Goal: Task Accomplishment & Management: Complete application form

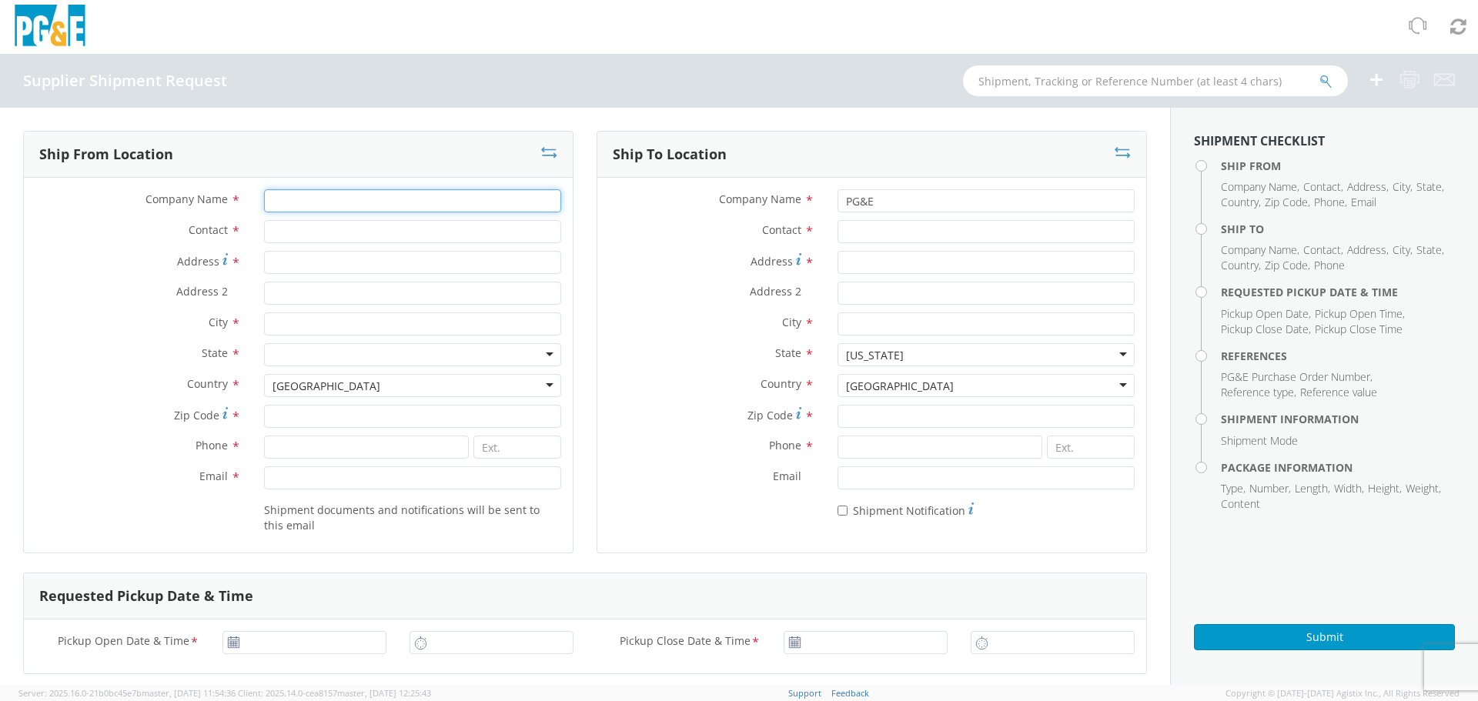
click at [358, 207] on input "Company Name *" at bounding box center [412, 200] width 297 height 23
click at [643, 53] on div at bounding box center [739, 27] width 1478 height 54
click at [301, 269] on input "Address *" at bounding box center [412, 262] width 297 height 23
type input "[STREET_ADDRESS]"
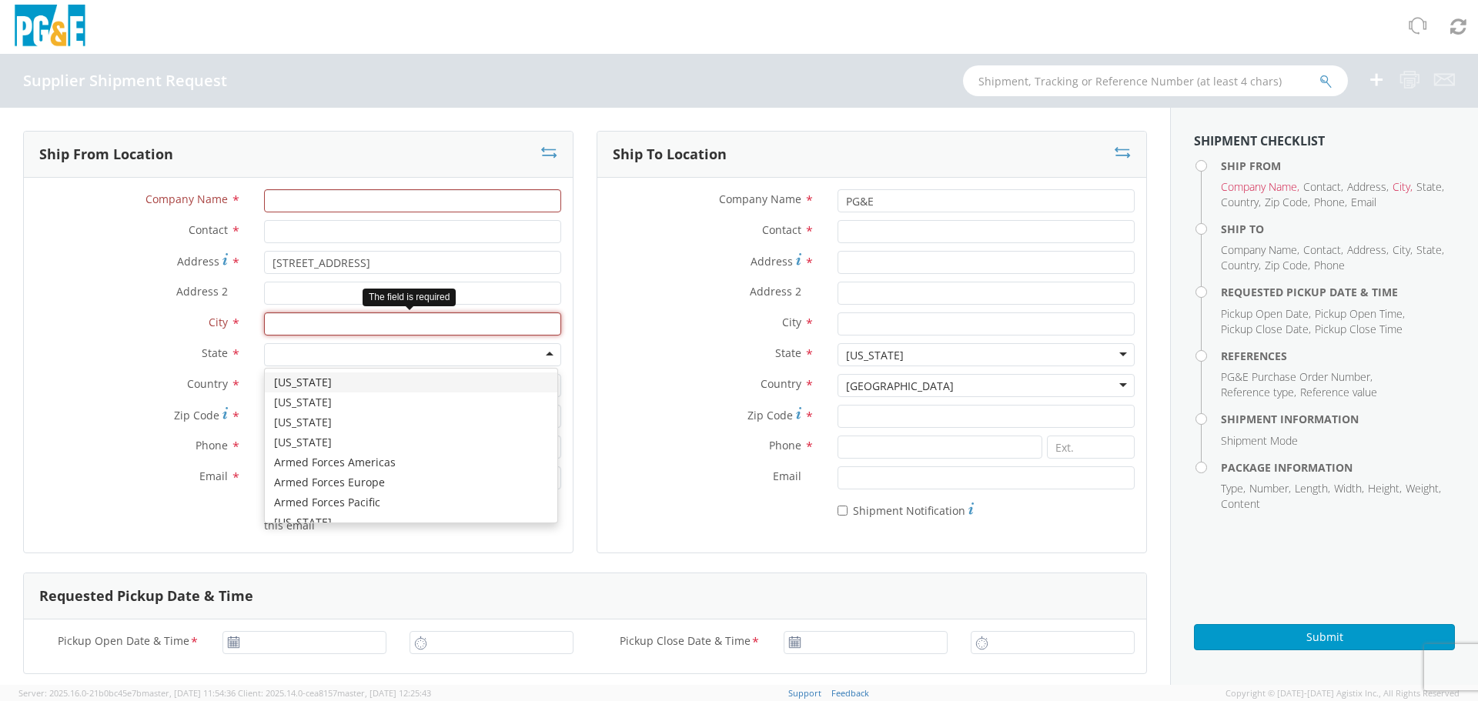
click at [291, 325] on input "City *" at bounding box center [412, 323] width 297 height 23
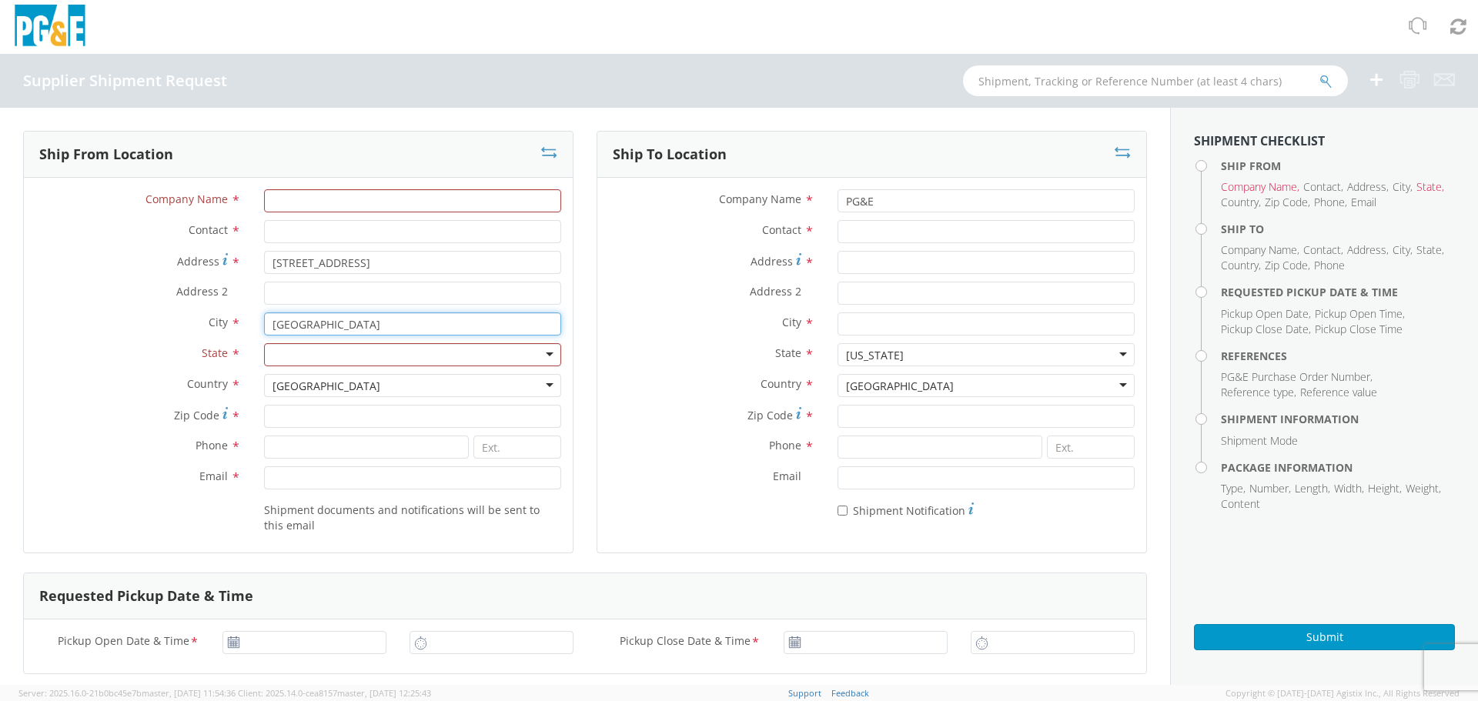
type input "[GEOGRAPHIC_DATA]"
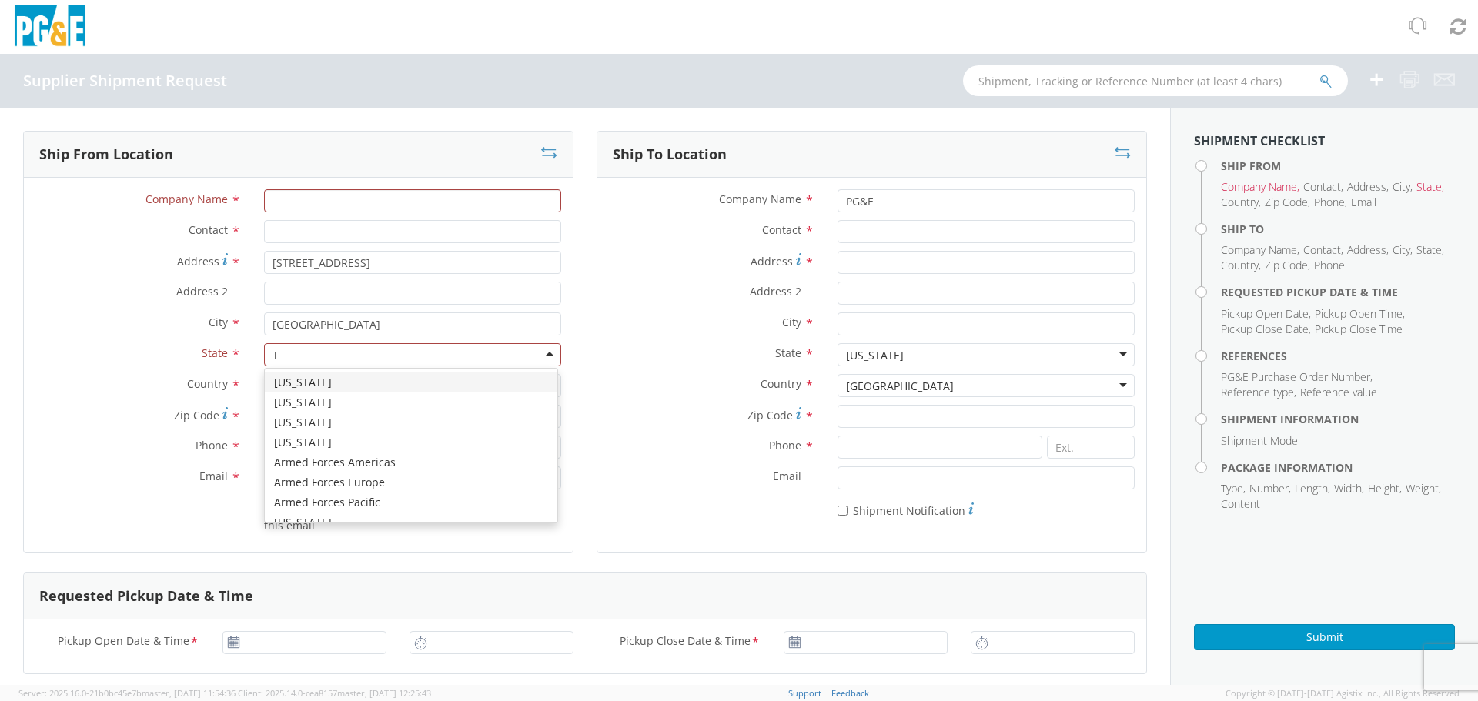
type input "TE"
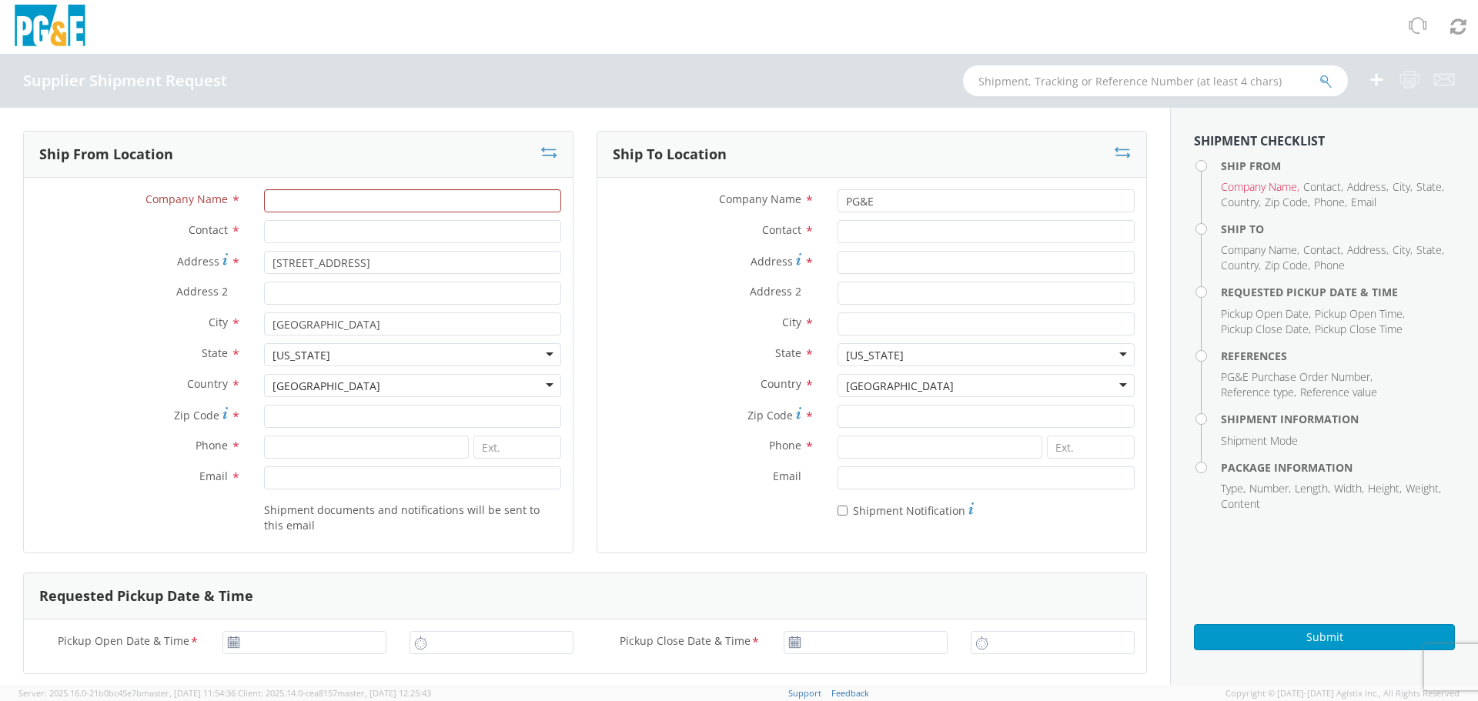
scroll to position [3880, 0]
type input "77064"
type input "[PHONE_NUMBER]"
click at [322, 207] on input "Company Name *" at bounding box center [412, 200] width 297 height 23
click at [292, 195] on input "Company Name *" at bounding box center [412, 200] width 297 height 23
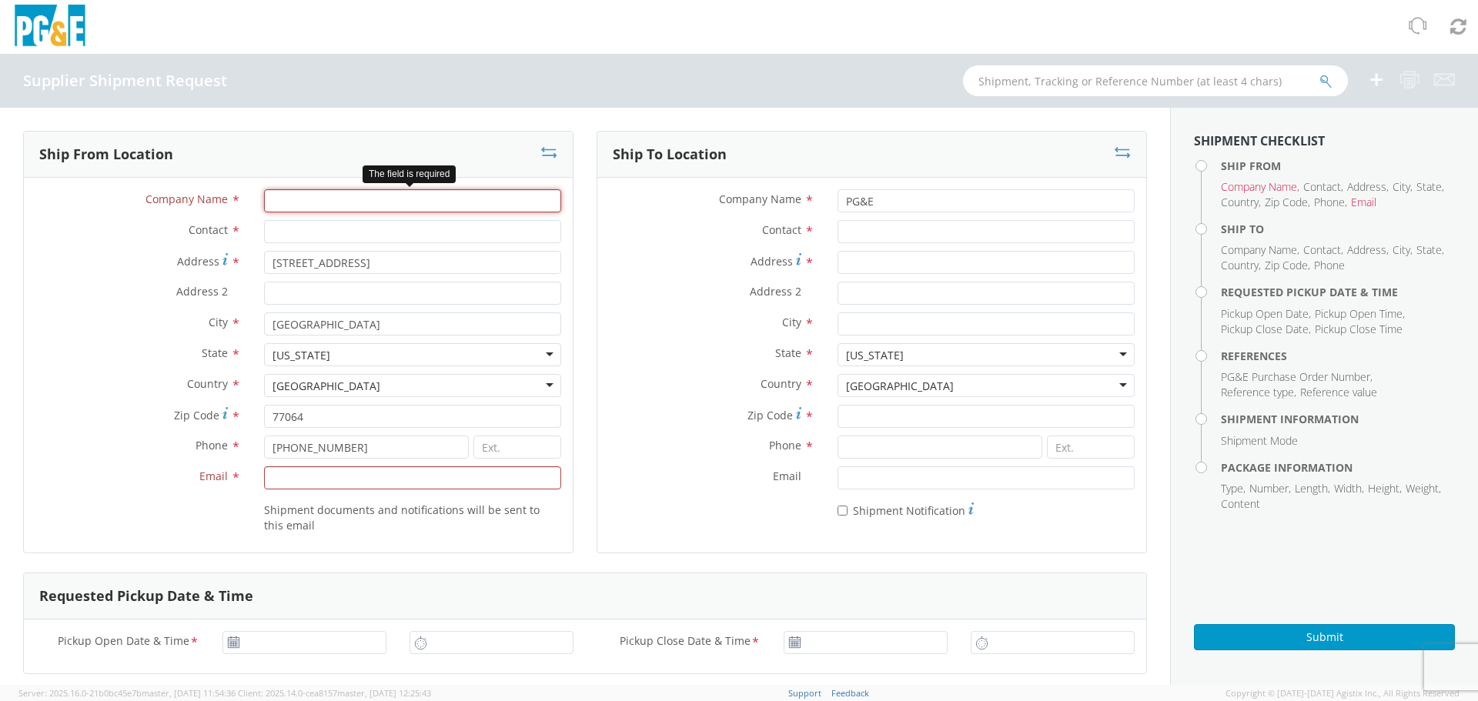
paste input "Guardian Fall - HDC"
type input "Guardian Fall - HDC"
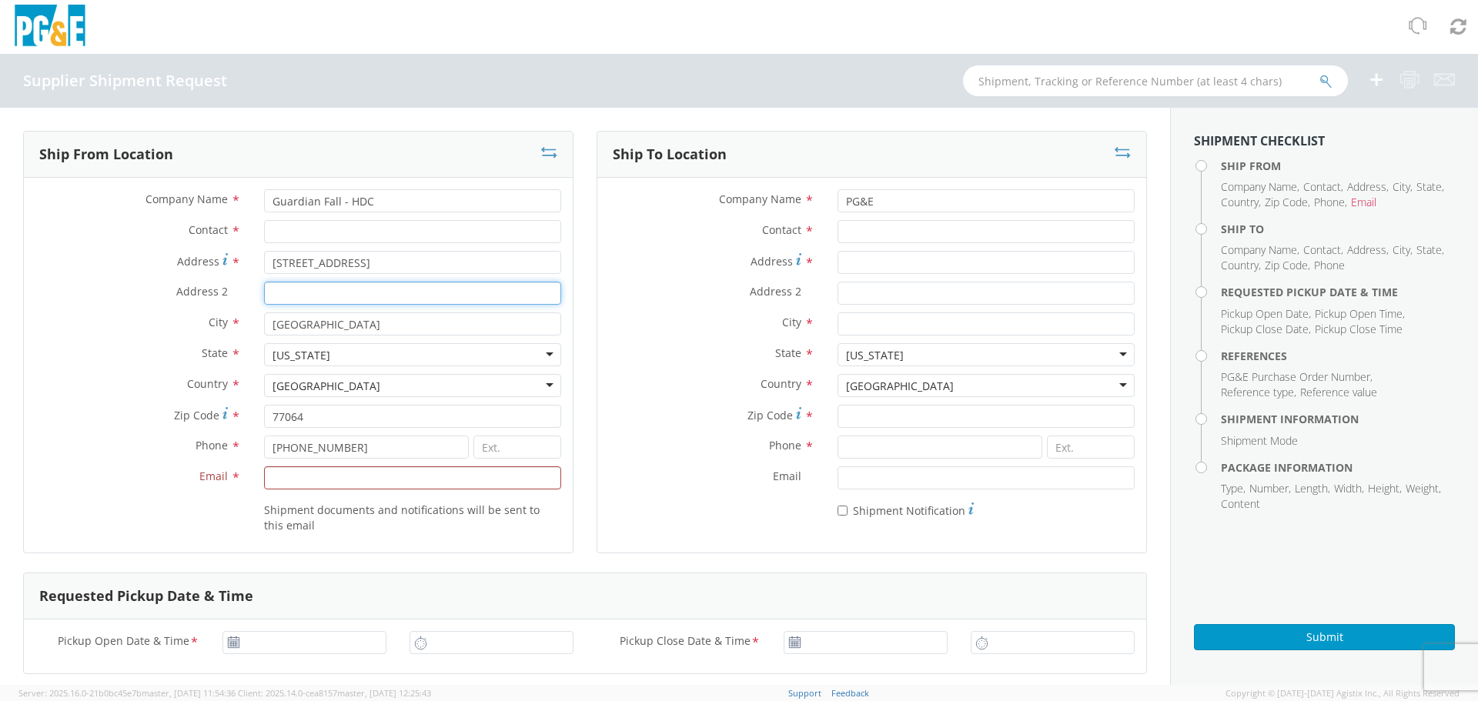
click at [366, 297] on input "Address 2 *" at bounding box center [412, 293] width 297 height 23
drag, startPoint x: 366, startPoint y: 297, endPoint x: 327, endPoint y: 236, distance: 73.0
click at [327, 236] on input "Contact *" at bounding box center [412, 231] width 297 height 23
paste input "[PERSON_NAME]"
type input "[PERSON_NAME]"
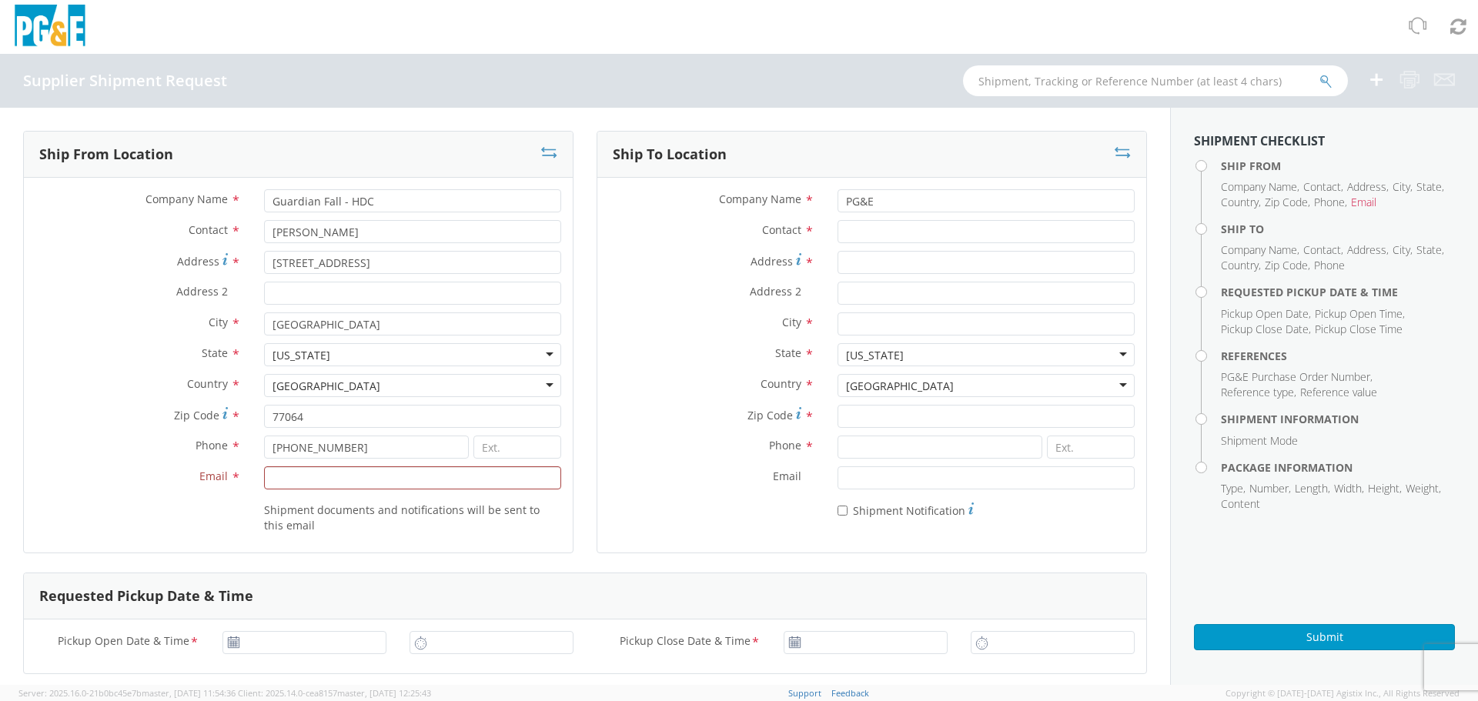
click at [108, 373] on div "State * [US_STATE] [US_STATE] [US_STATE] [US_STATE] [US_STATE] [US_STATE] Armed…" at bounding box center [298, 358] width 549 height 31
click at [673, 464] on div "Phone *" at bounding box center [871, 451] width 549 height 31
click at [882, 202] on input "PG&E" at bounding box center [985, 200] width 297 height 23
drag, startPoint x: 882, startPoint y: 202, endPoint x: 733, endPoint y: 207, distance: 148.6
click at [733, 207] on div "Company Name * PG&E" at bounding box center [871, 200] width 549 height 23
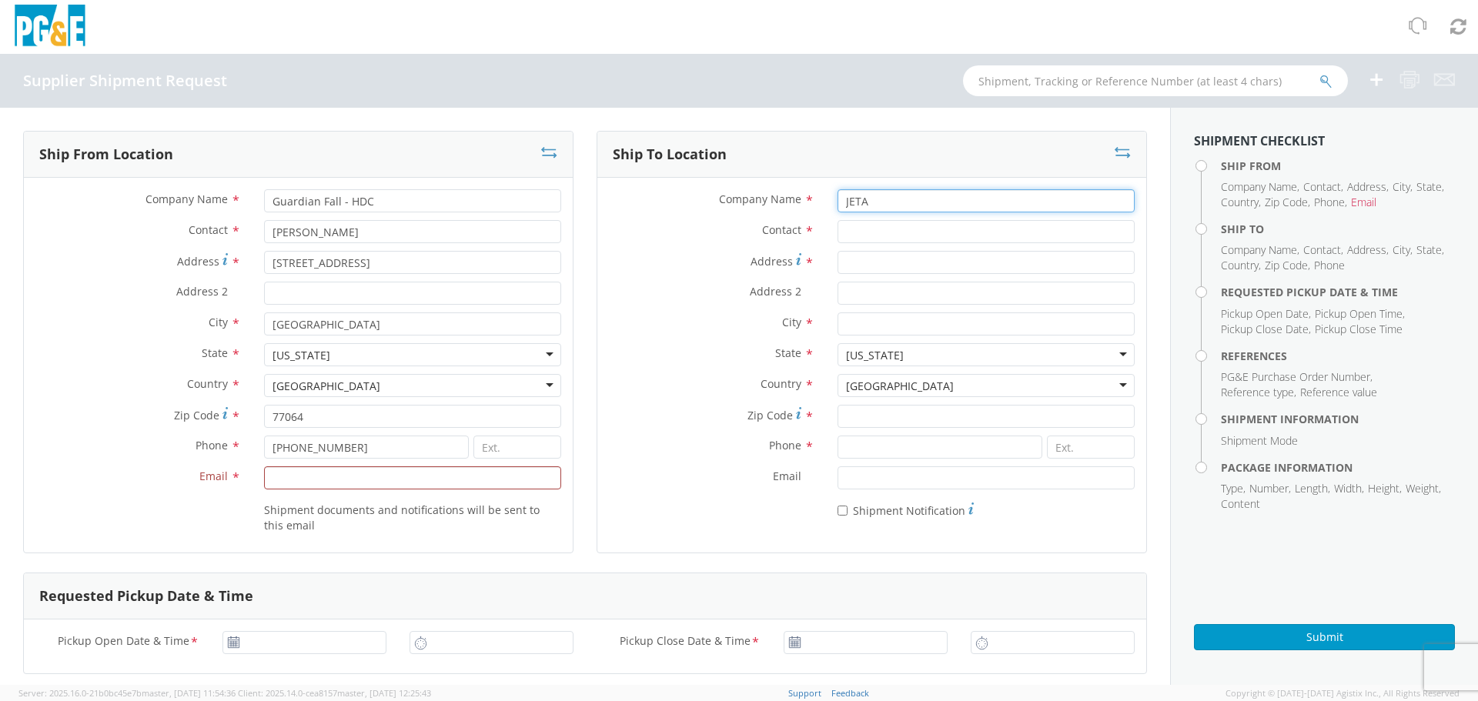
type input "JETA CORP"
type input "[STREET_ADDRESS]"
type input "SUITE D"
type input "Nipomo"
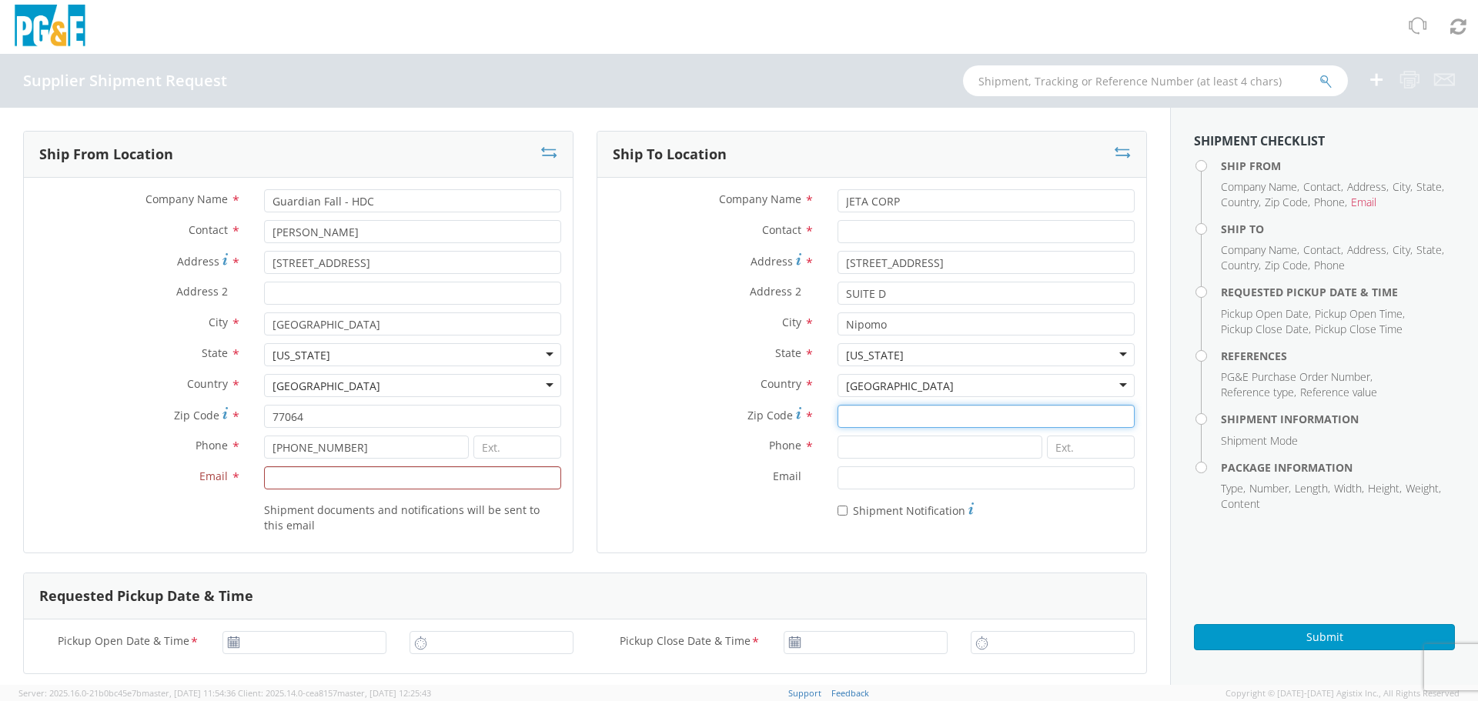
type input "93444"
type input "8059291520"
type input "[EMAIL_ADDRESS][DOMAIN_NAME]"
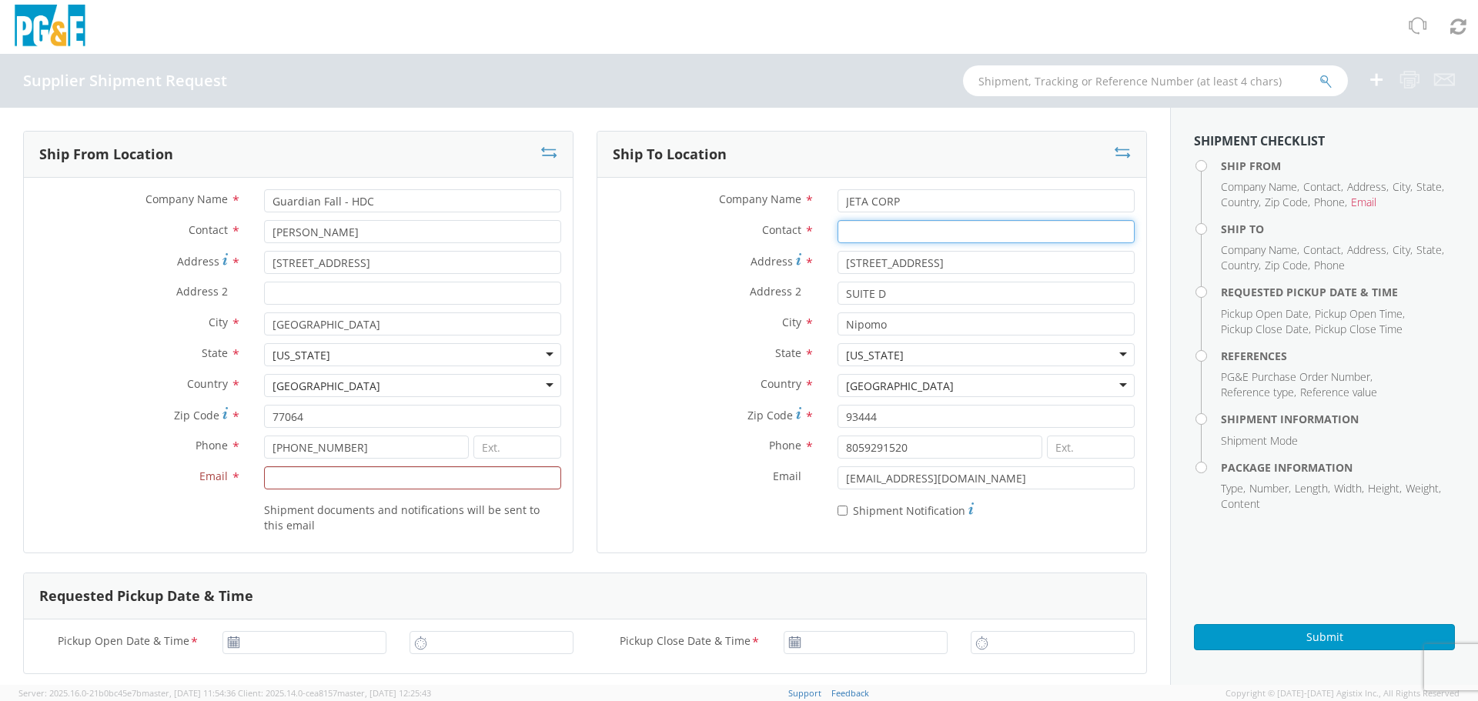
click at [906, 240] on input "Contact *" at bounding box center [985, 231] width 297 height 23
type input "[PERSON_NAME]"
drag, startPoint x: 976, startPoint y: 473, endPoint x: 597, endPoint y: 477, distance: 378.7
click at [597, 477] on div "Email * [EMAIL_ADDRESS][DOMAIN_NAME]" at bounding box center [871, 477] width 549 height 23
paste input "[EMAIL_ADDRESS][DOMAIN_NAME]"
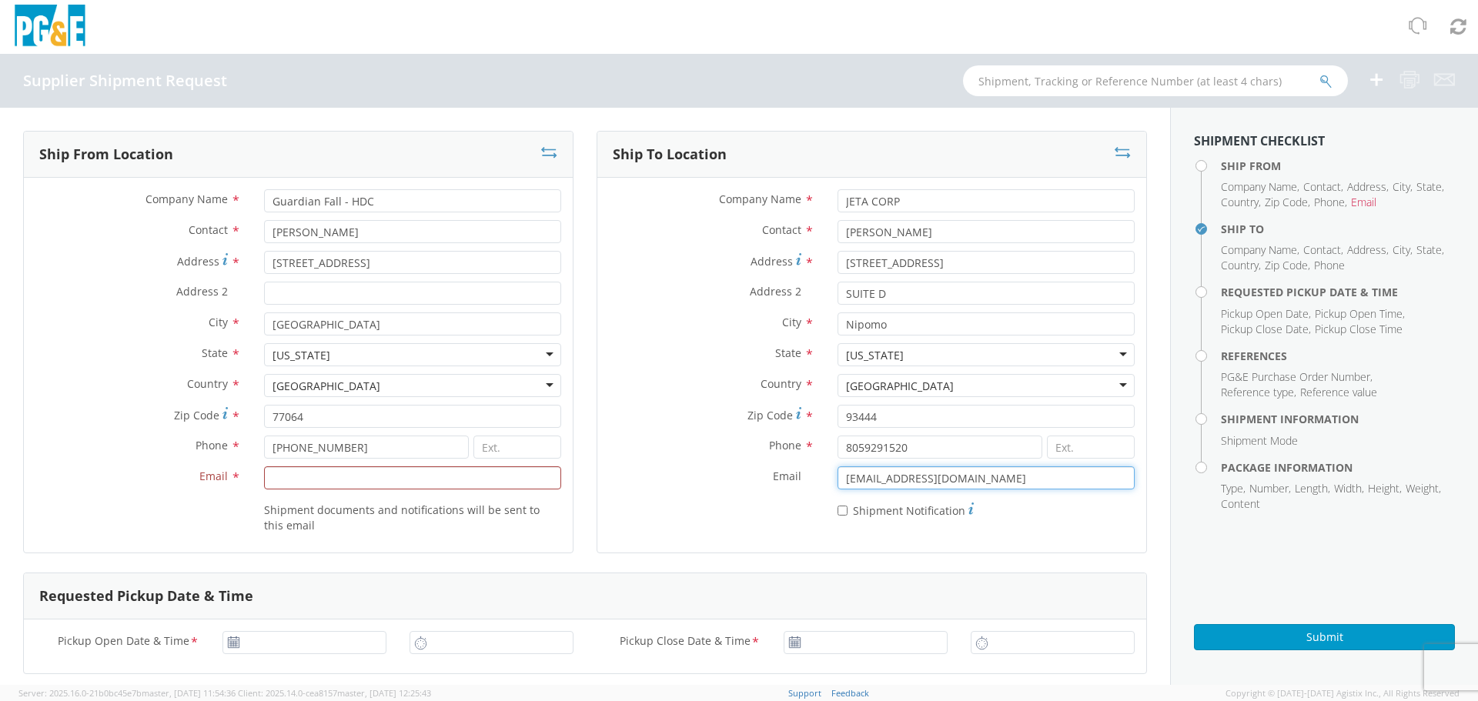
type input "[EMAIL_ADDRESS][DOMAIN_NAME]"
click at [647, 507] on div "* Shipment Notification" at bounding box center [871, 508] width 549 height 22
click at [274, 483] on input "Email *" at bounding box center [412, 477] width 297 height 23
click at [311, 476] on input "Email *" at bounding box center [412, 477] width 297 height 23
paste input "<[PERSON_NAME][EMAIL_ADDRESS][PERSON_NAME][DOMAIN_NAME]"
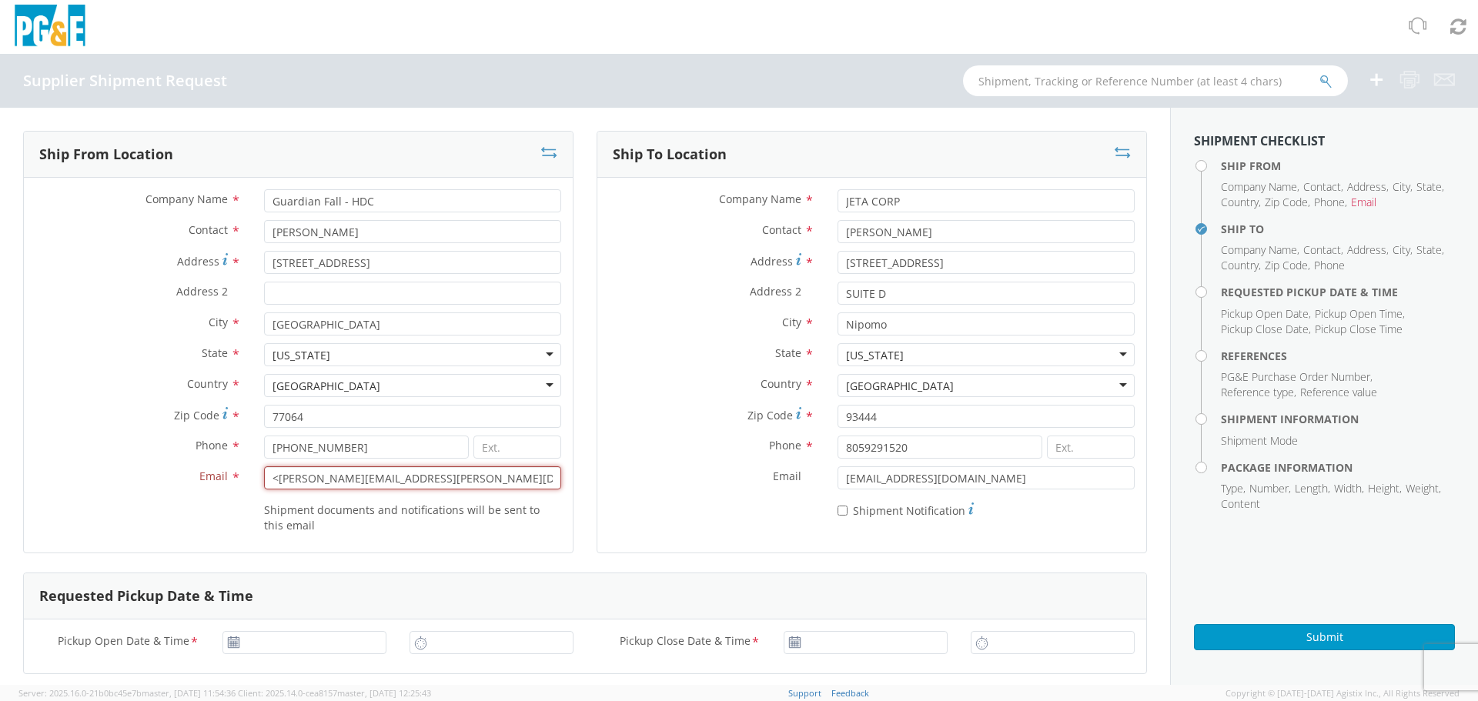
drag, startPoint x: 273, startPoint y: 477, endPoint x: 229, endPoint y: 479, distance: 44.7
click at [229, 479] on div "Email * <[PERSON_NAME][EMAIL_ADDRESS][PERSON_NAME][DOMAIN_NAME] Some of group i…" at bounding box center [298, 477] width 549 height 23
type input "[PERSON_NAME][EMAIL_ADDRESS][PERSON_NAME][DOMAIN_NAME]"
click at [195, 466] on label "Email *" at bounding box center [138, 476] width 229 height 20
click at [264, 466] on input "[PERSON_NAME][EMAIL_ADDRESS][PERSON_NAME][DOMAIN_NAME]" at bounding box center [412, 477] width 297 height 23
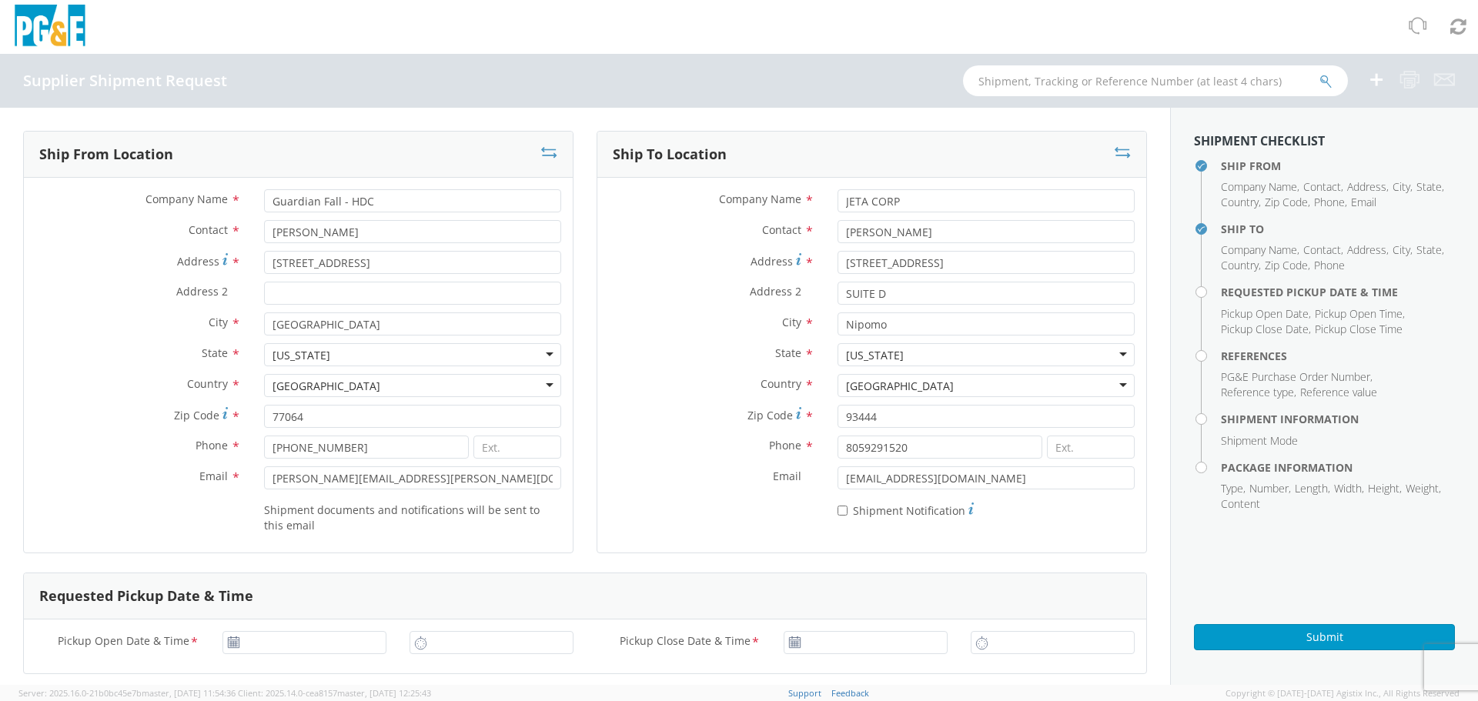
click at [636, 446] on label "Phone *" at bounding box center [711, 446] width 229 height 20
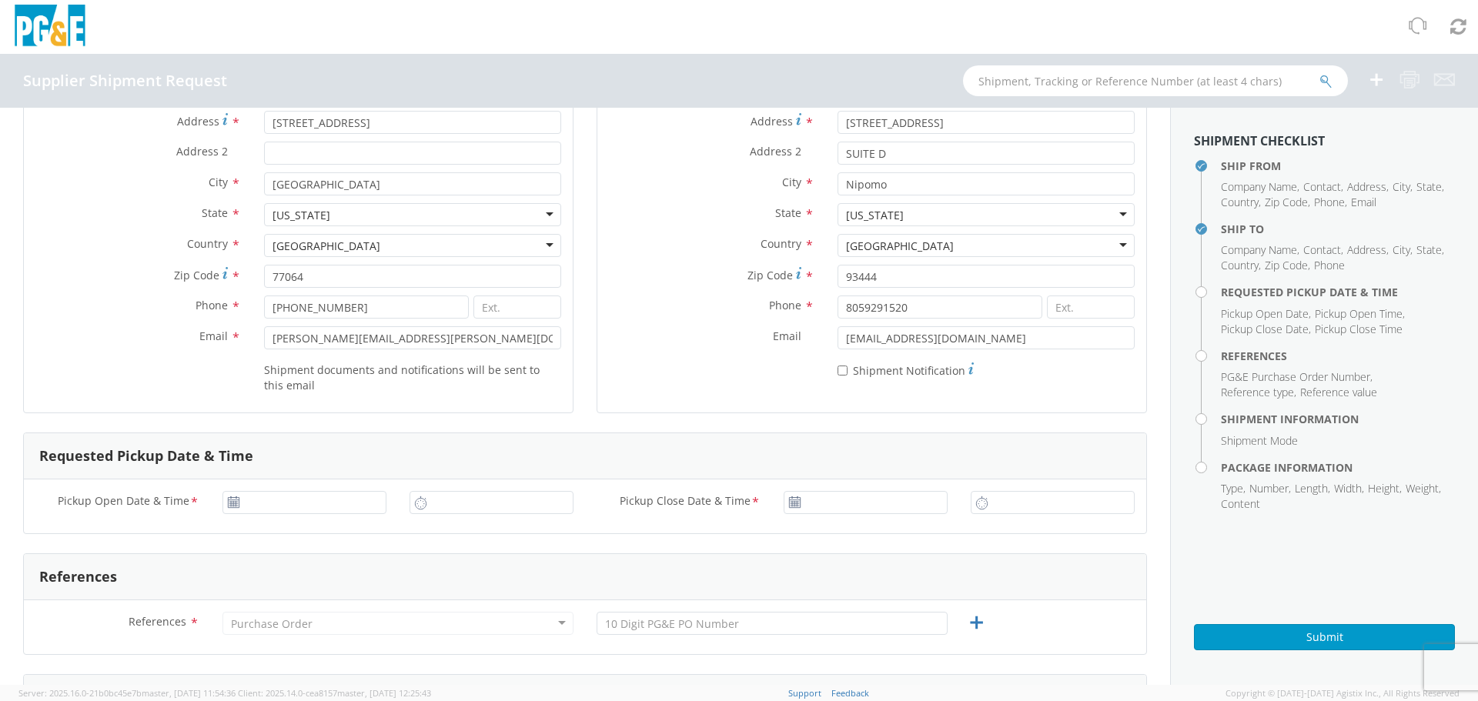
scroll to position [385, 0]
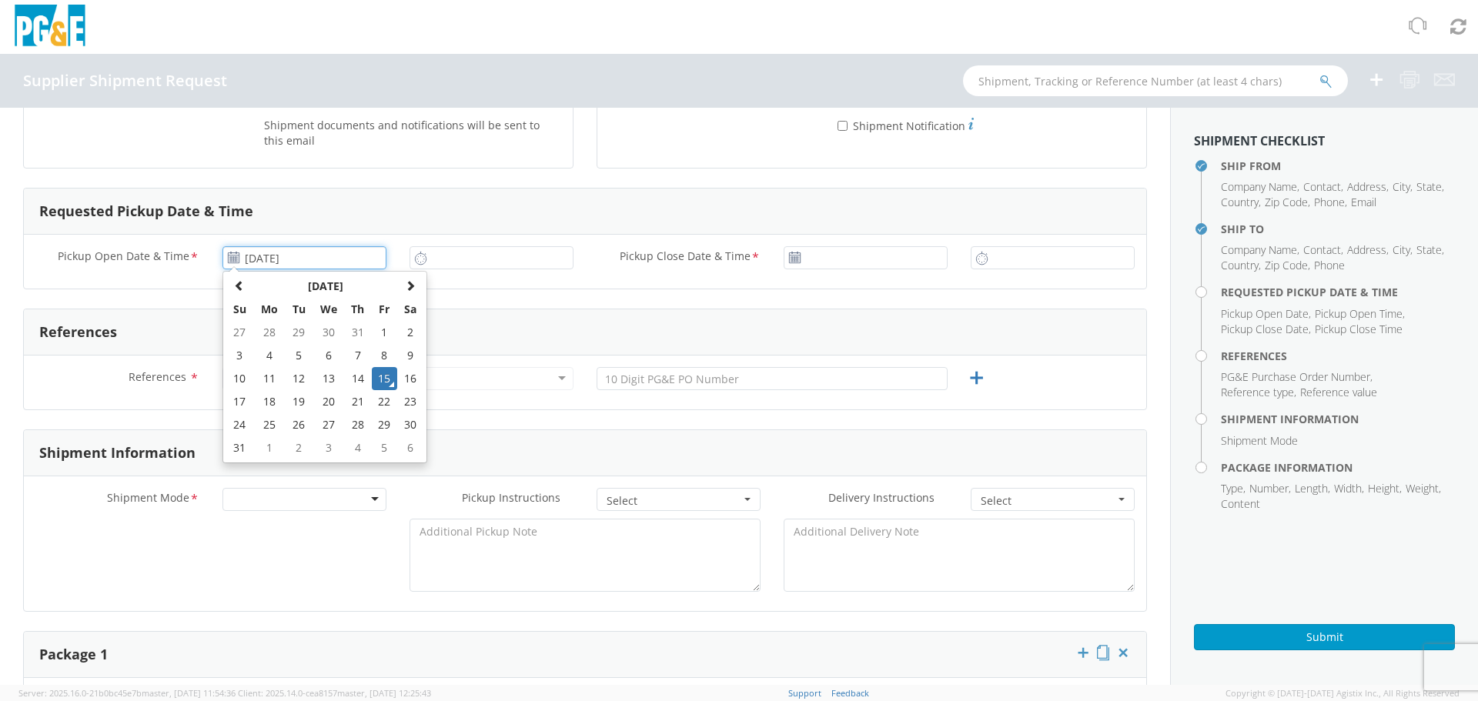
click at [233, 266] on input "[DATE]" at bounding box center [304, 257] width 164 height 23
click at [261, 406] on td "18" at bounding box center [269, 401] width 32 height 23
type input "[DATE]"
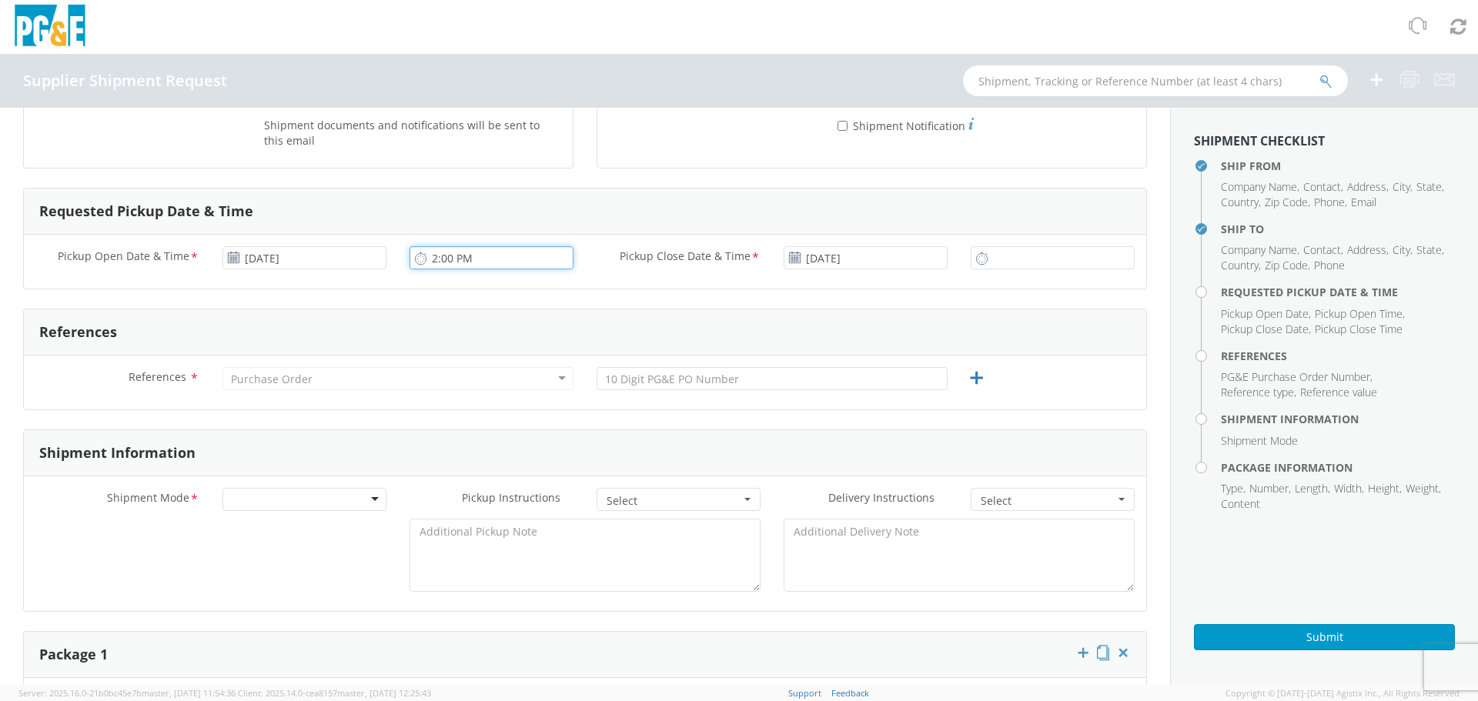
click at [476, 256] on input "2:00 PM" at bounding box center [491, 257] width 164 height 23
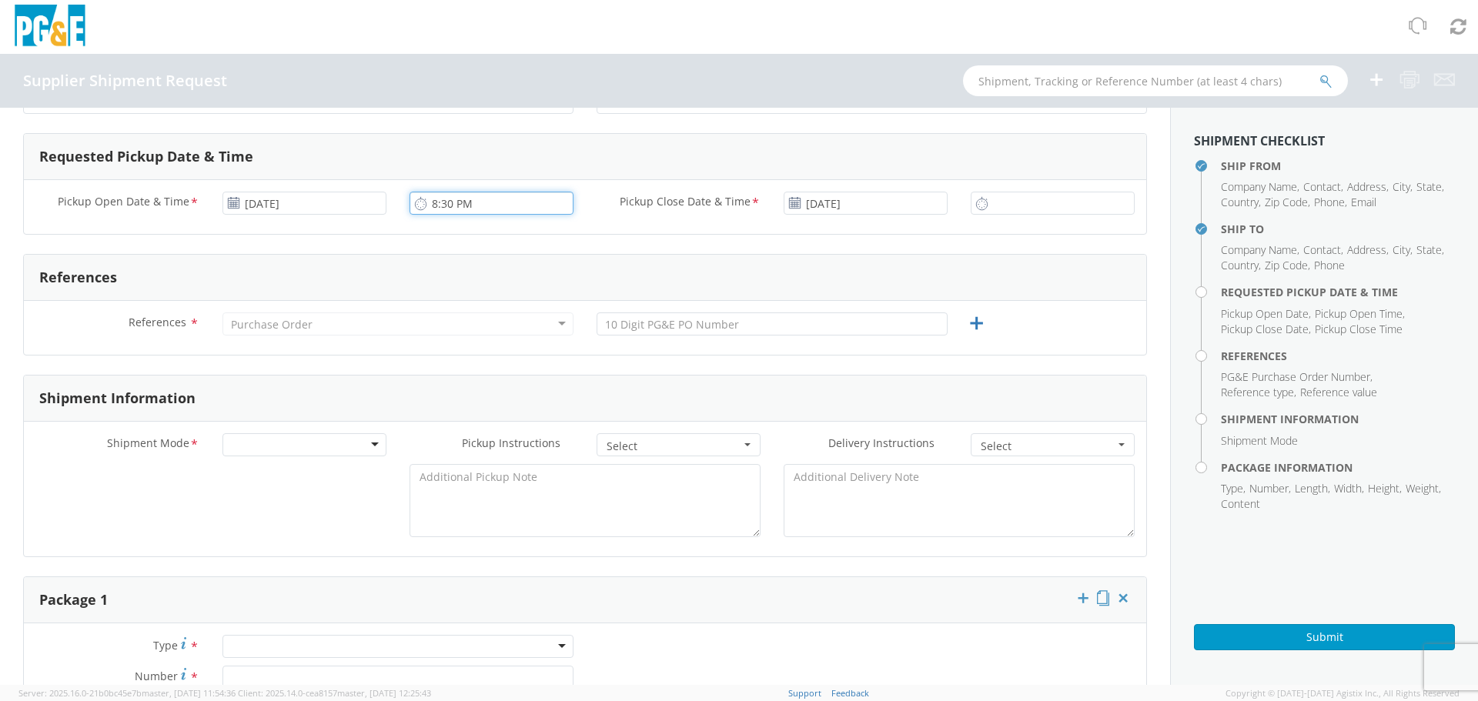
scroll to position [462, 0]
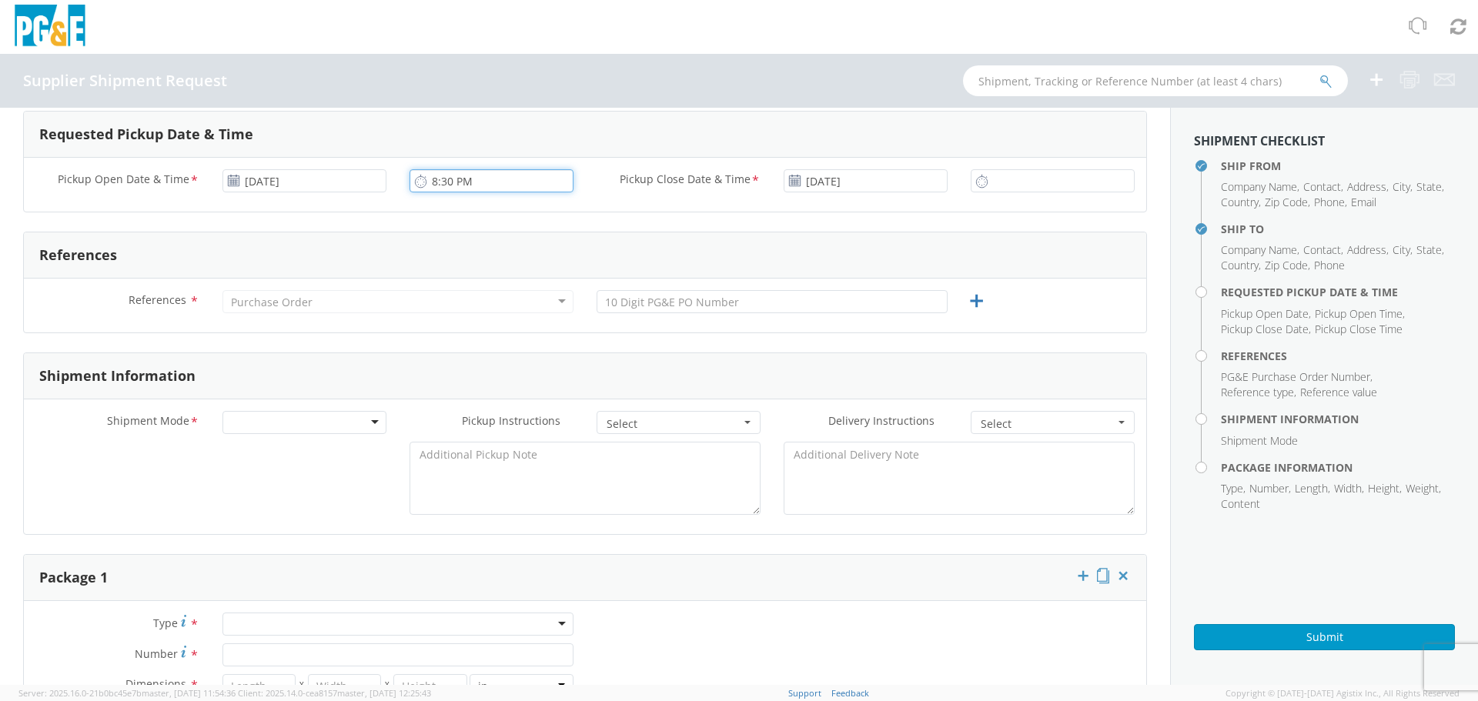
click at [493, 177] on input "8:30 PM" at bounding box center [491, 180] width 164 height 23
type input "8:30 AM"
click at [1054, 179] on input "2:00 PM" at bounding box center [1053, 180] width 164 height 23
type input "4:00 PM"
click at [332, 303] on div "Purchase Order" at bounding box center [397, 301] width 351 height 23
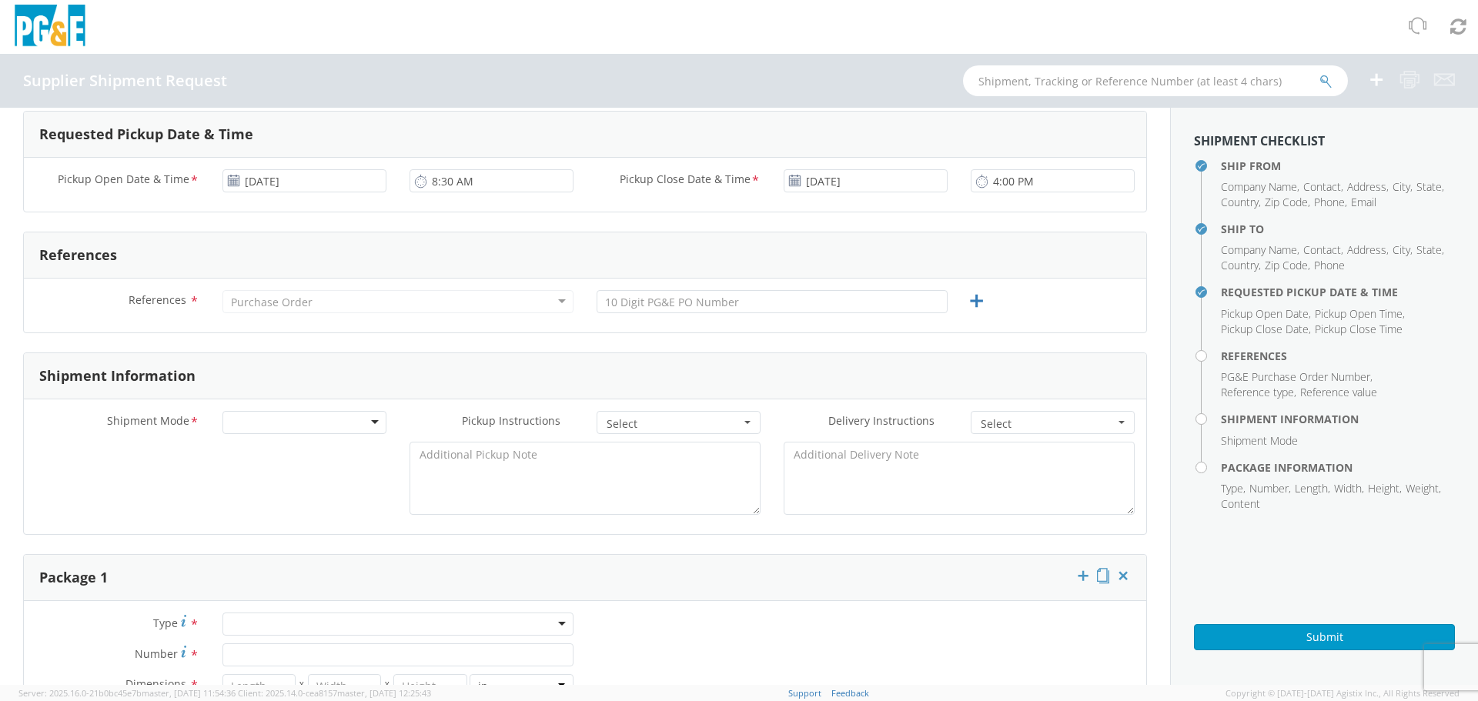
click at [95, 307] on label "References *" at bounding box center [117, 300] width 187 height 20
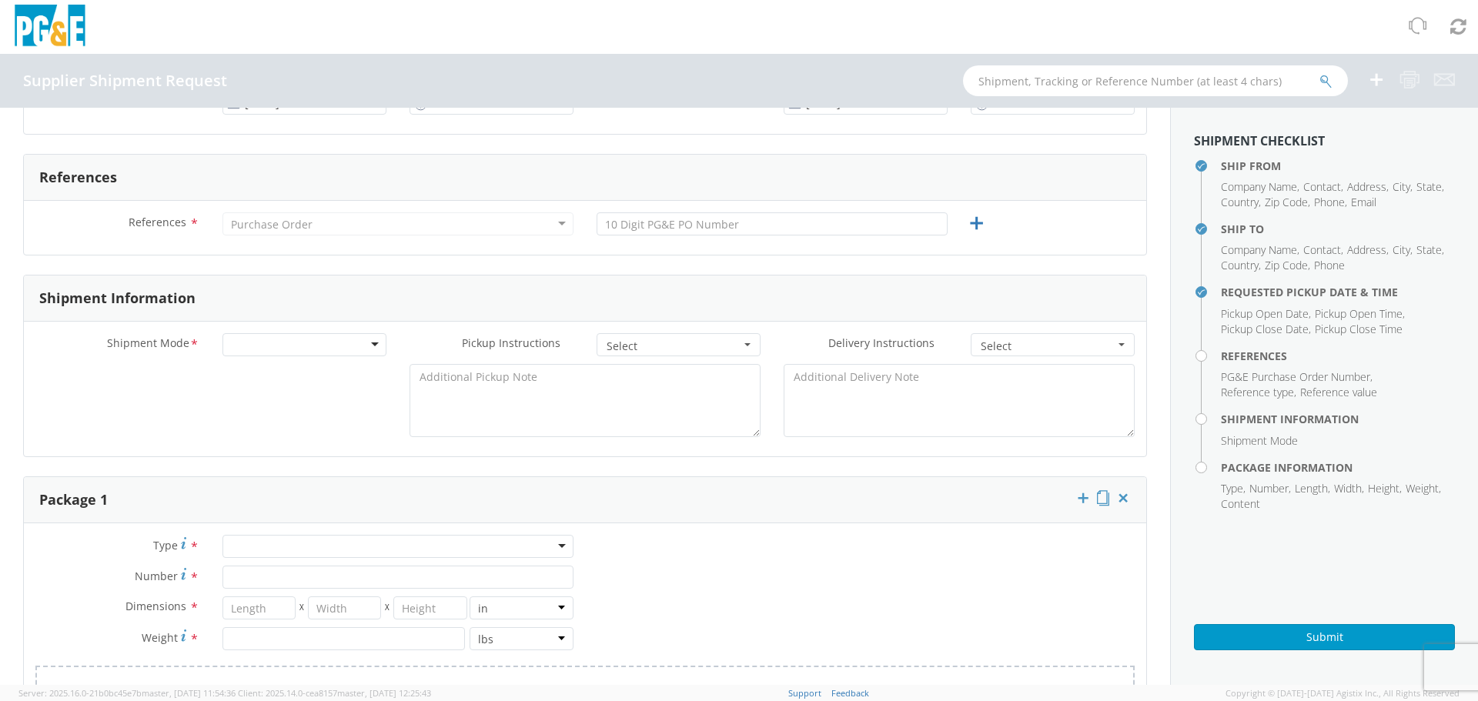
scroll to position [693, 0]
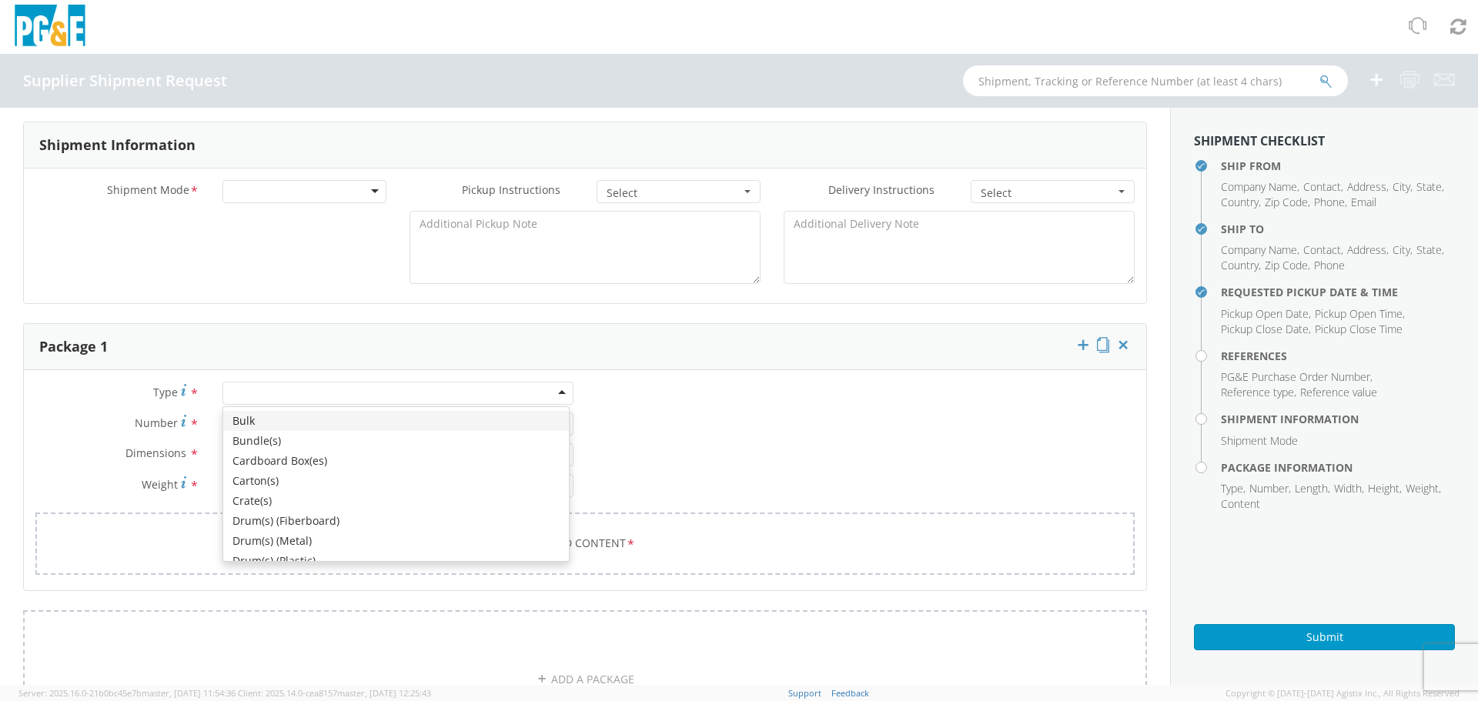
click at [328, 387] on div at bounding box center [397, 393] width 351 height 23
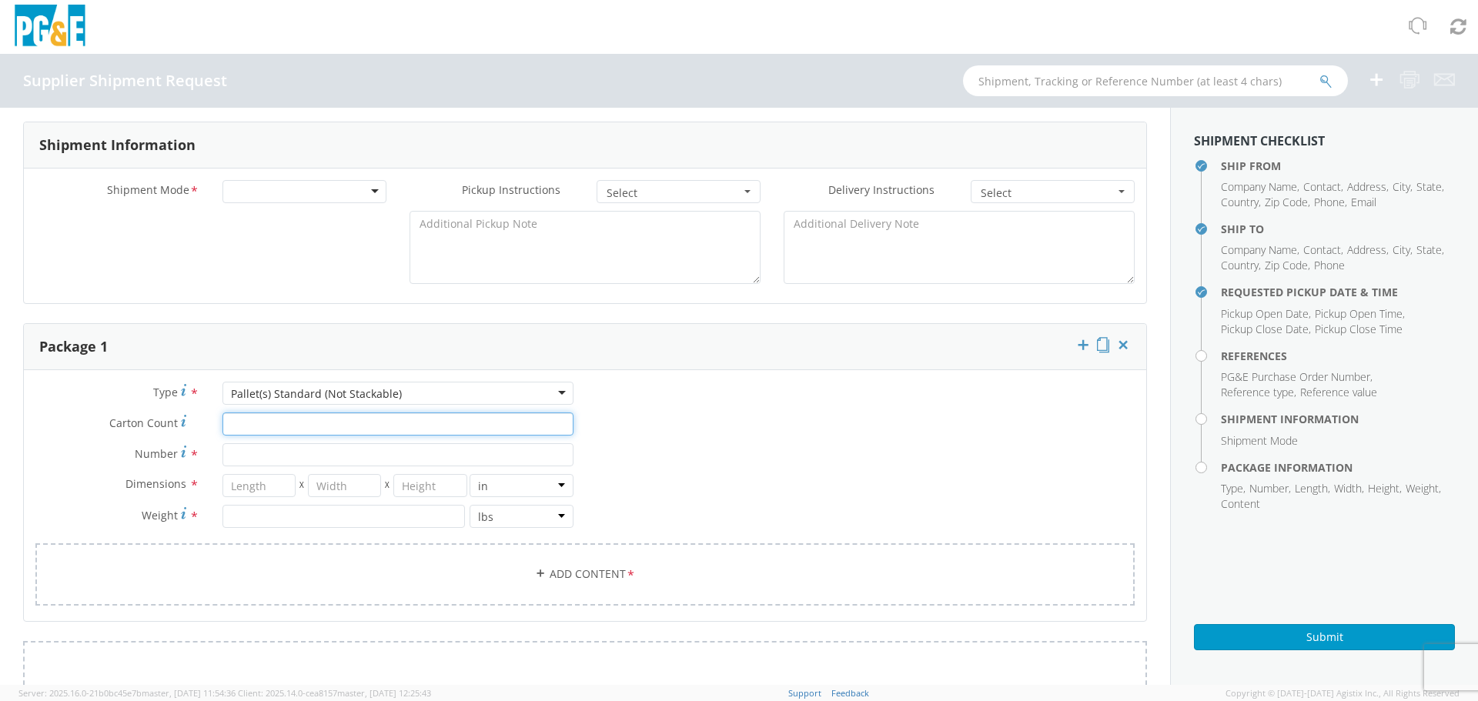
click at [356, 427] on input "Carton Count *" at bounding box center [397, 424] width 351 height 23
click at [95, 449] on label "Number *" at bounding box center [117, 453] width 187 height 21
click at [222, 449] on input "Number *" at bounding box center [397, 454] width 351 height 23
click at [247, 481] on input "number" at bounding box center [258, 485] width 73 height 23
type input "48"
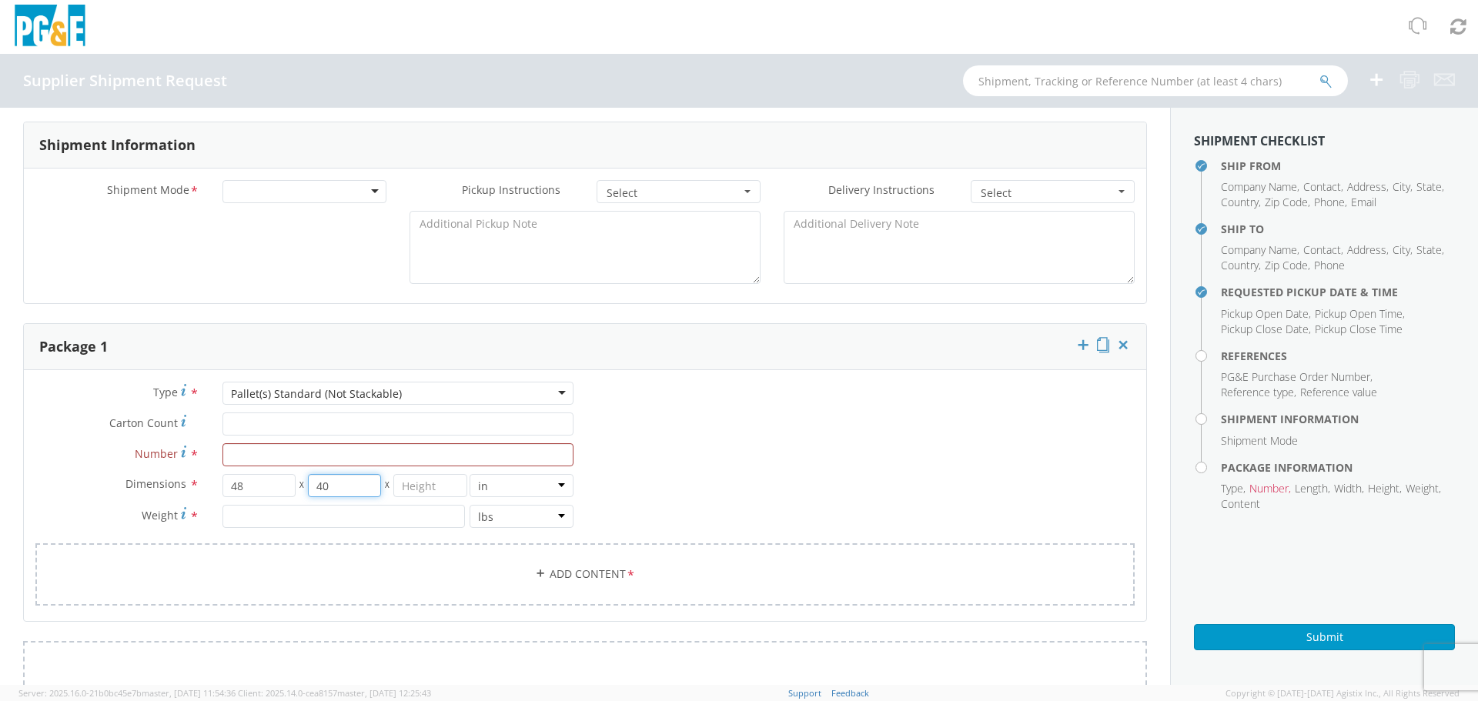
type input "40"
type input "24"
type input "340"
click at [750, 434] on div "Type * Pallet(s) Standard (Not Stackable) Pallet(s) Standard (Not Stackable) Bu…" at bounding box center [585, 503] width 1122 height 243
click at [288, 469] on div "Type * Pallet(s) Standard (Not Stackable) Pallet(s) Standard (Not Stackable) Bu…" at bounding box center [304, 463] width 561 height 162
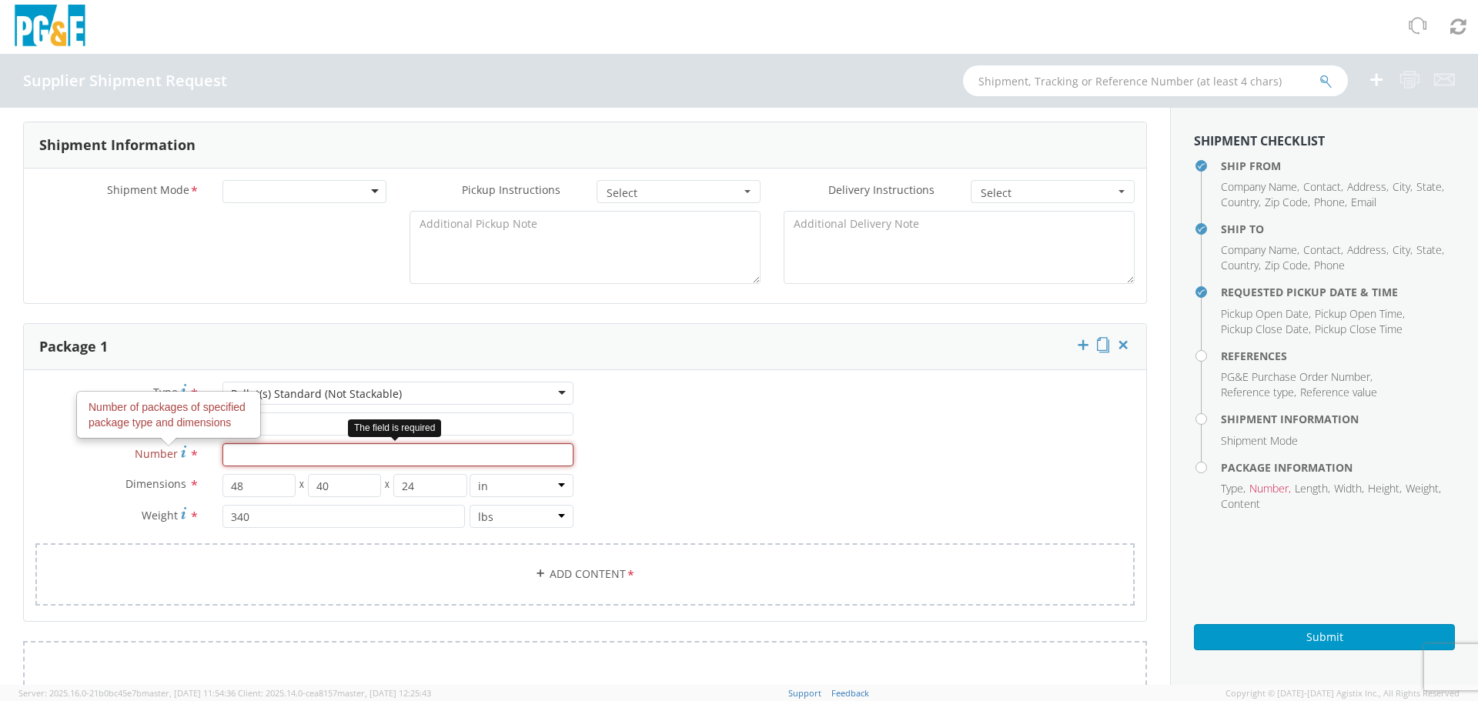
click at [308, 461] on input "Number Number of packages of specified package type and dimensions *" at bounding box center [397, 454] width 351 height 23
click at [342, 449] on input "Number *" at bounding box center [397, 454] width 351 height 23
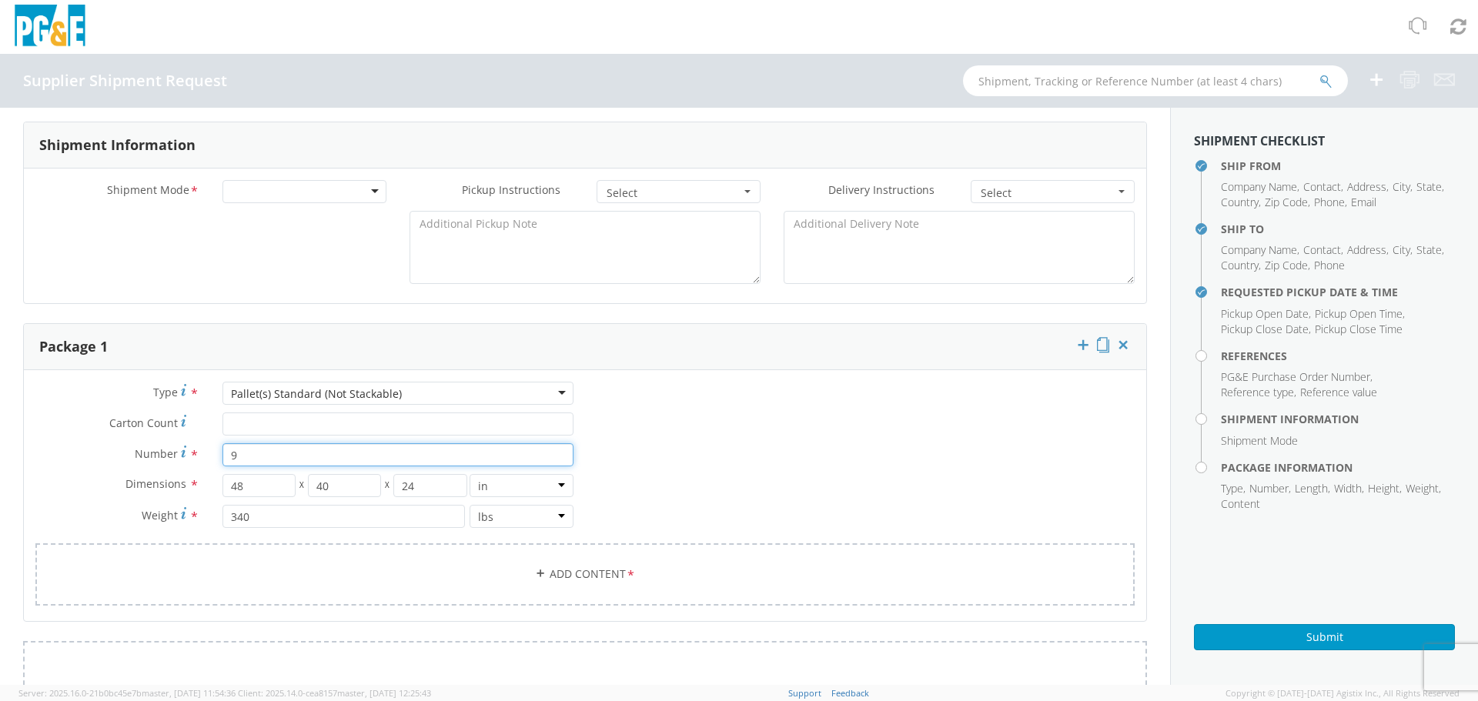
type input "9"
click at [847, 437] on div "Type * Pallet(s) Standard (Not Stackable) Pallet(s) Standard (Not Stackable) Bu…" at bounding box center [585, 503] width 1122 height 243
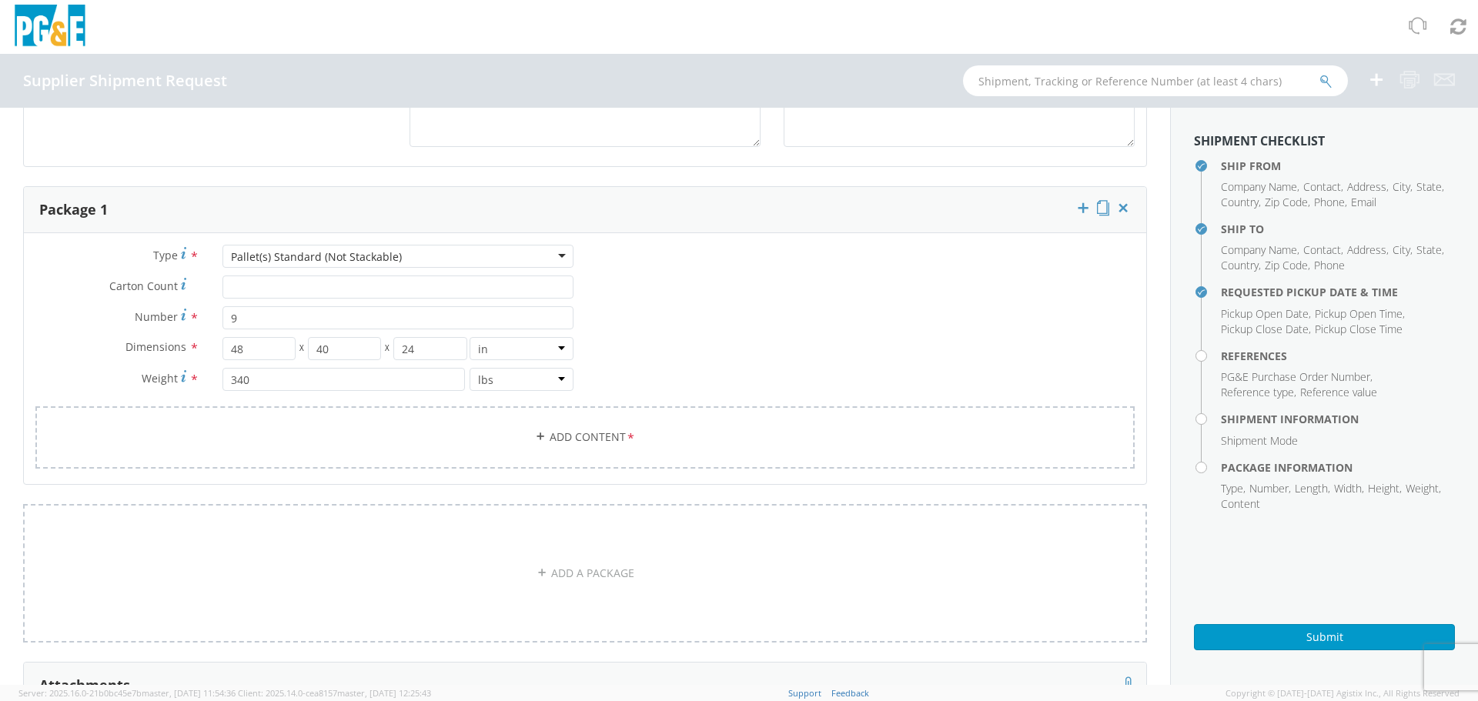
scroll to position [1077, 0]
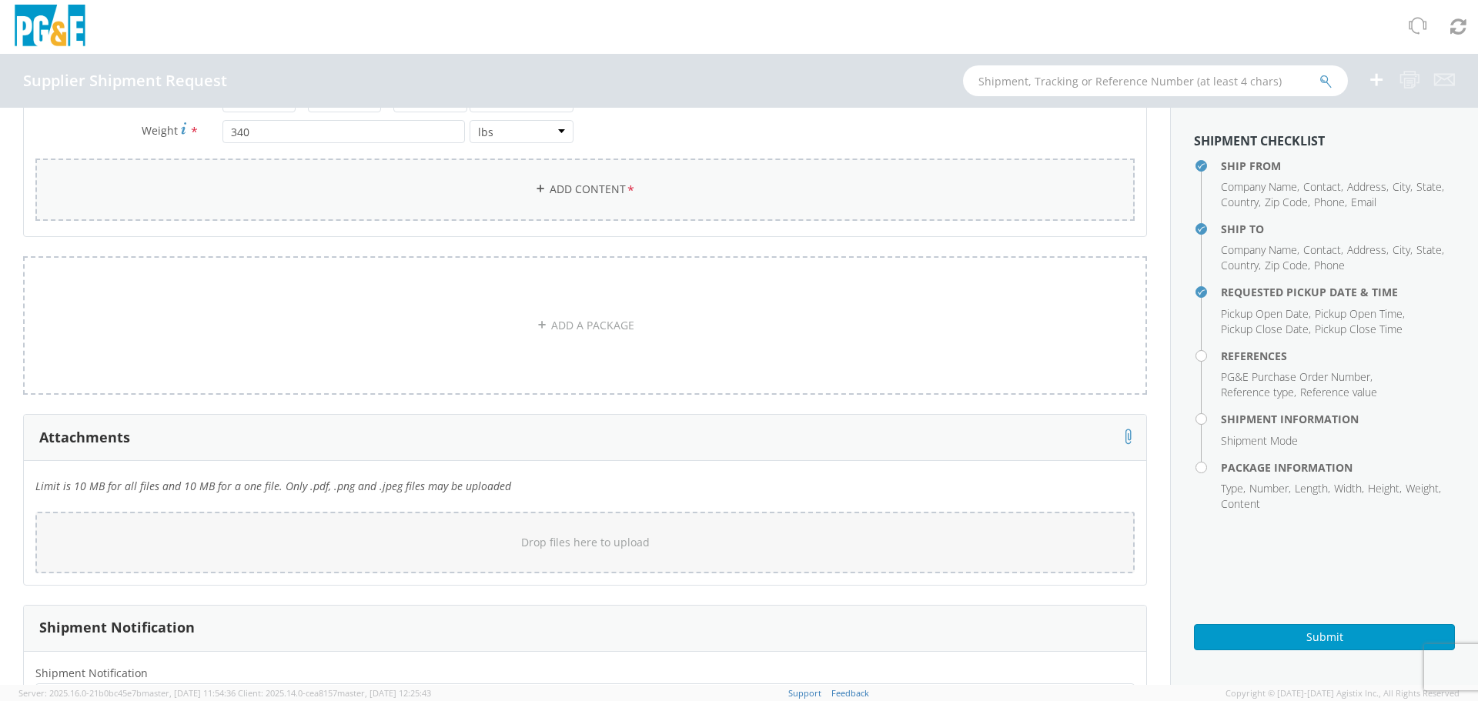
click at [609, 191] on link "Add Content *" at bounding box center [584, 190] width 1099 height 62
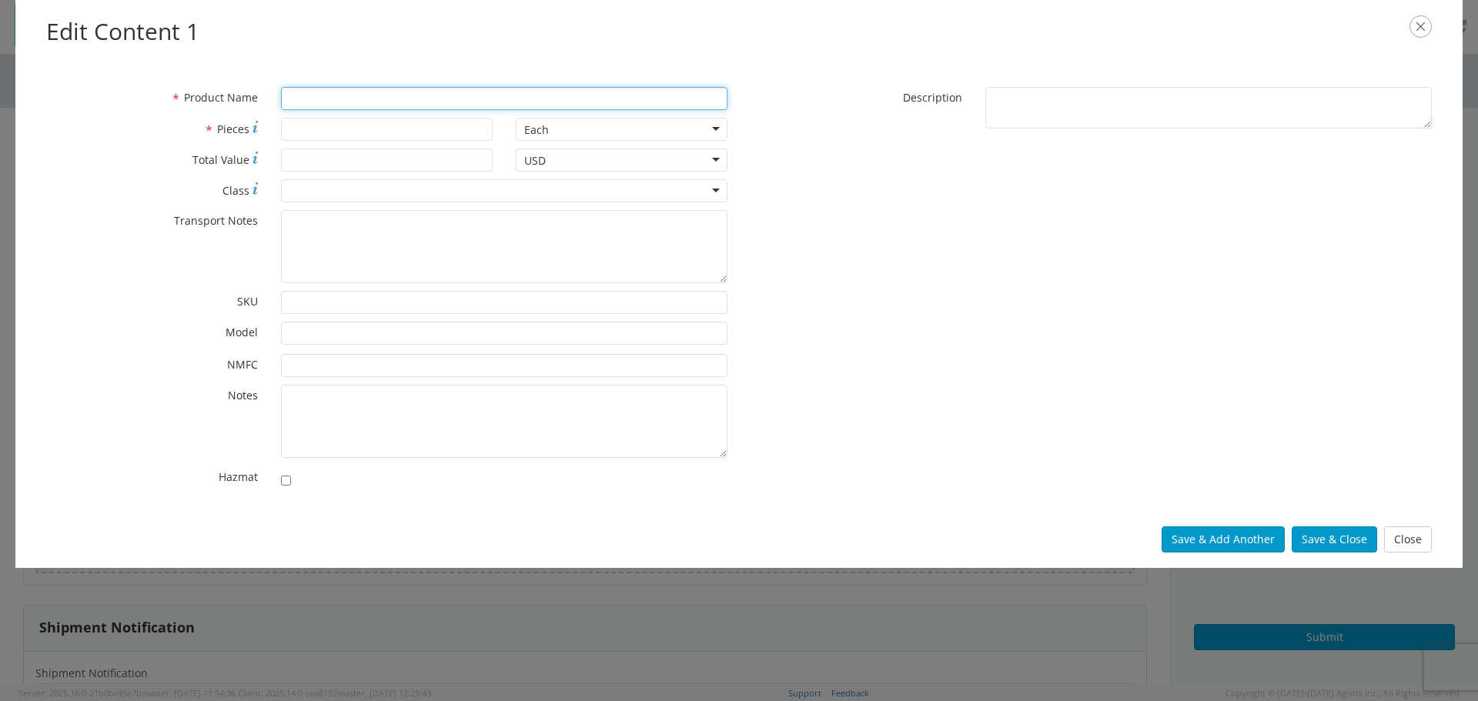
click at [332, 96] on input "* Product Name" at bounding box center [504, 98] width 446 height 23
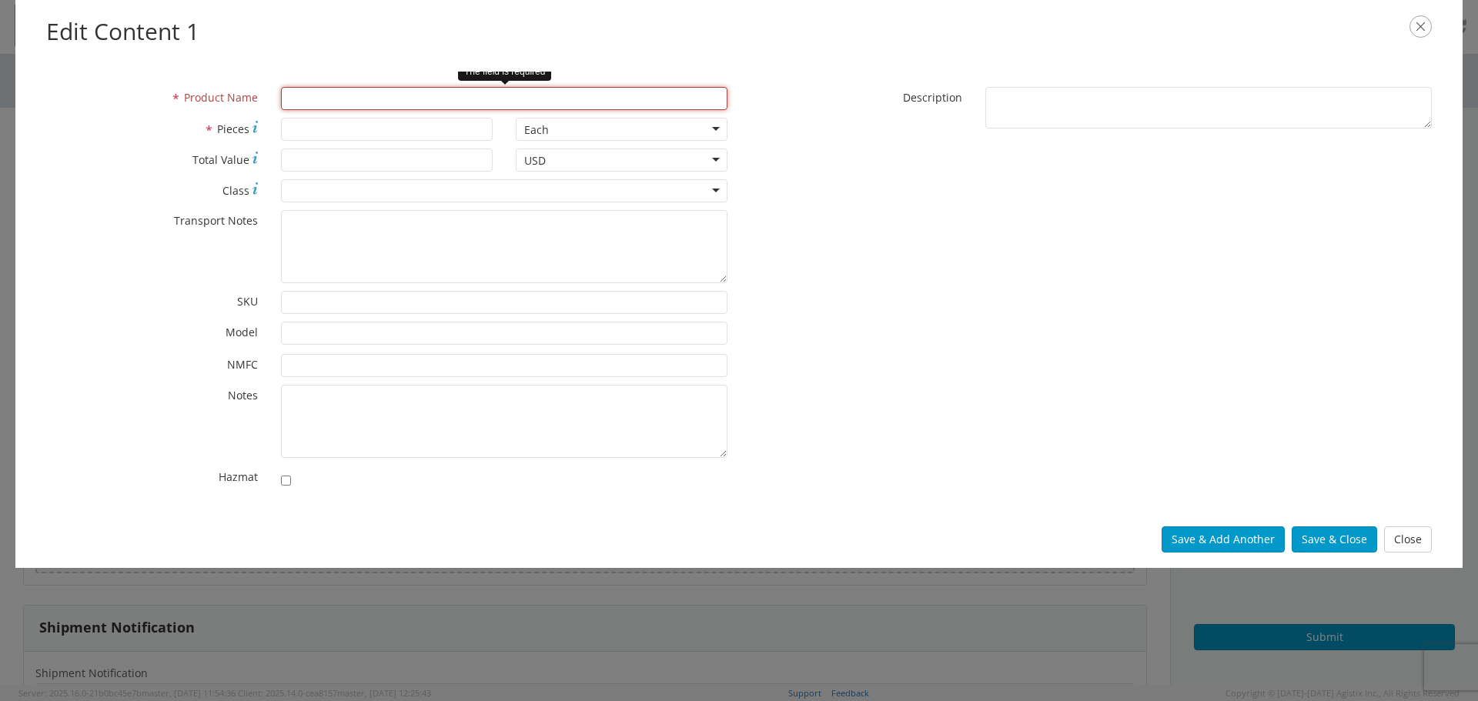
click at [388, 90] on input "* Product Name" at bounding box center [504, 98] width 446 height 23
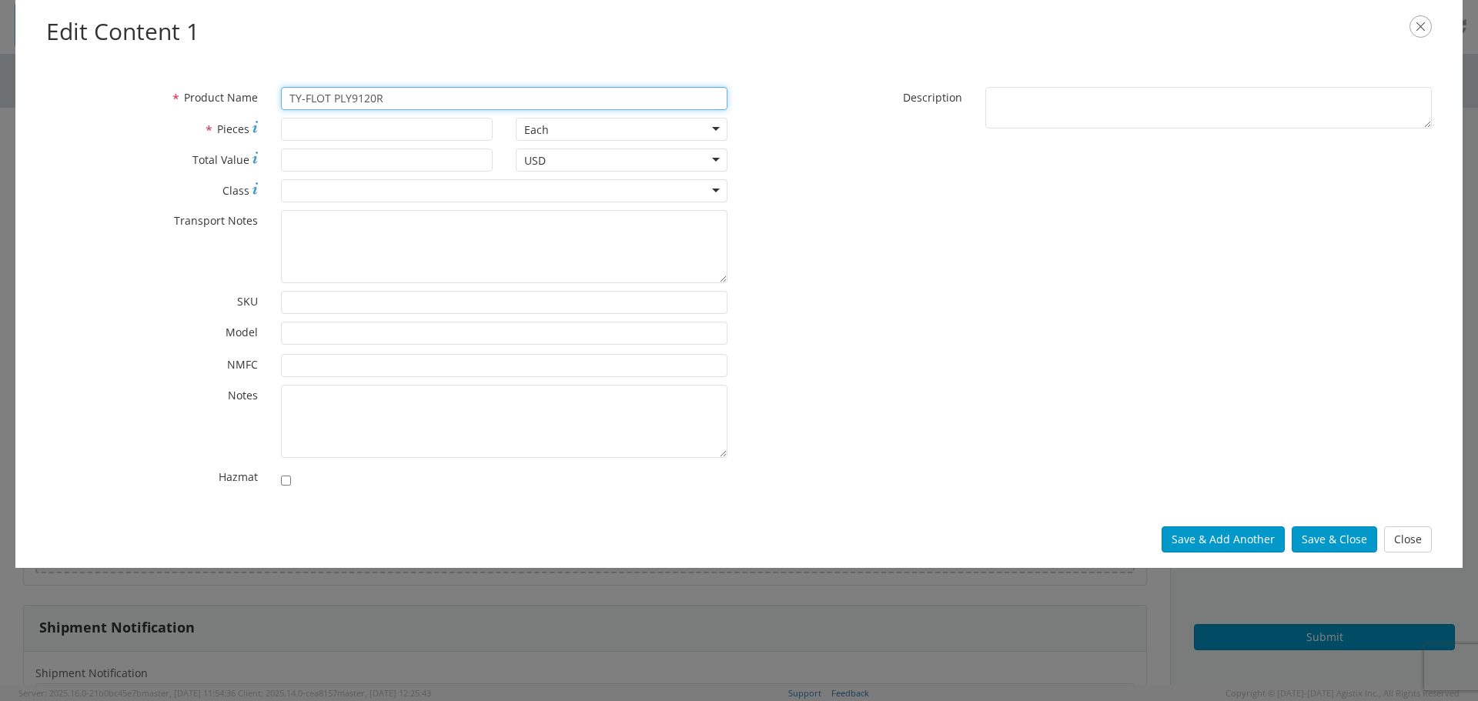
type input "TY-FLOT PLY9120R"
type input "9"
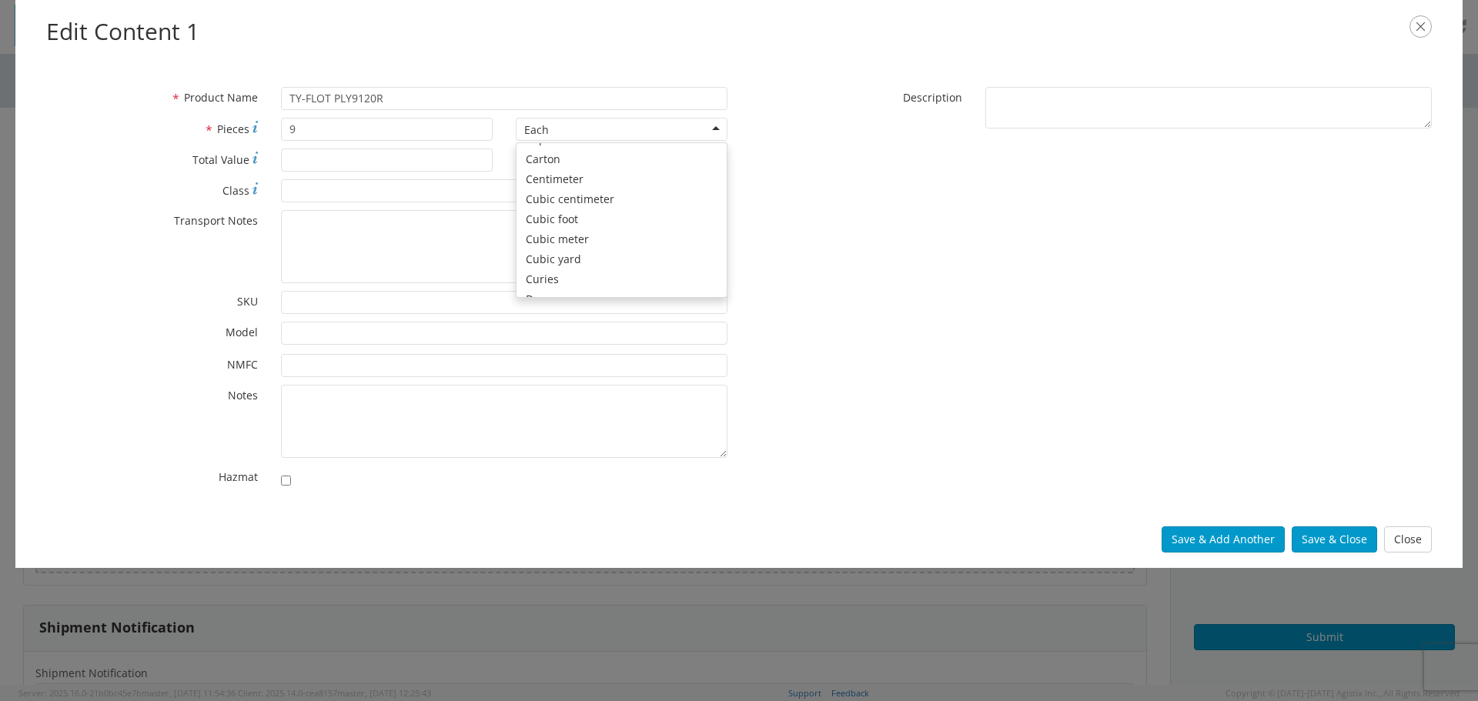
scroll to position [4, 0]
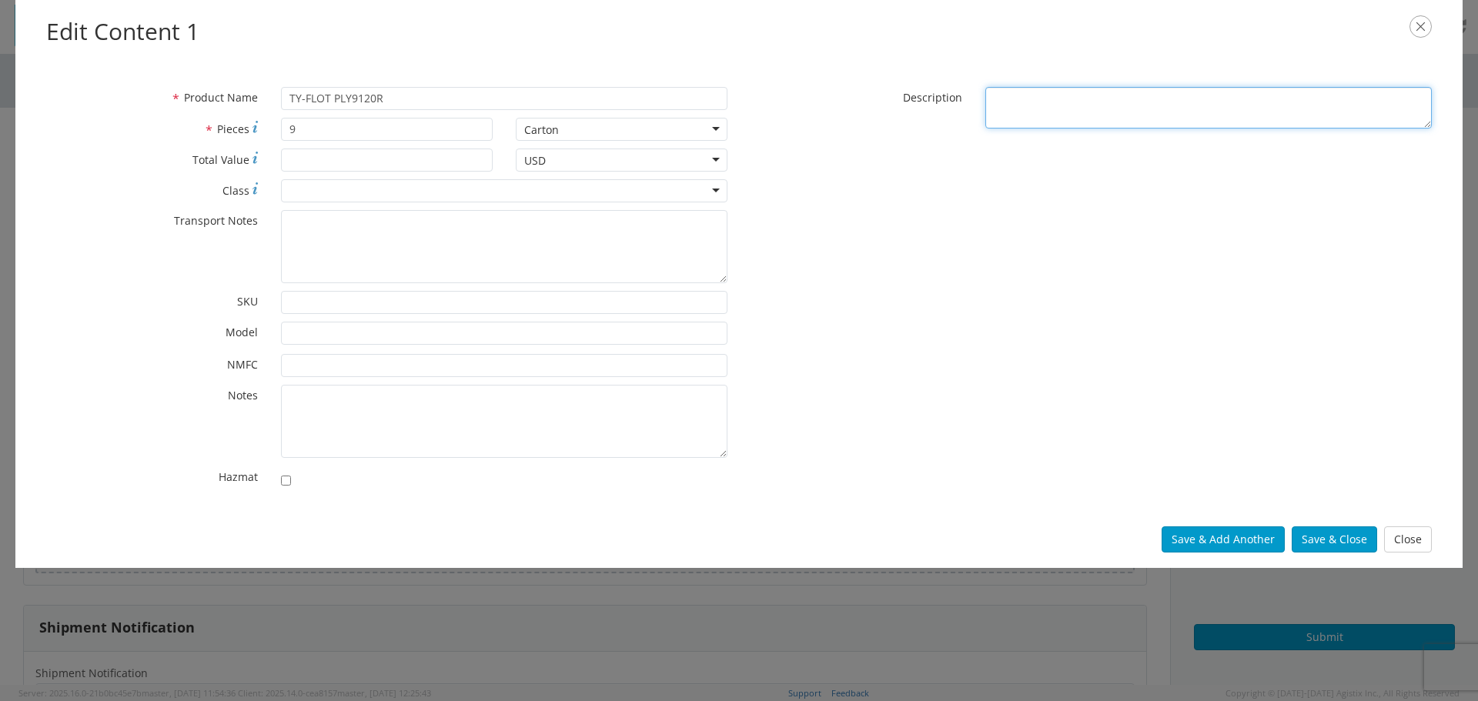
click at [1097, 124] on textarea "* Description" at bounding box center [1208, 108] width 446 height 42
click at [1004, 108] on textarea "* Description" at bounding box center [1208, 108] width 446 height 42
type textarea "b"
type textarea "BAG 9"X12" 4MIL POLY ZIPLOCK 1000/CS"
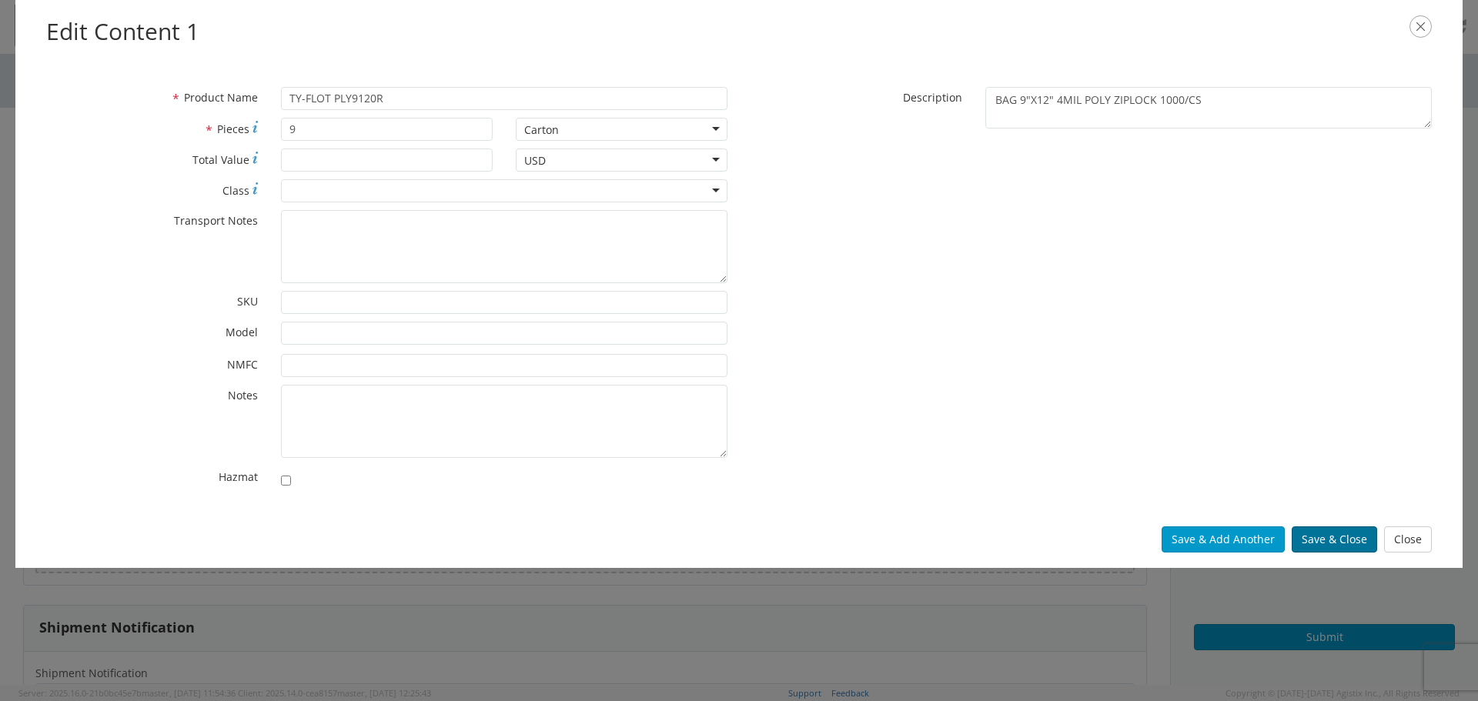
click at [1364, 540] on button "Save & Close" at bounding box center [1333, 539] width 85 height 26
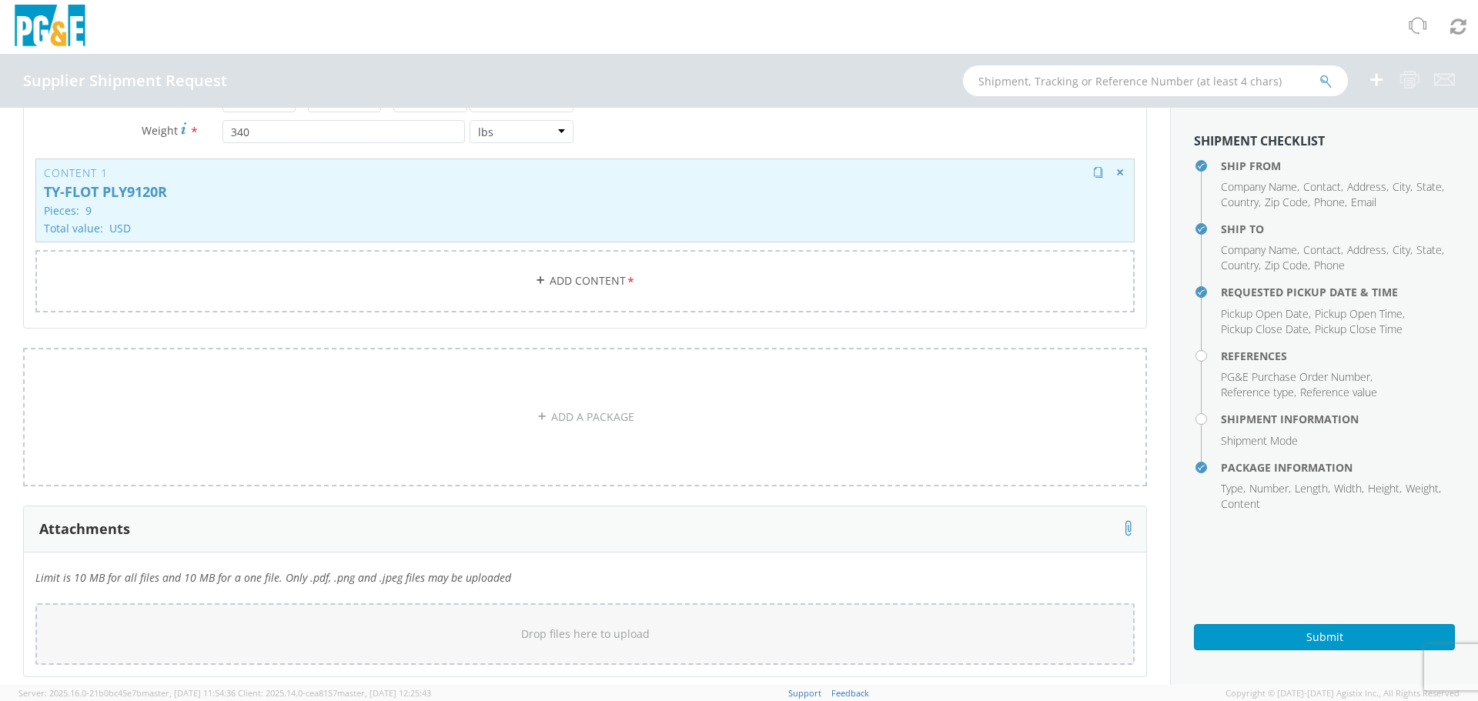
click at [194, 208] on p "Pieces: 9" at bounding box center [585, 211] width 1082 height 12
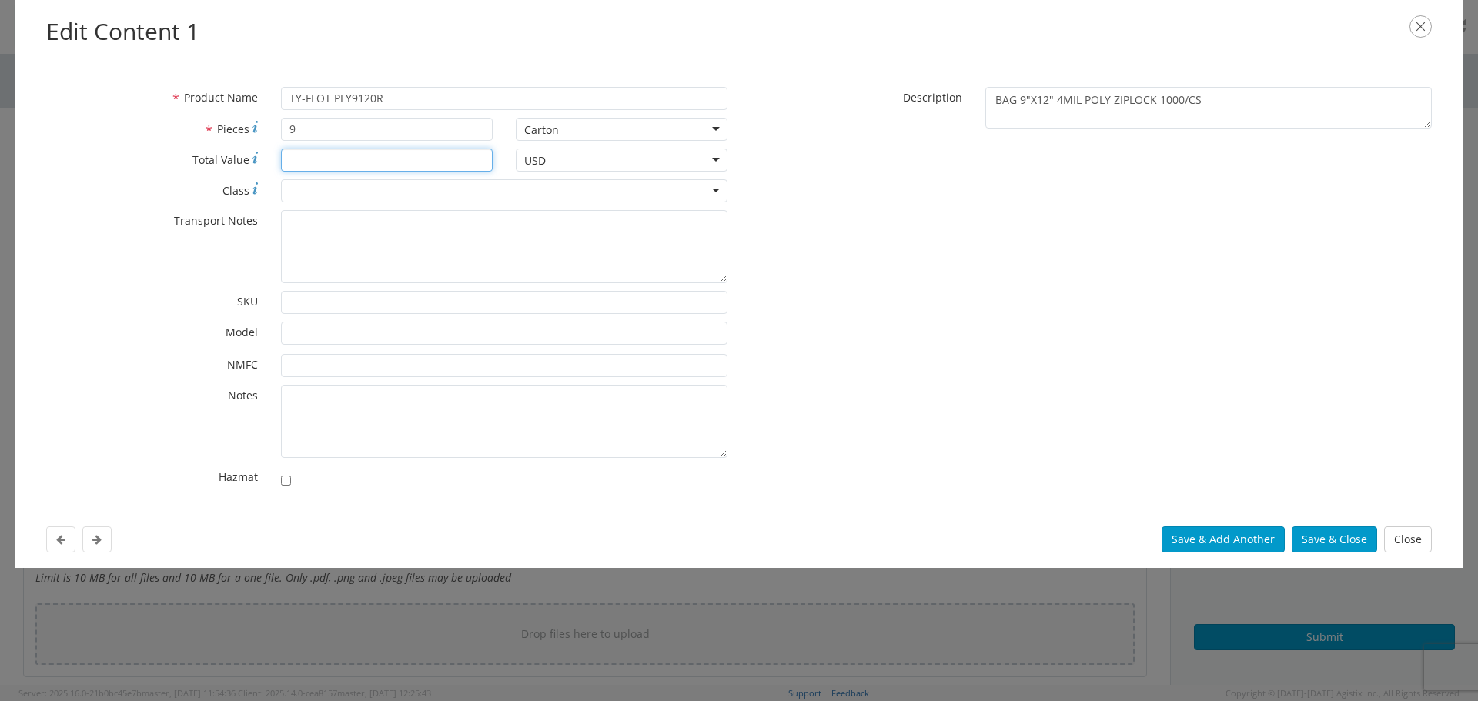
click at [306, 167] on input "* Total Value" at bounding box center [387, 160] width 212 height 23
type input "1448.46"
click at [1362, 531] on button "Save & Close" at bounding box center [1333, 539] width 85 height 26
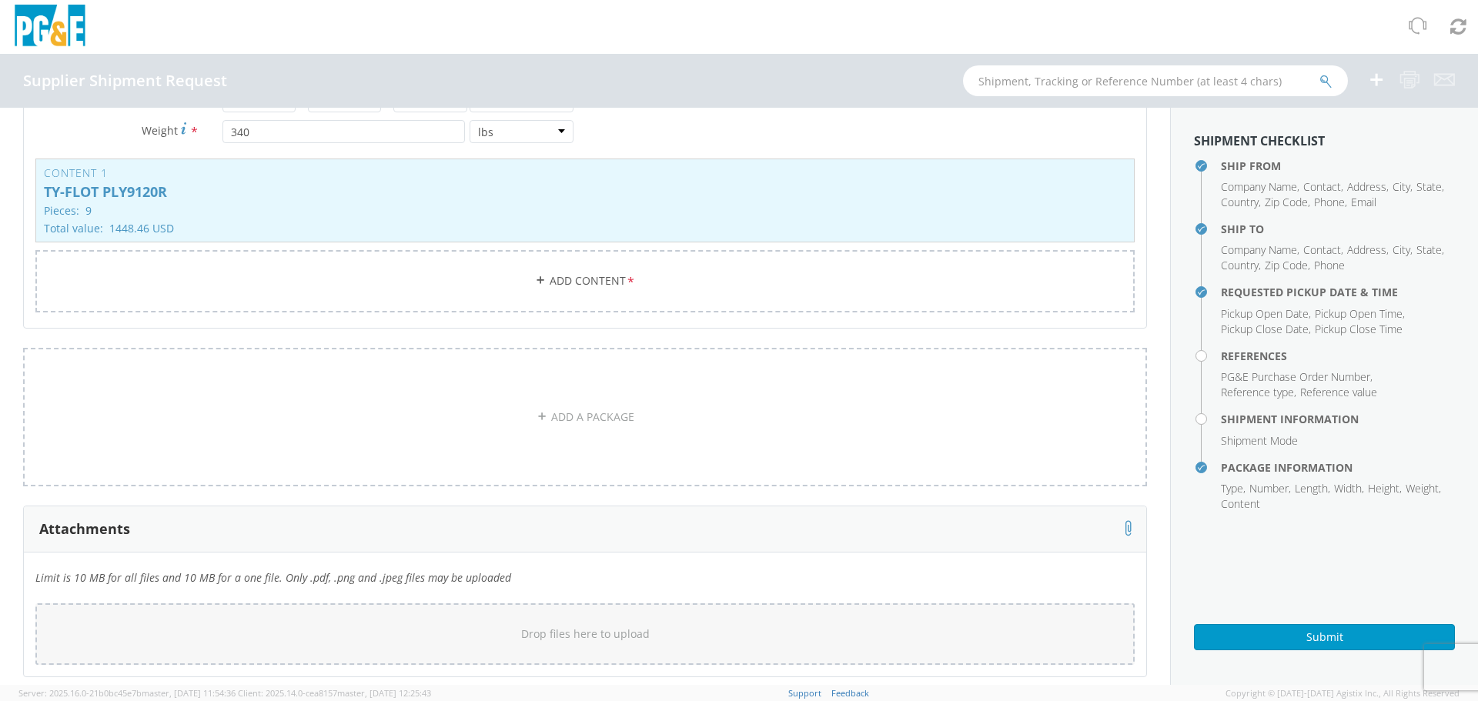
click at [637, 329] on div "Type * Pallet(s) Standard (Not Stackable) Pallet(s) Standard (Not Stackable) Bu…" at bounding box center [585, 164] width 1122 height 335
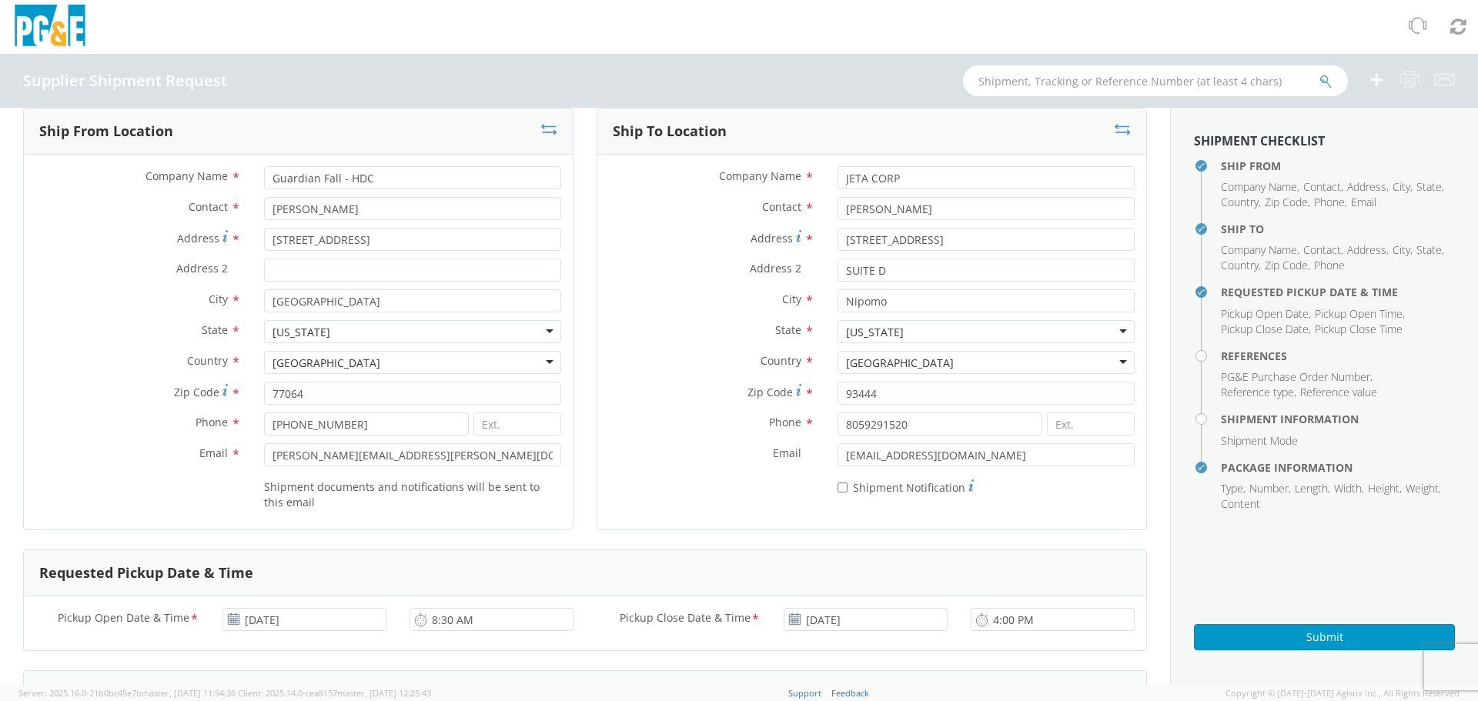
scroll to position [0, 0]
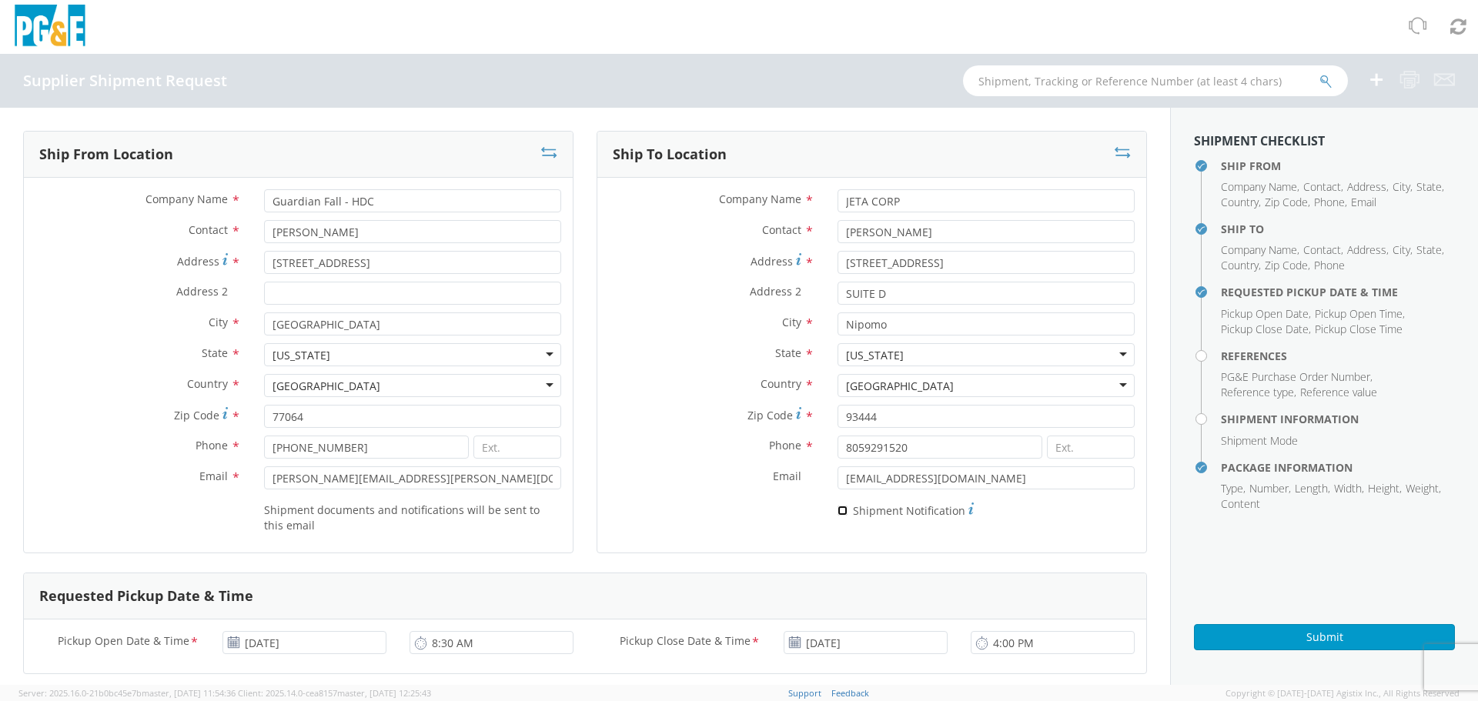
click at [837, 513] on input "* Shipment Notification" at bounding box center [842, 511] width 10 height 10
checkbox input "true"
click at [646, 514] on div "* Shipment Notification" at bounding box center [871, 508] width 549 height 22
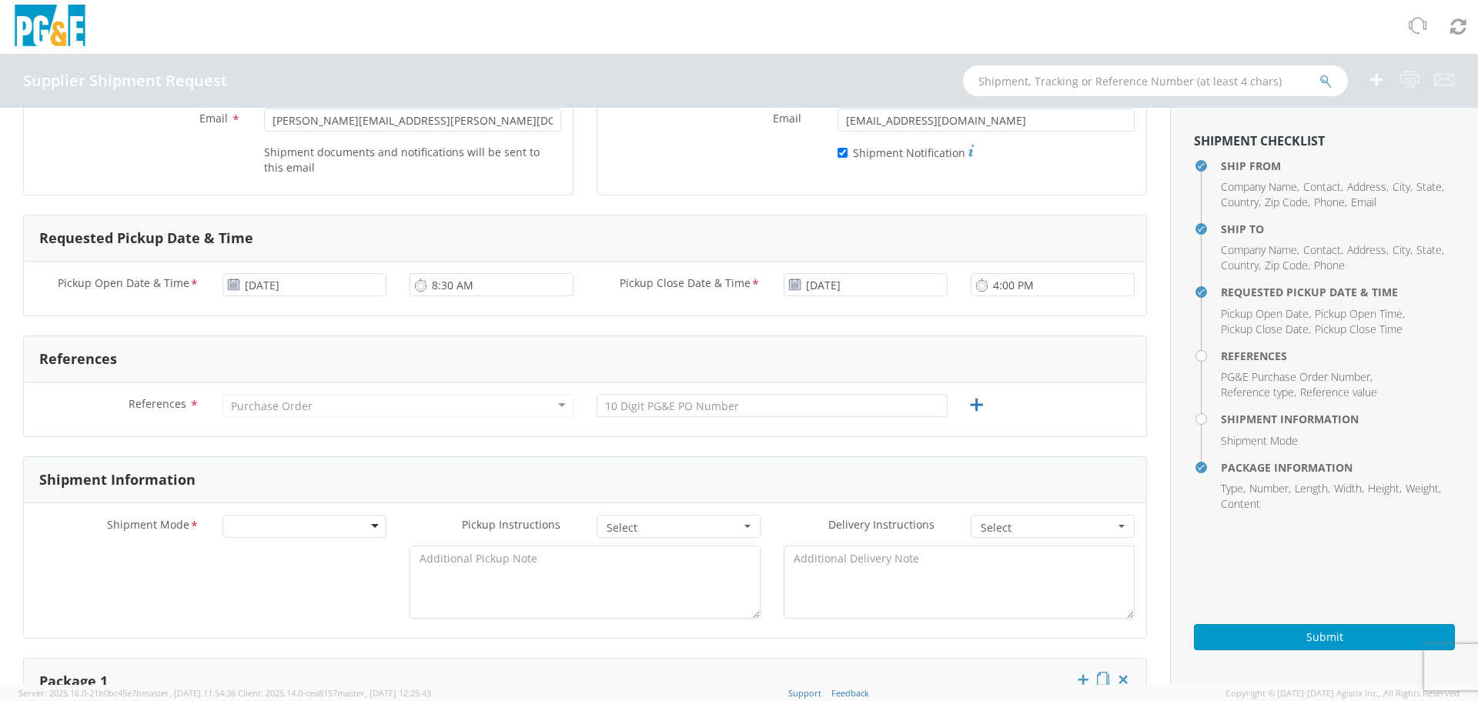
scroll to position [462, 0]
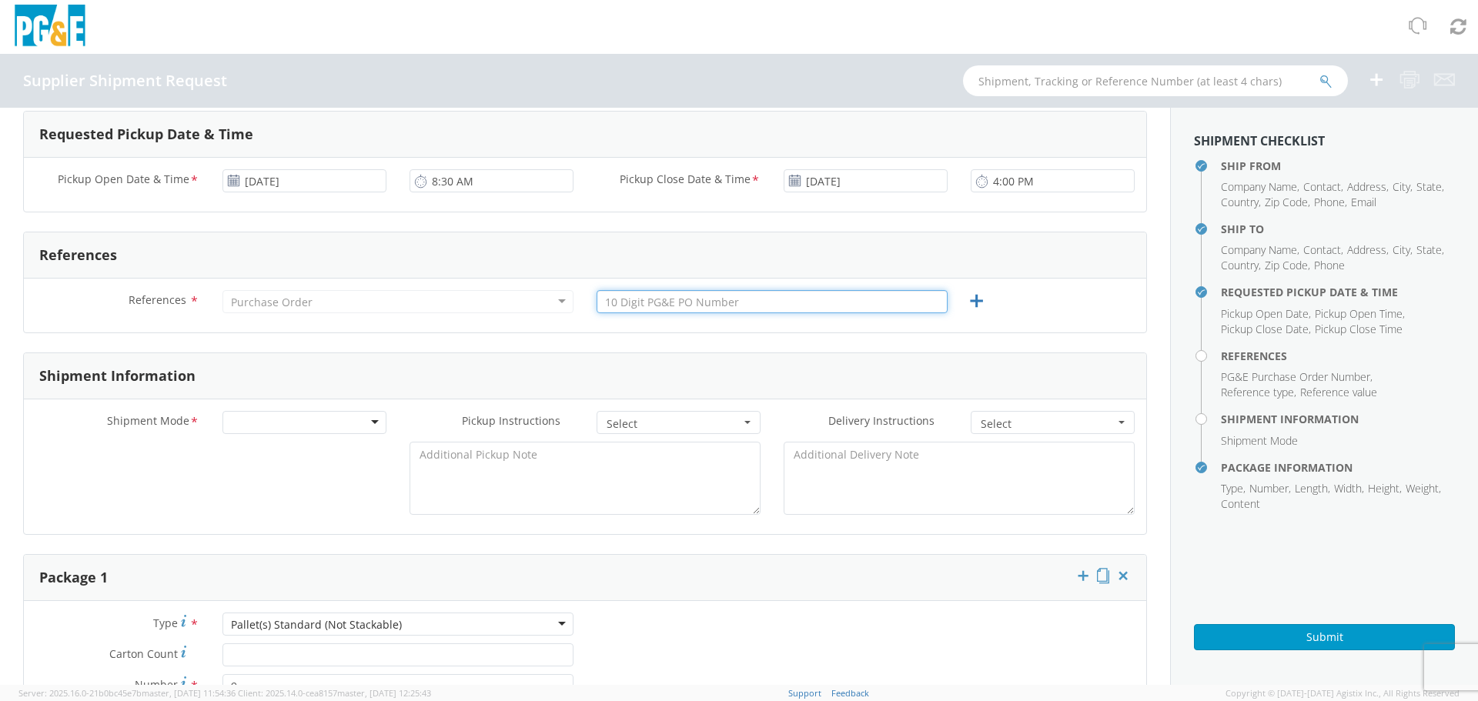
click at [665, 306] on input "text" at bounding box center [771, 301] width 351 height 23
paste input "3501411320"
type input "3501411320"
click at [984, 362] on div "Shipment Information" at bounding box center [585, 376] width 1122 height 46
click at [362, 428] on div at bounding box center [304, 422] width 164 height 23
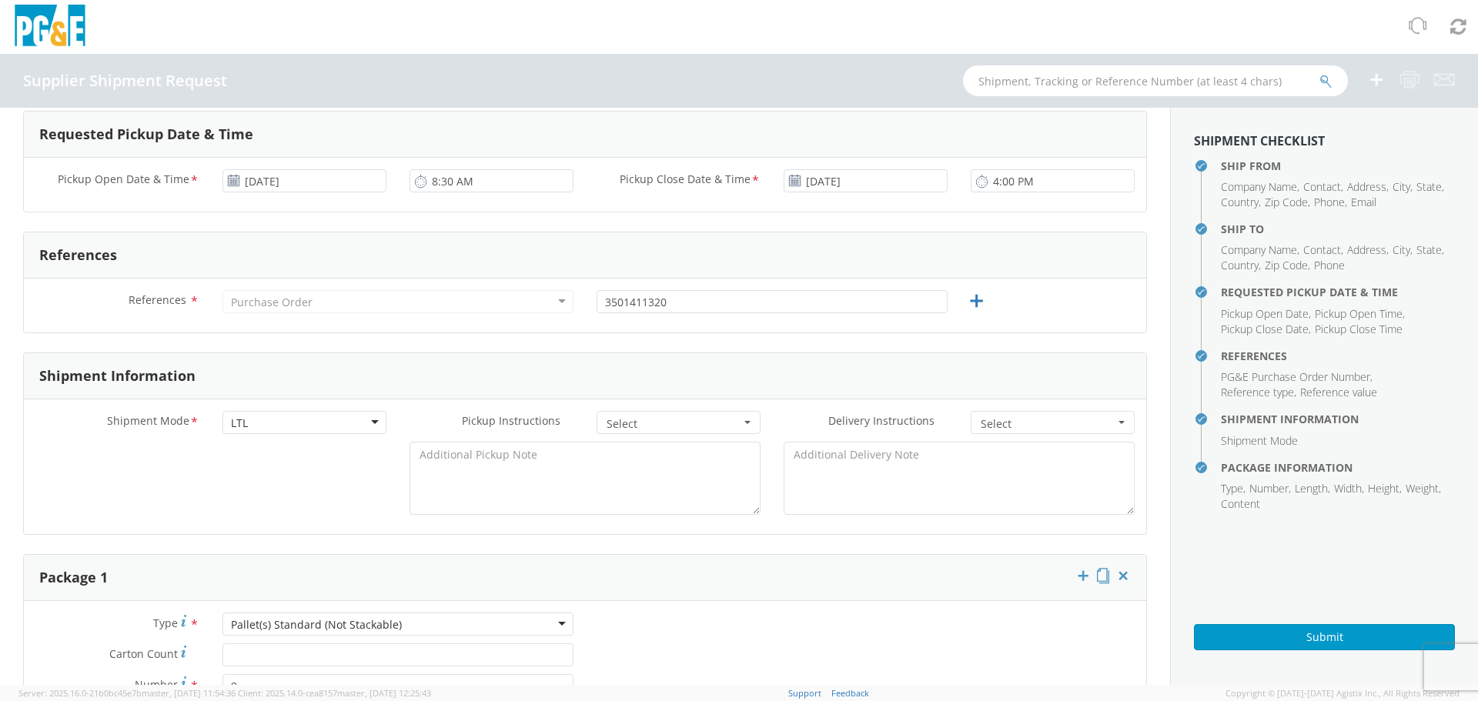
click at [672, 417] on span "Select" at bounding box center [673, 423] width 134 height 15
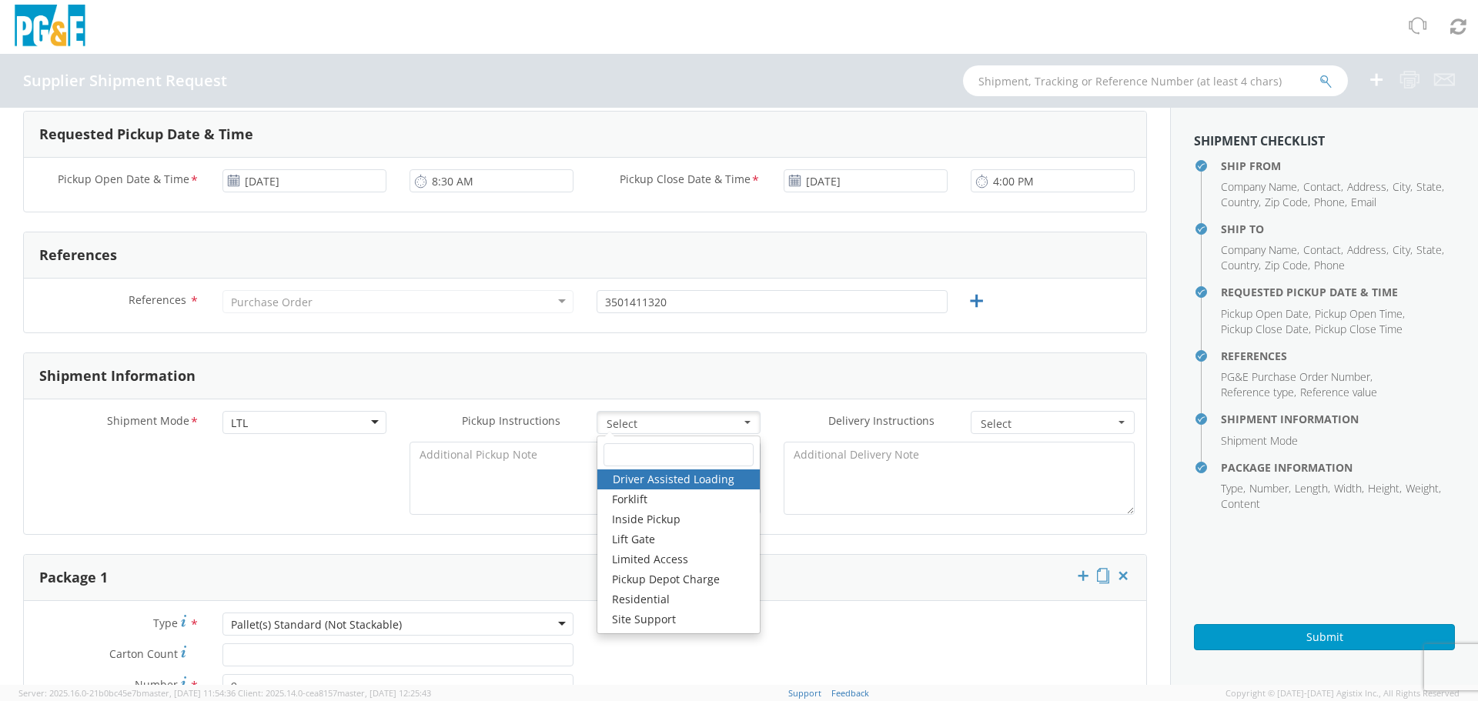
click at [853, 570] on div "Package 1" at bounding box center [585, 578] width 1122 height 46
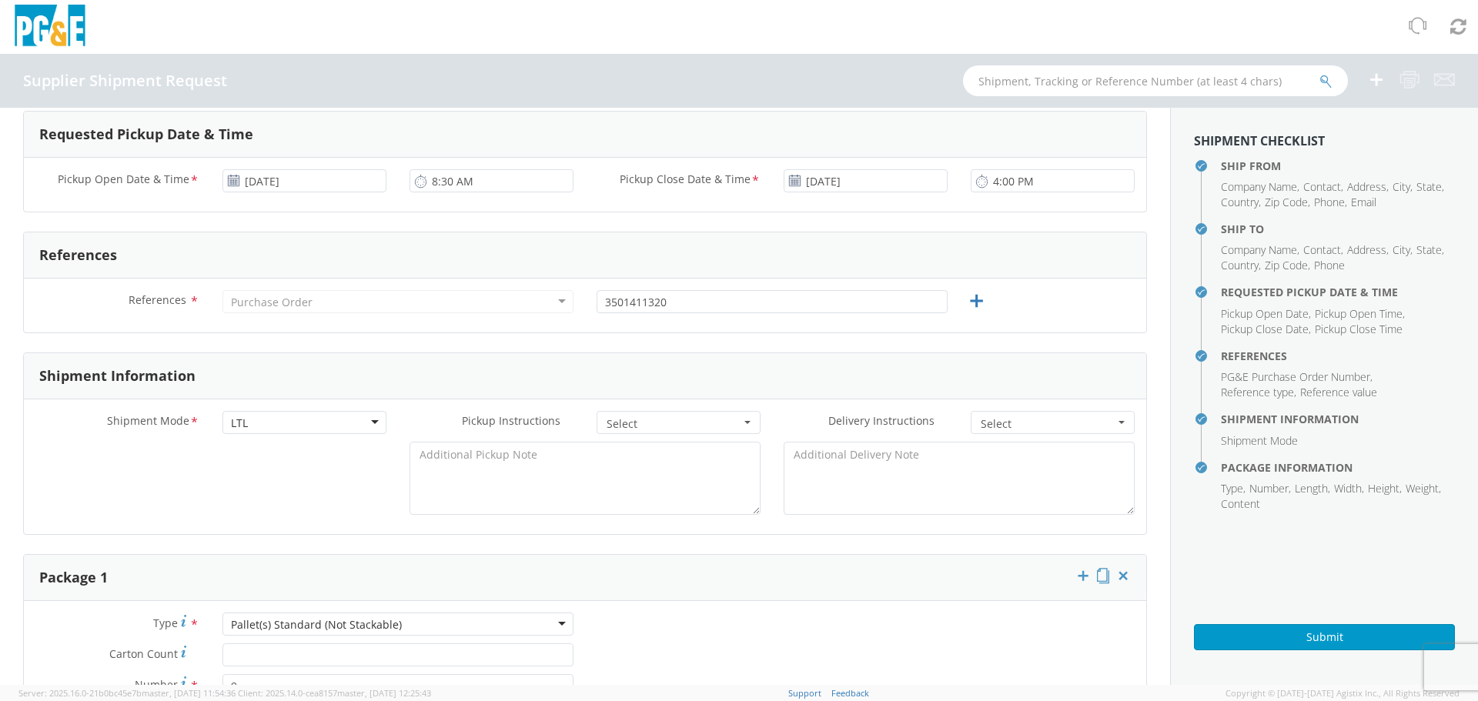
click at [982, 428] on span "Select" at bounding box center [1048, 423] width 134 height 15
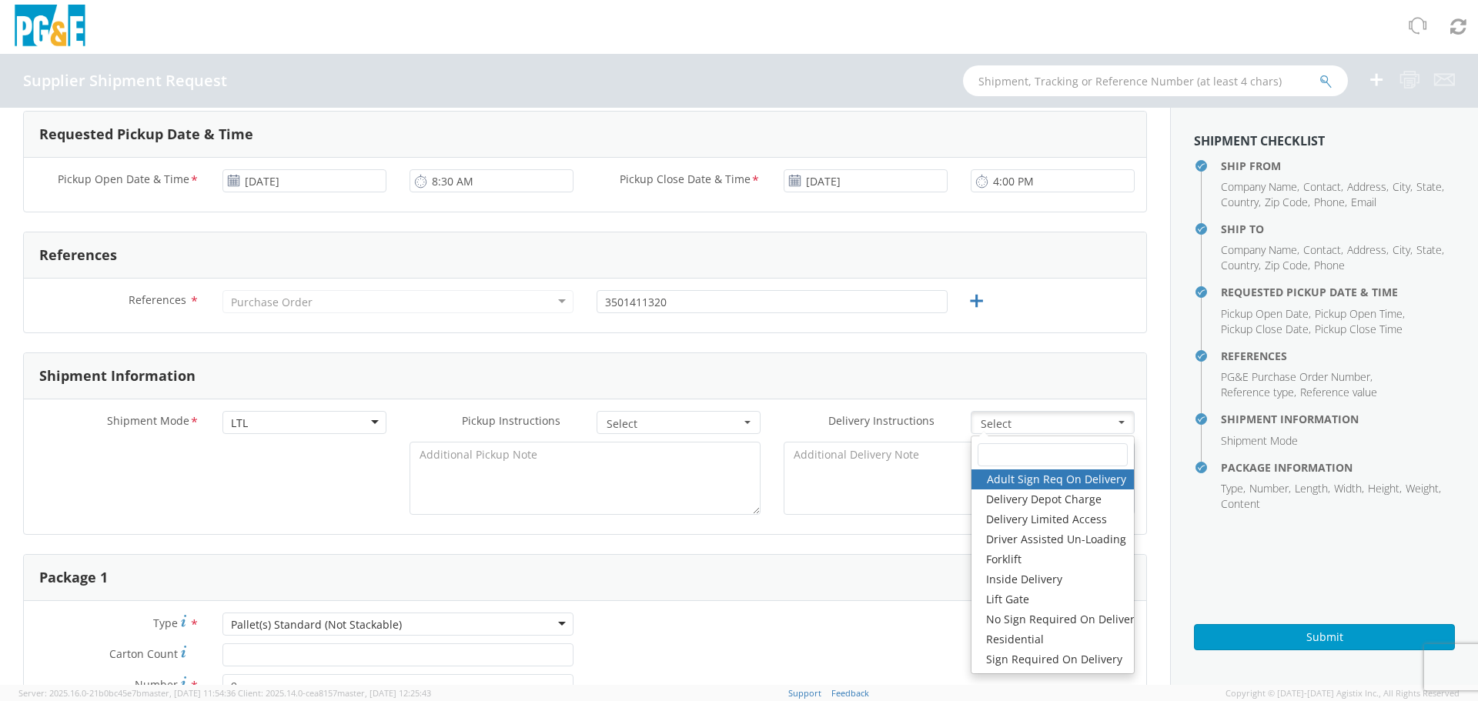
click at [793, 387] on div "Shipment Information" at bounding box center [585, 376] width 1122 height 46
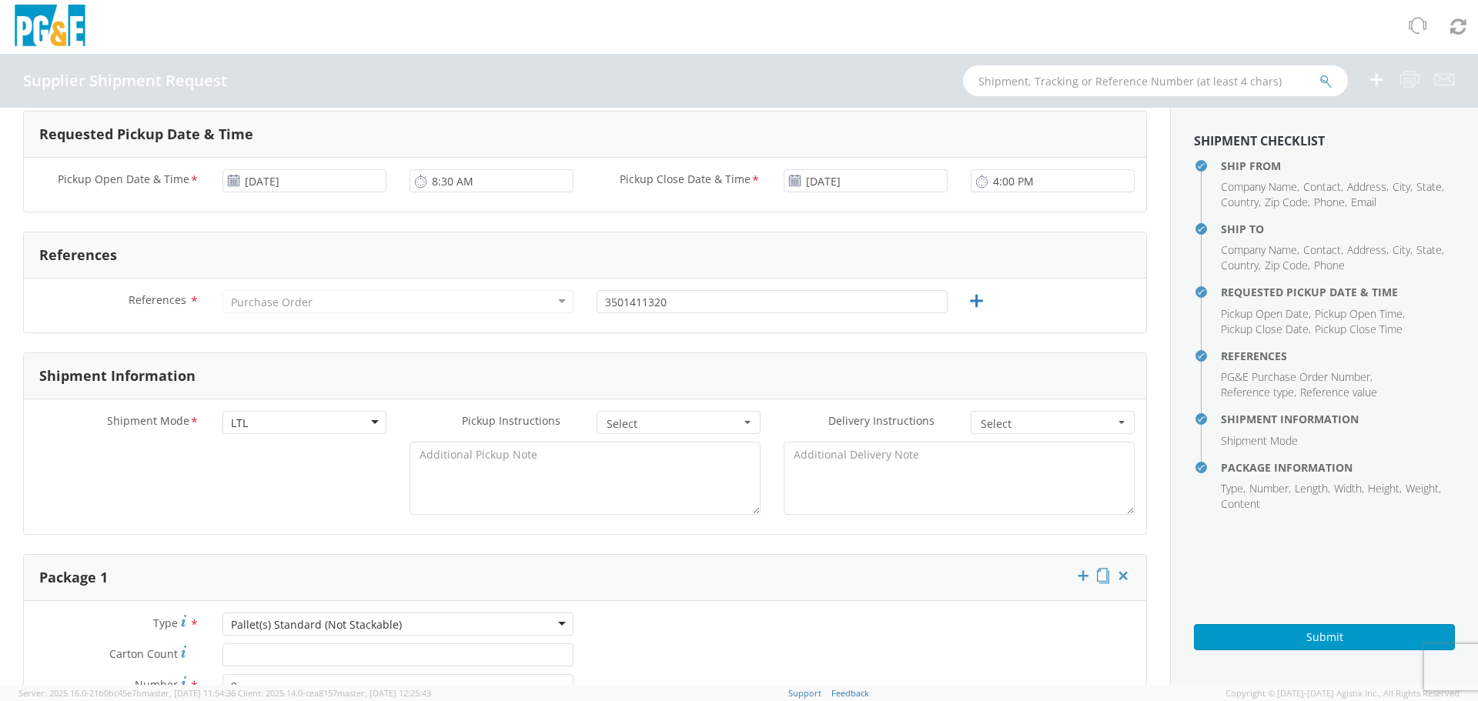
click at [661, 433] on div "Pickup Instructions * Select Driver Assisted Loading Forklift Inside Pickup Lif…" at bounding box center [585, 426] width 374 height 31
click at [611, 423] on span "Select" at bounding box center [673, 423] width 134 height 15
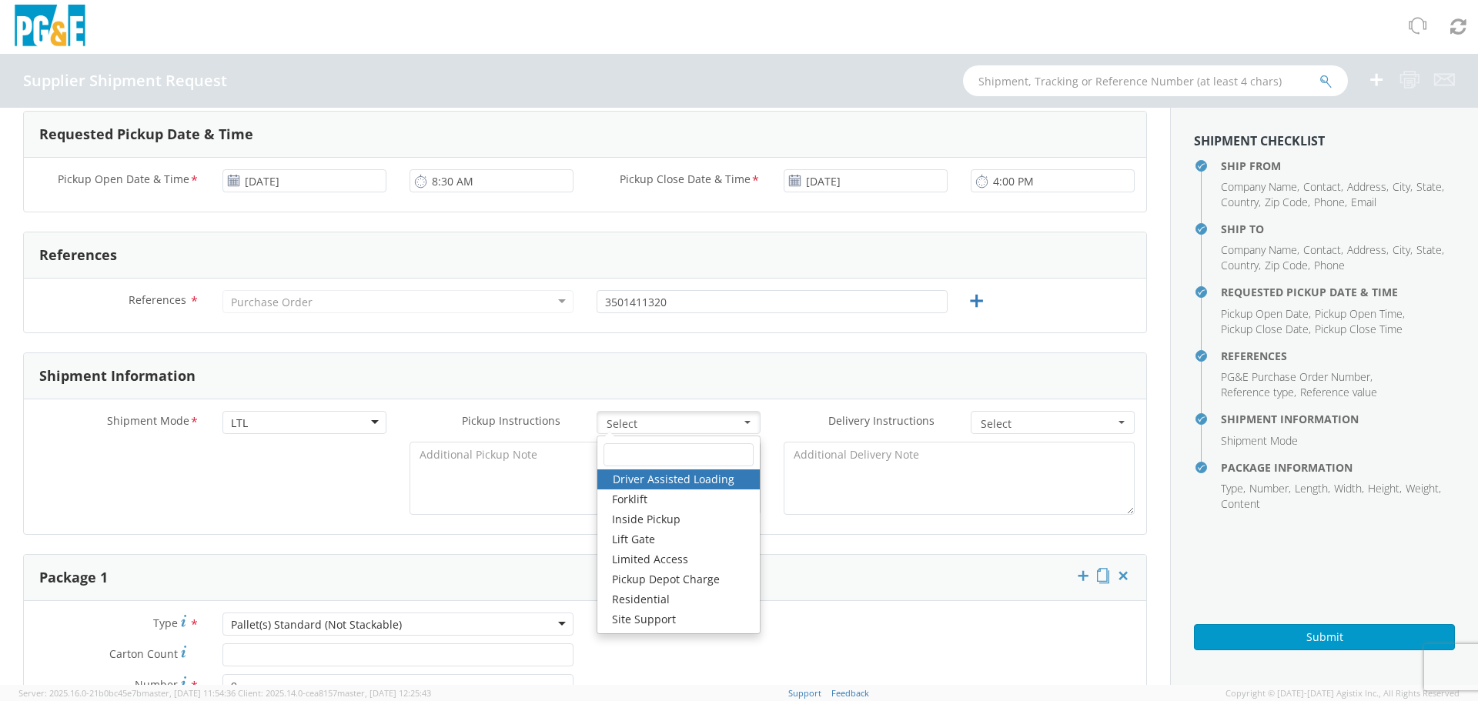
click at [481, 350] on form "Ship From Location Company Name * Guardian Fall - HDC Contact * [PERSON_NAME] A…" at bounding box center [585, 610] width 1124 height 1882
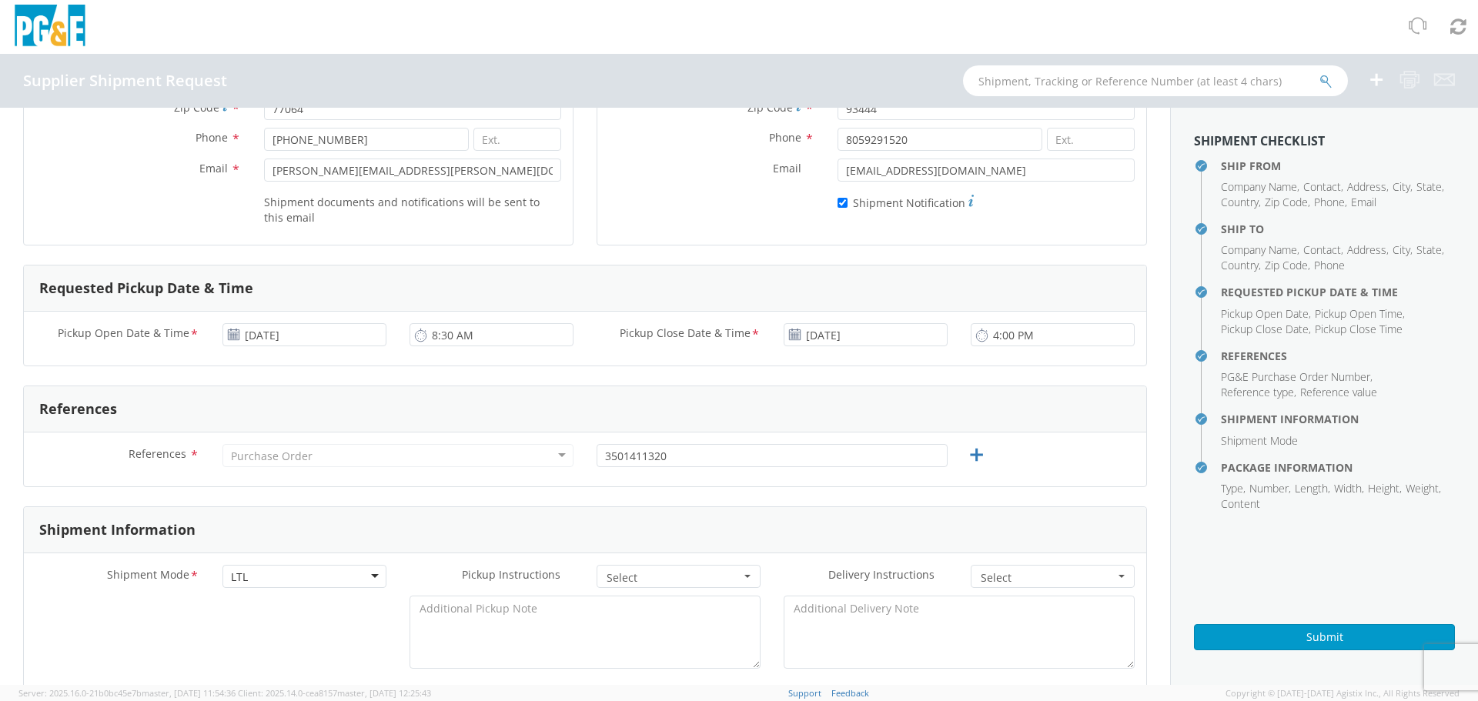
scroll to position [693, 0]
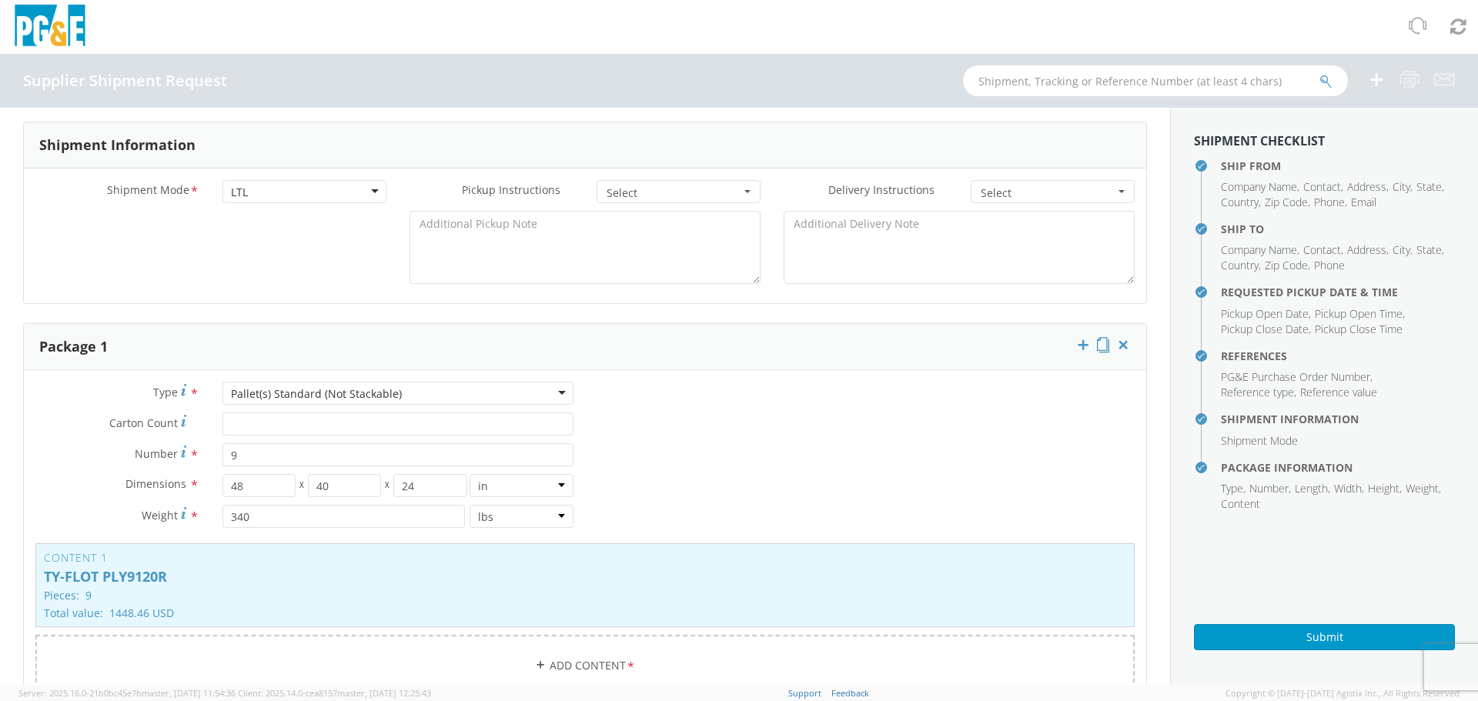
click at [280, 195] on div "LTL" at bounding box center [304, 191] width 164 height 23
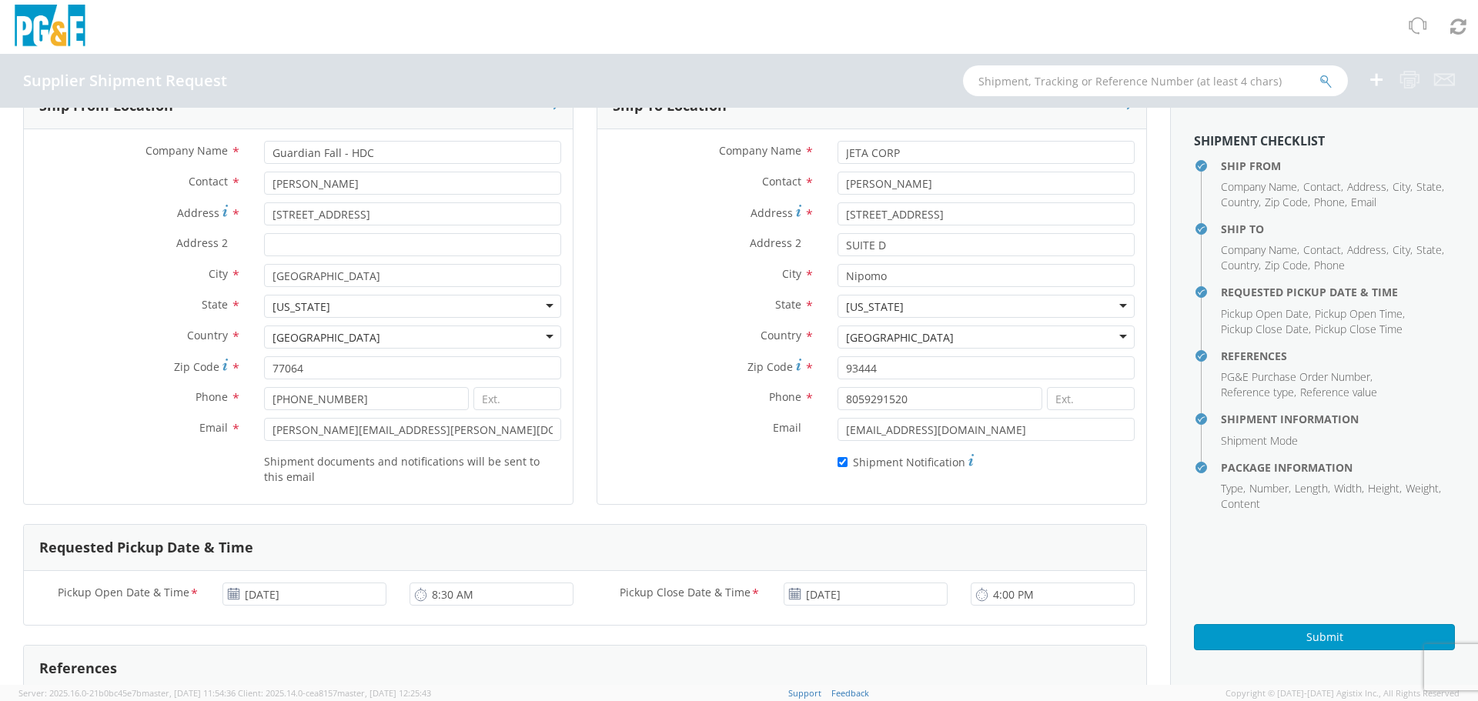
scroll to position [0, 0]
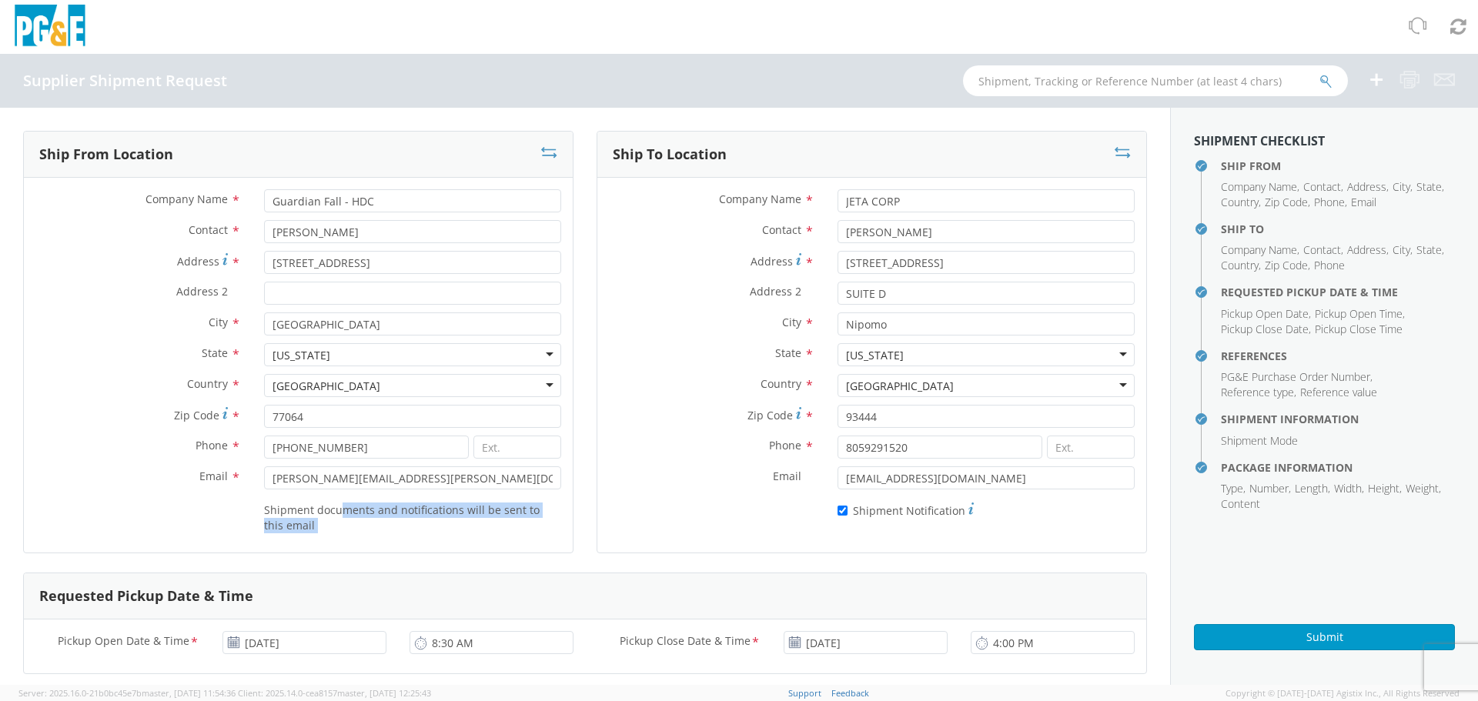
click at [322, 546] on div "Company Name * Guardian Fall - HDC Contact * [PERSON_NAME] Address * [STREET_AD…" at bounding box center [298, 365] width 549 height 375
click at [252, 530] on div "Shipment documents and notifications will be sent to this email" at bounding box center [412, 515] width 320 height 36
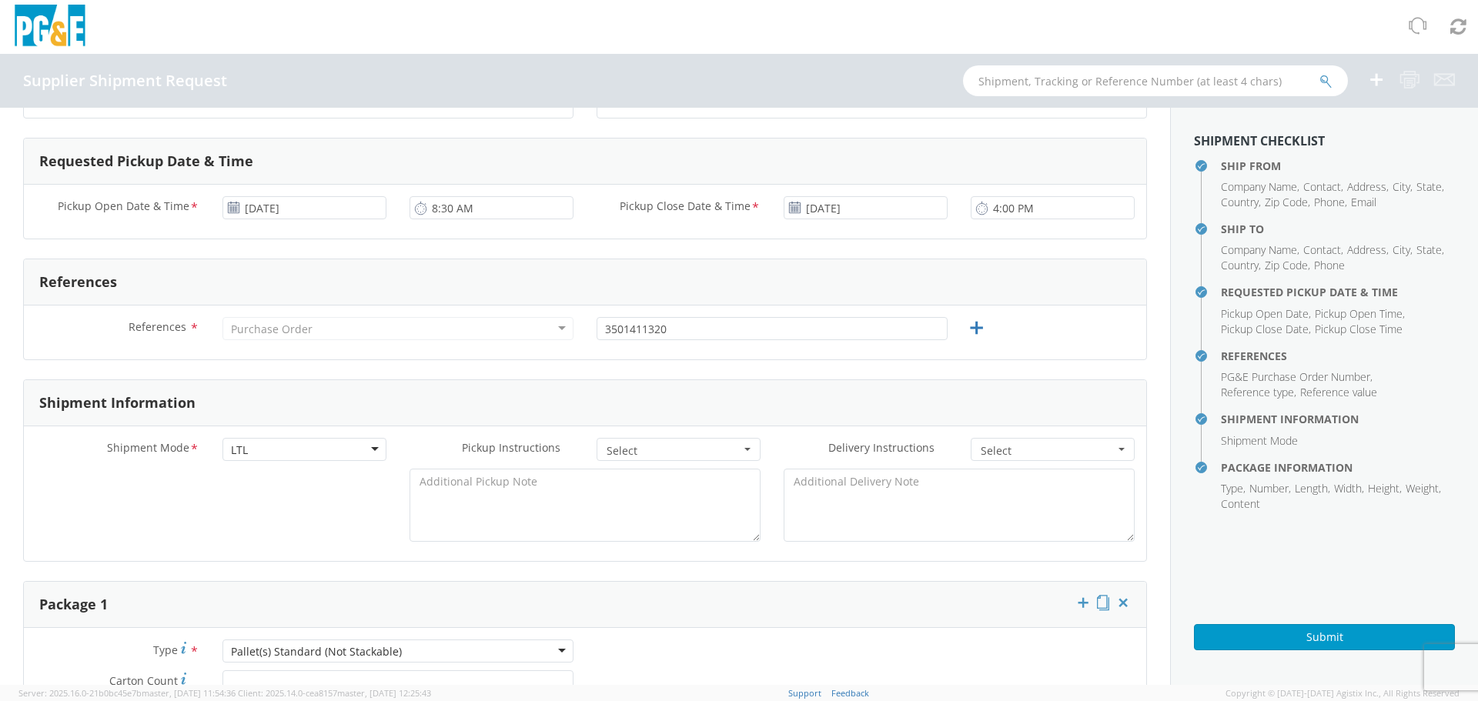
scroll to position [462, 0]
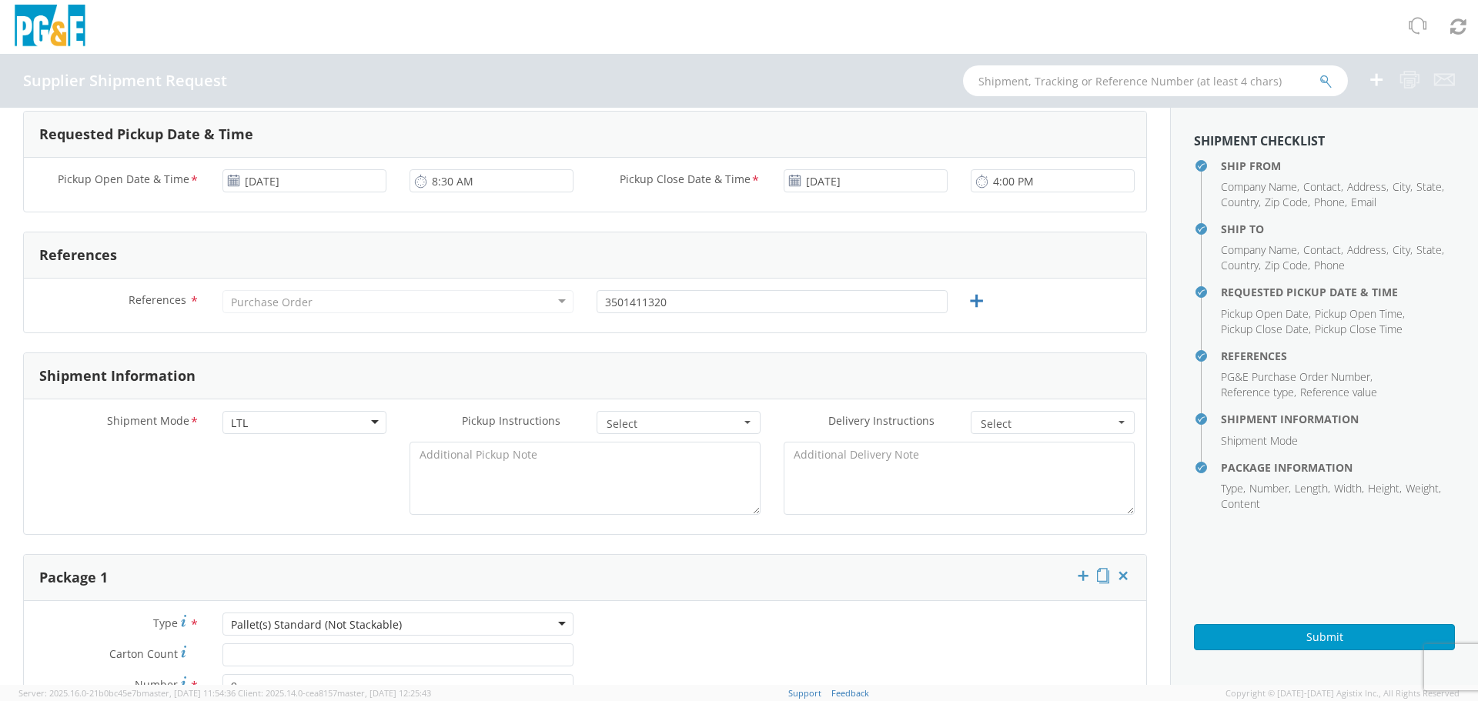
click at [271, 426] on div "LTL" at bounding box center [304, 422] width 164 height 23
click at [256, 458] on div "Shipment Mode * LTL LTL LTL Small Package TL Pickup Instructions * Select Drive…" at bounding box center [585, 466] width 1122 height 135
click at [664, 426] on span "Select" at bounding box center [673, 423] width 134 height 15
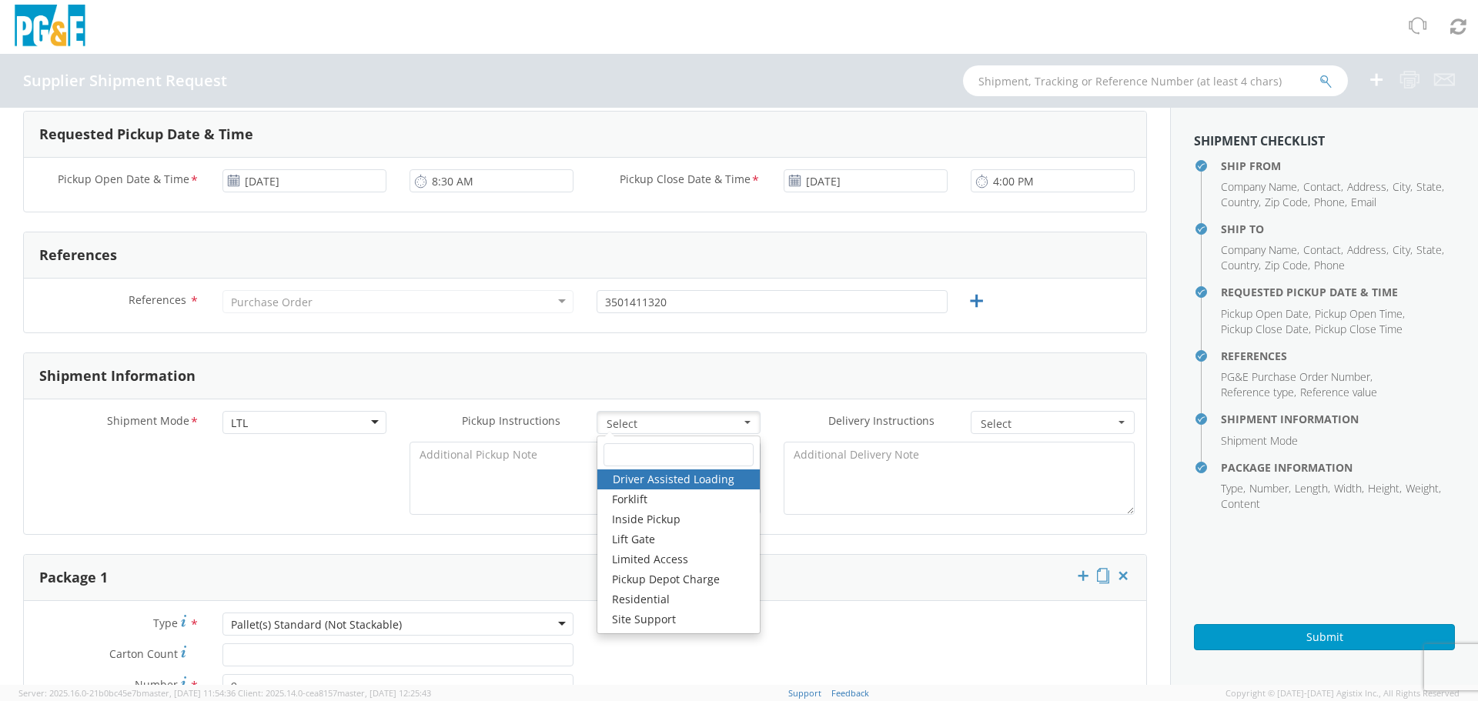
click at [844, 379] on div "Shipment Information" at bounding box center [585, 376] width 1122 height 46
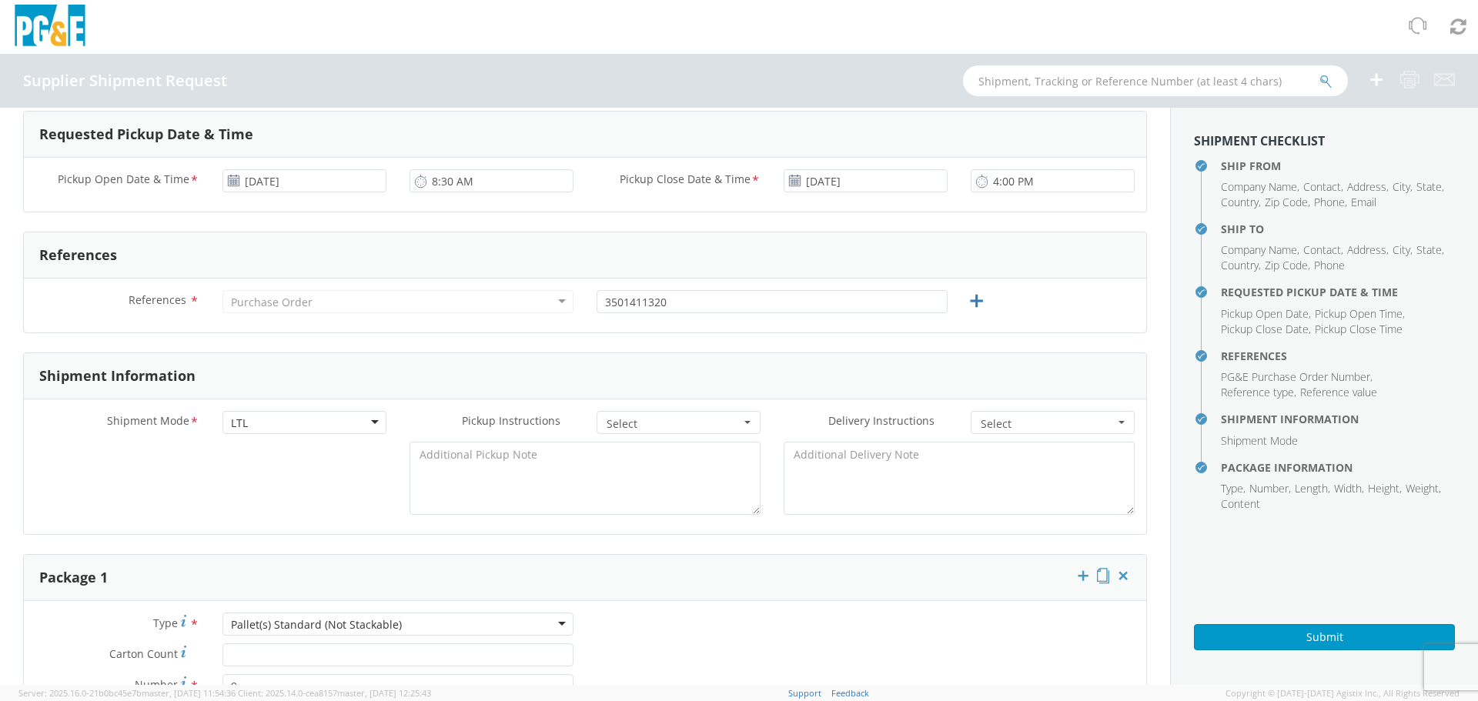
click at [990, 425] on span "Select" at bounding box center [1048, 423] width 134 height 15
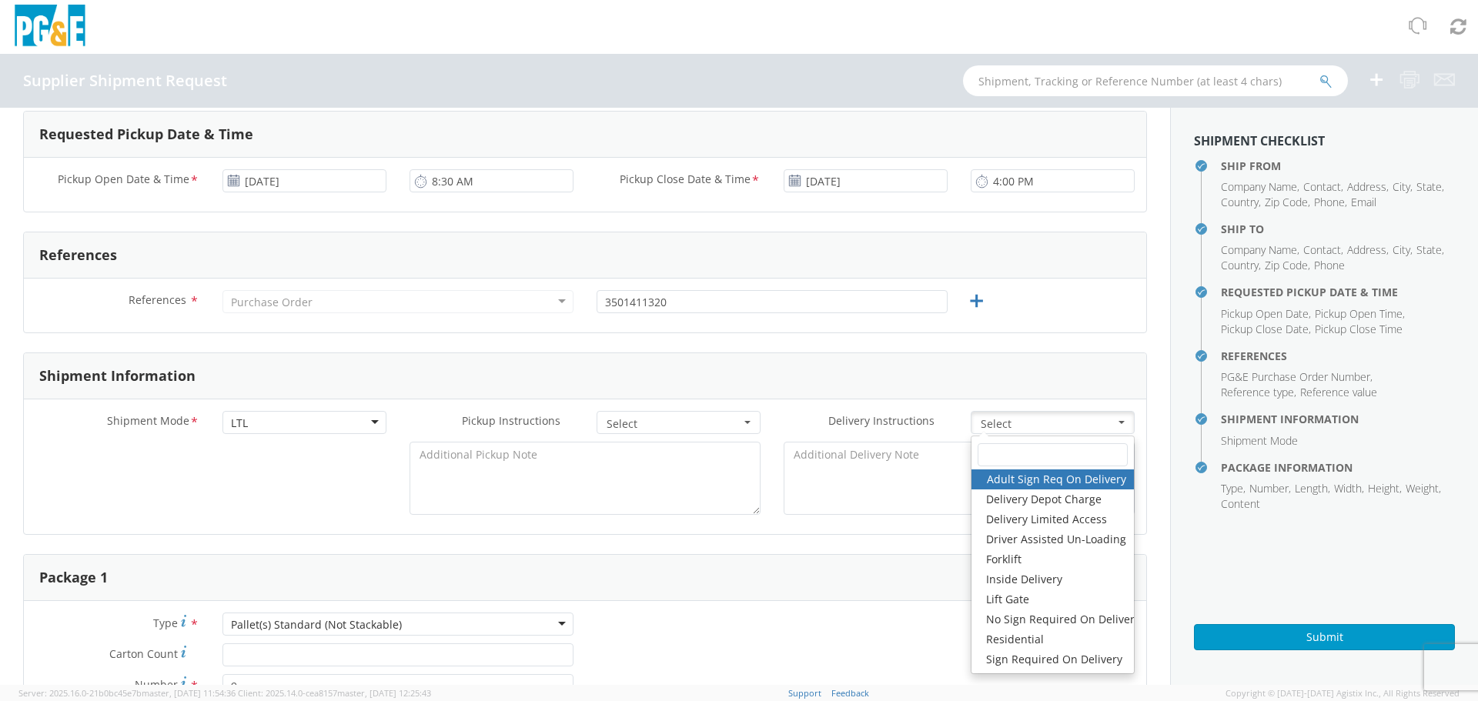
click at [782, 362] on div "Shipment Information" at bounding box center [585, 376] width 1122 height 46
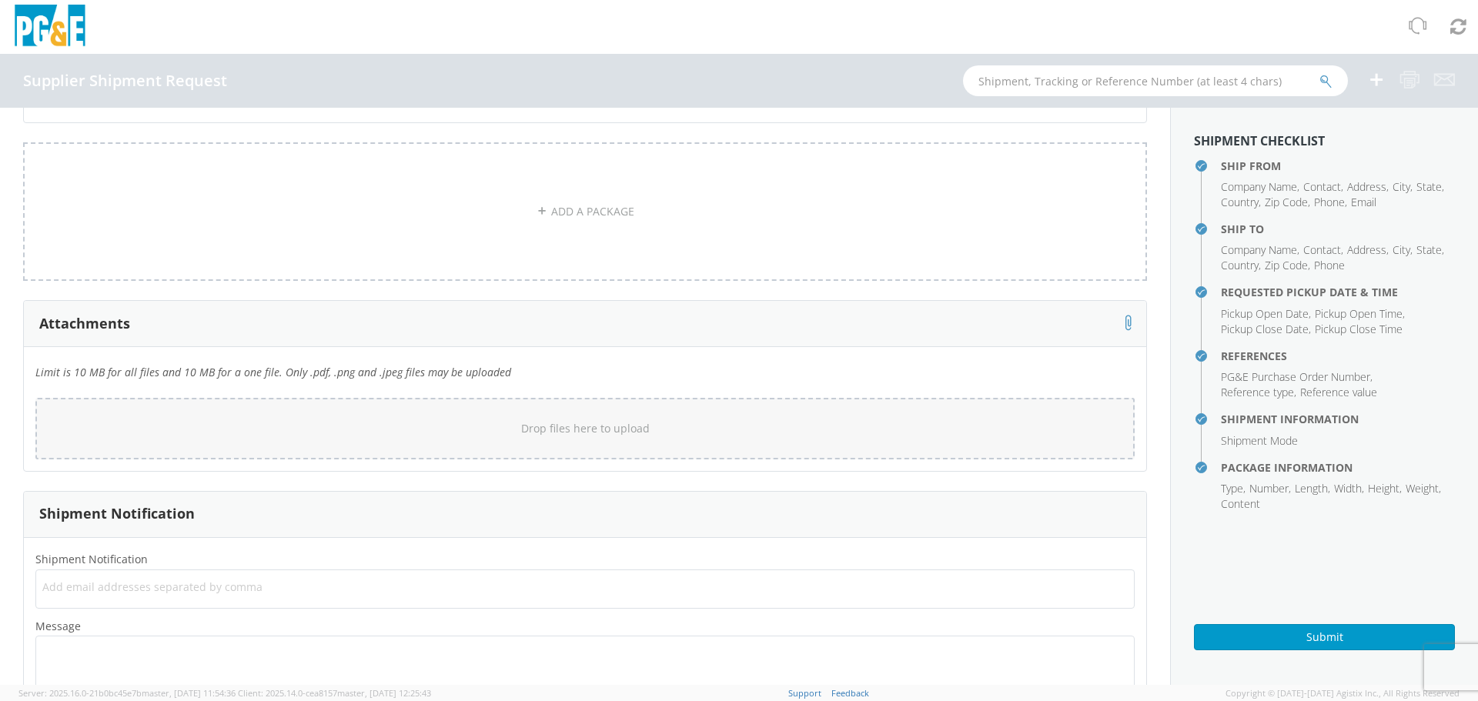
scroll to position [1347, 0]
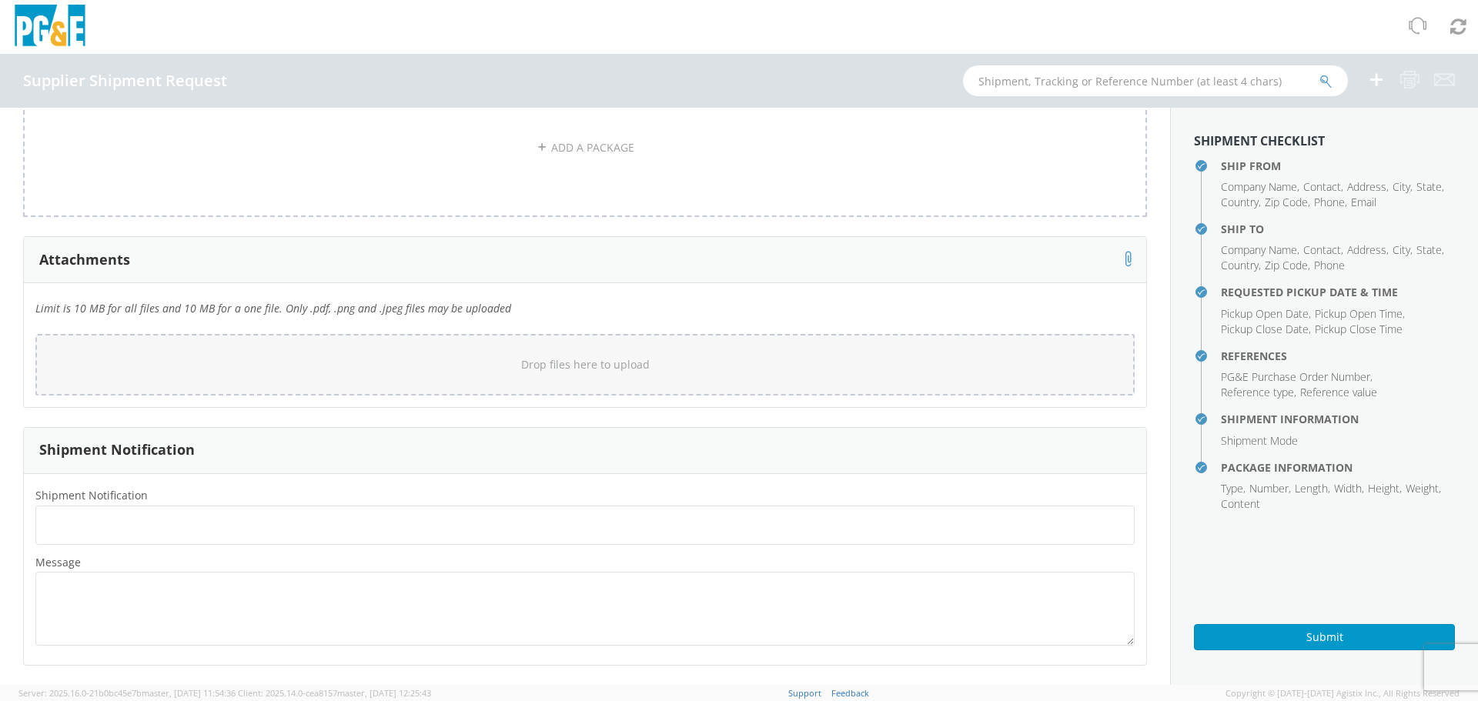
click at [81, 531] on ul at bounding box center [584, 525] width 1085 height 25
click at [94, 490] on span "Shipment Notification" at bounding box center [91, 495] width 112 height 15
click at [89, 521] on span "Add email addresses separated by comma" at bounding box center [584, 523] width 1085 height 15
type input "JETAWHSE"
click at [114, 528] on button "×" at bounding box center [116, 525] width 9 height 18
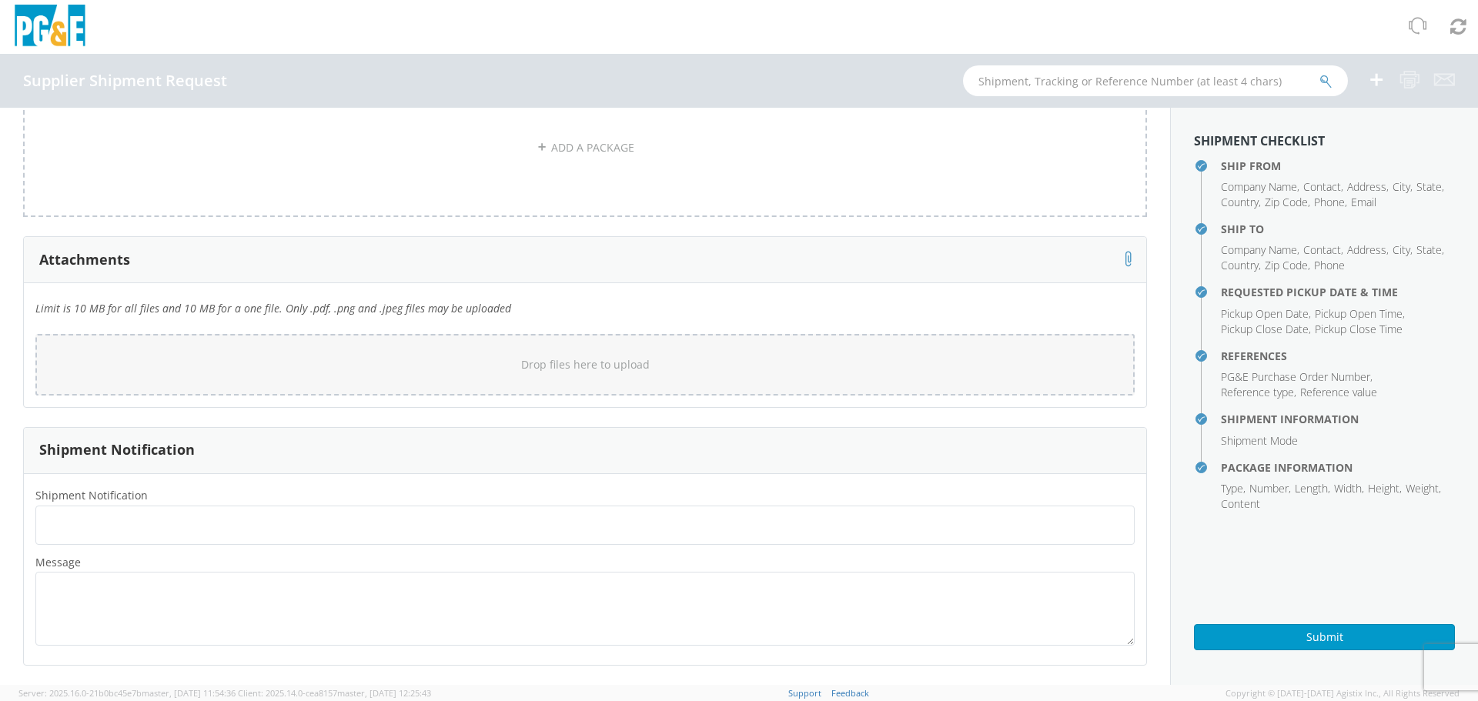
paste input "[EMAIL_ADDRESS][DOMAIN_NAME]"
type input "[EMAIL_ADDRESS][DOMAIN_NAME]"
click at [239, 473] on div "Shipment Notification" at bounding box center [585, 451] width 1122 height 46
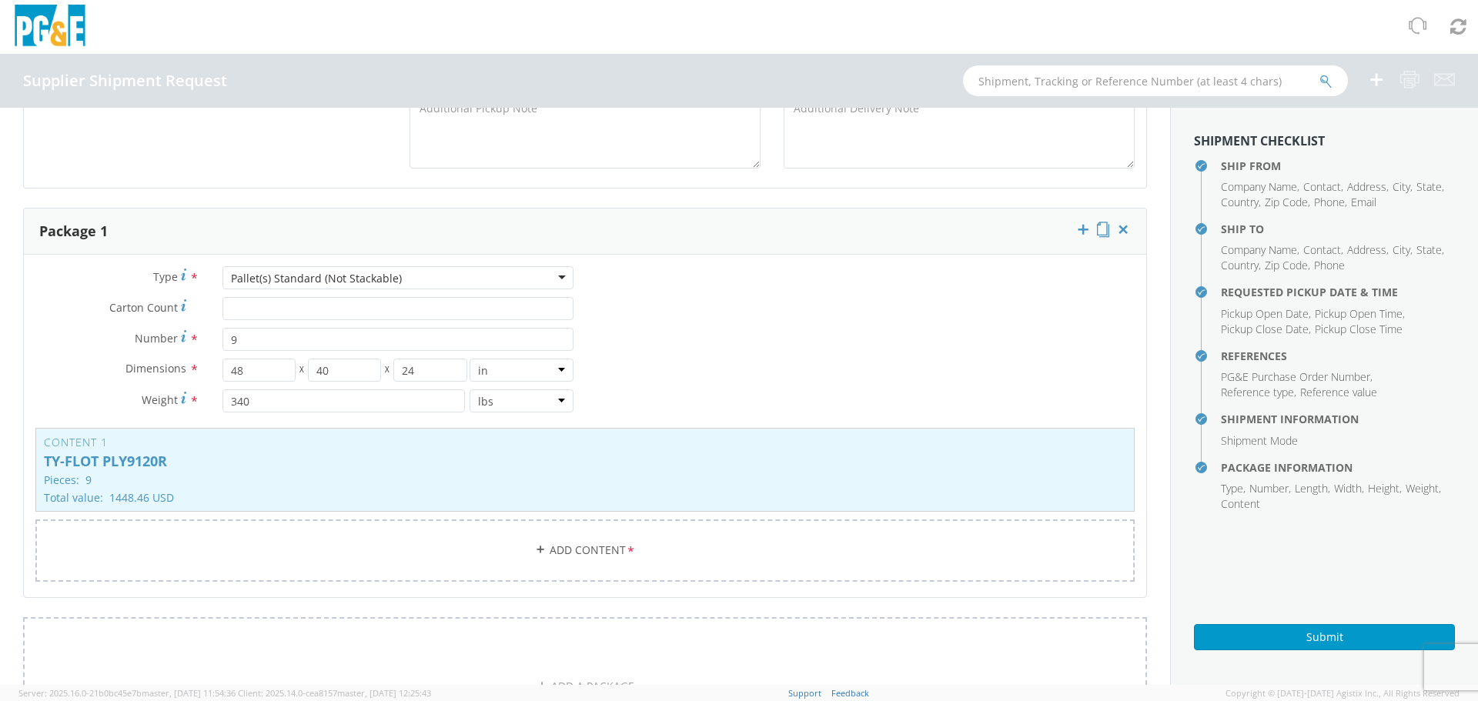
scroll to position [269, 0]
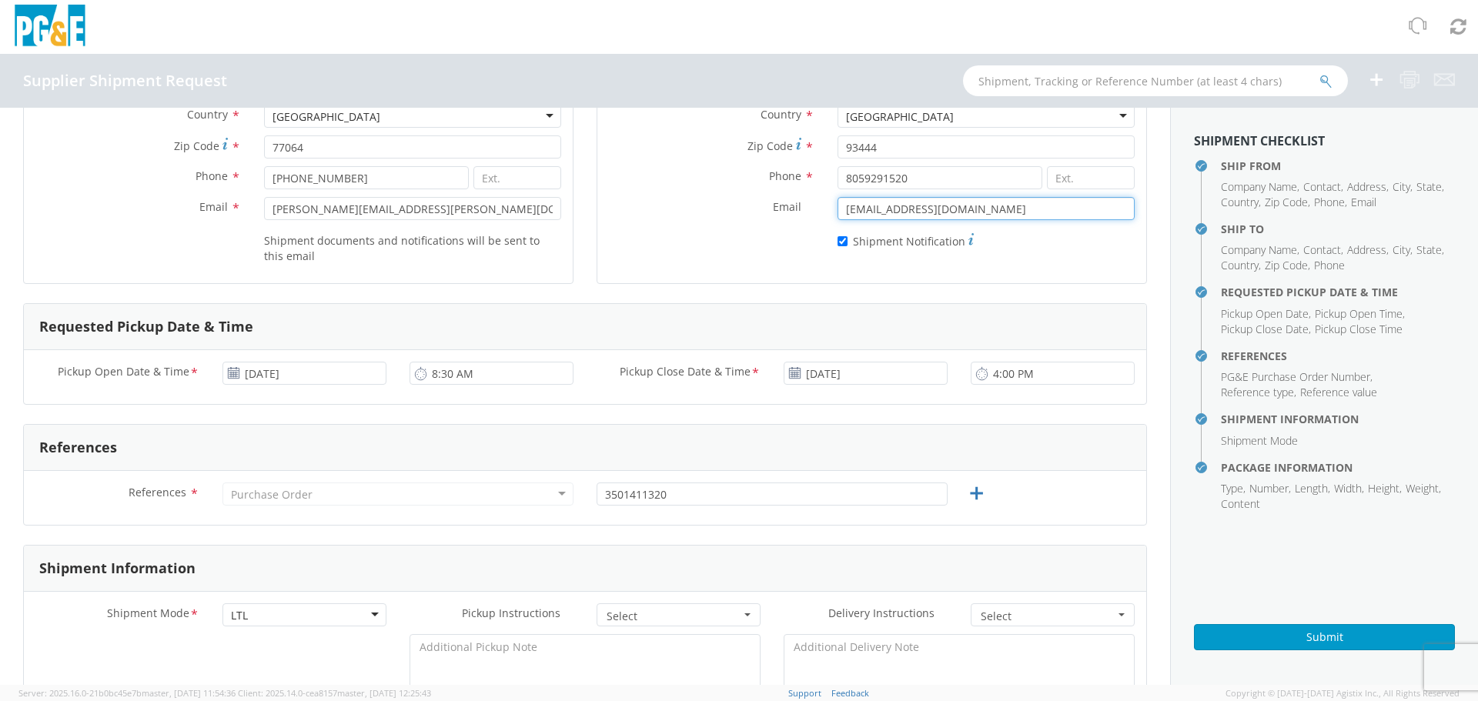
drag, startPoint x: 977, startPoint y: 203, endPoint x: 620, endPoint y: 226, distance: 357.8
click at [620, 226] on div "Email * [EMAIL_ADDRESS][DOMAIN_NAME]" at bounding box center [871, 212] width 549 height 31
paste input "jetawhse005"
type input "[EMAIL_ADDRESS][DOMAIN_NAME]"
click at [683, 278] on div "Ship To Location Company Name * JETA CORP Contact * [PERSON_NAME] Address * 540…" at bounding box center [871, 72] width 550 height 423
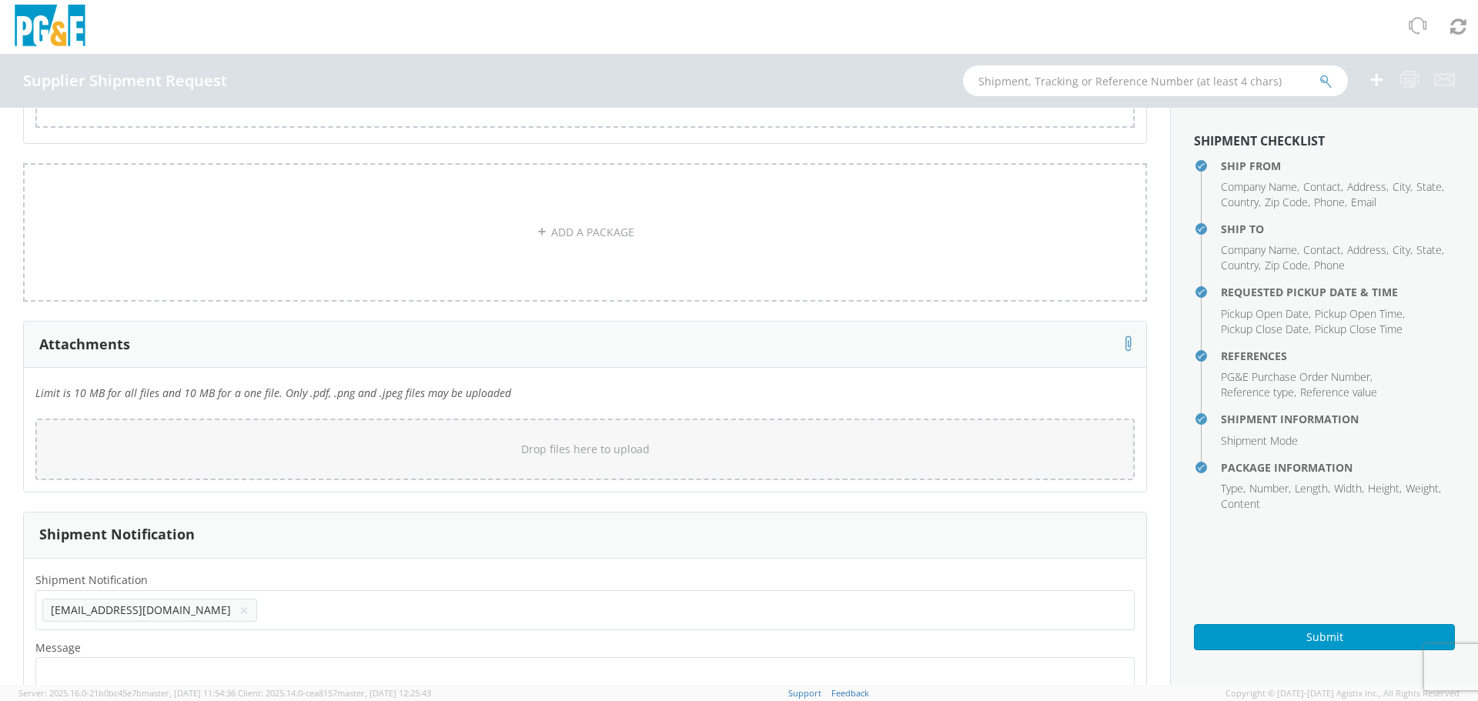
scroll to position [1348, 0]
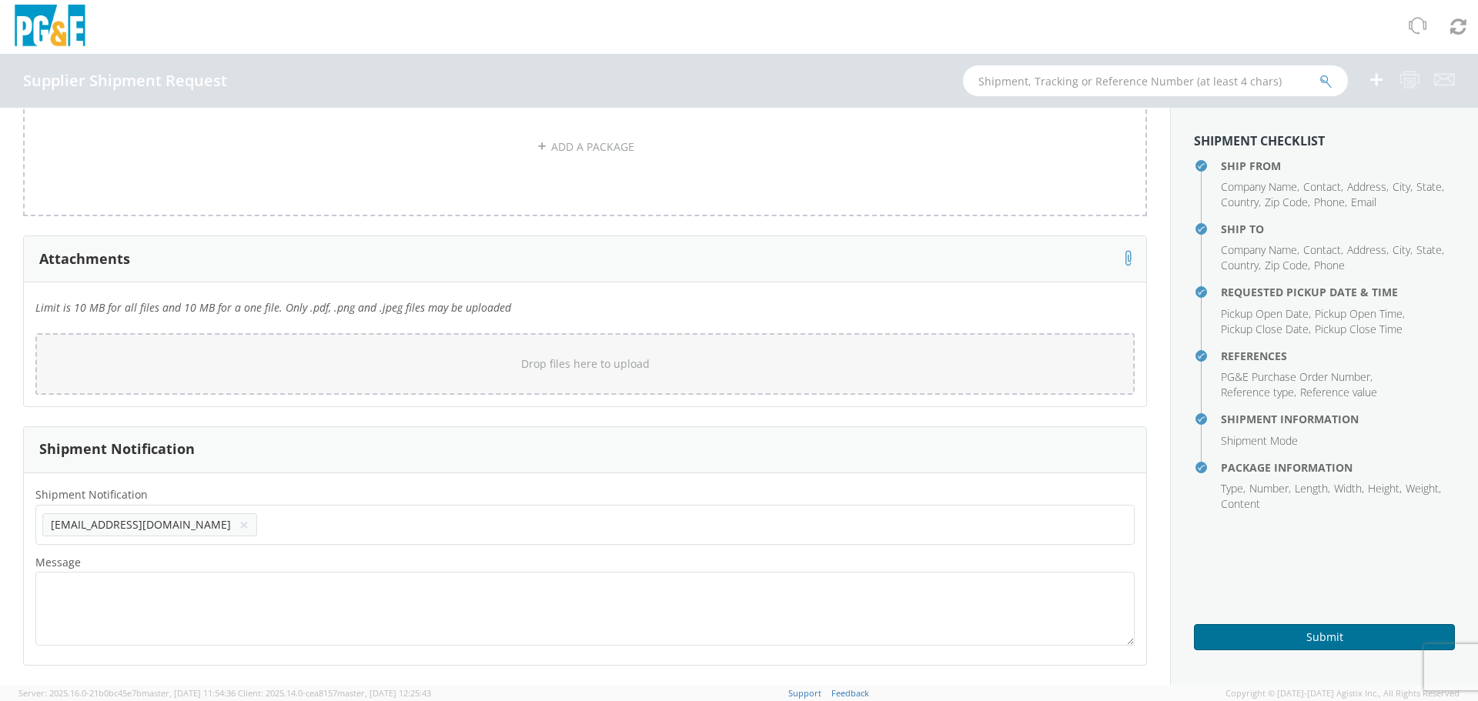
click at [1301, 645] on button "Submit" at bounding box center [1324, 637] width 261 height 26
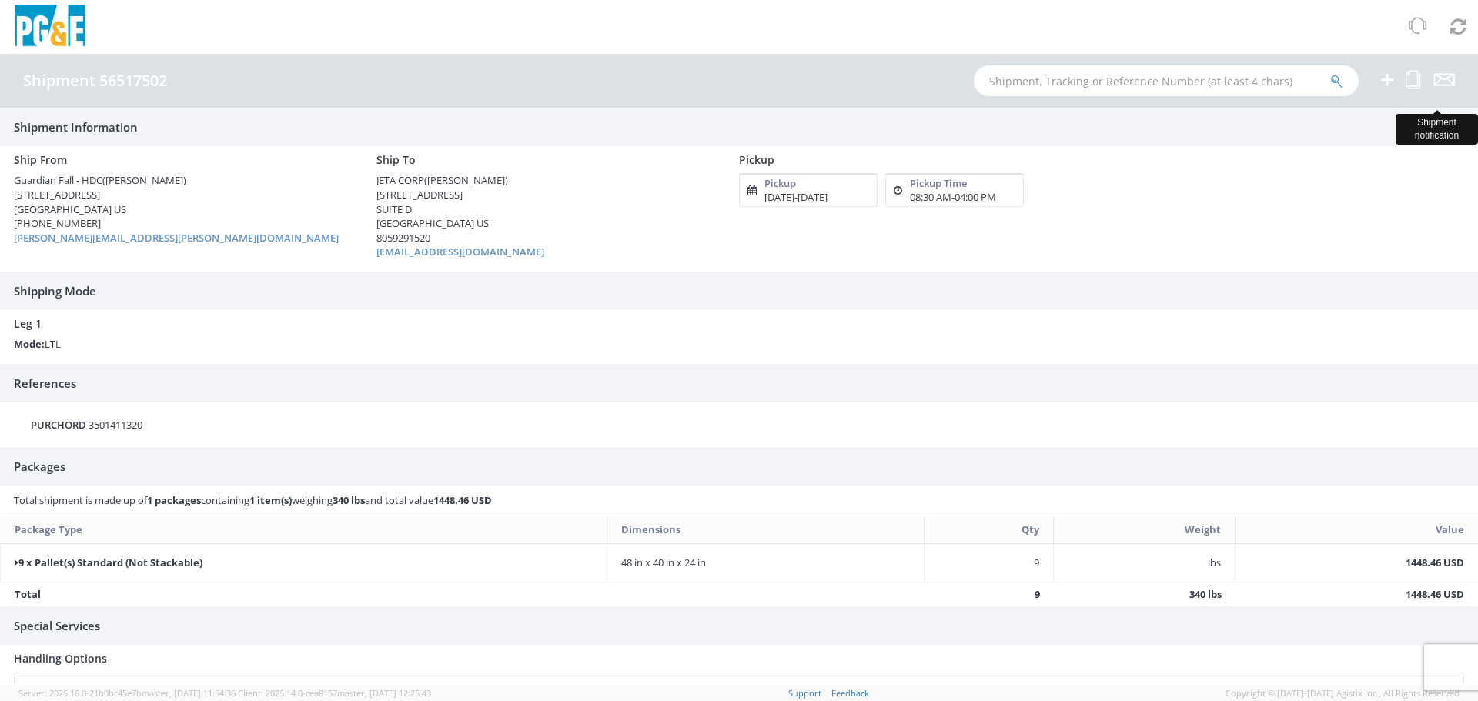
click at [1448, 88] on icon at bounding box center [1444, 79] width 21 height 19
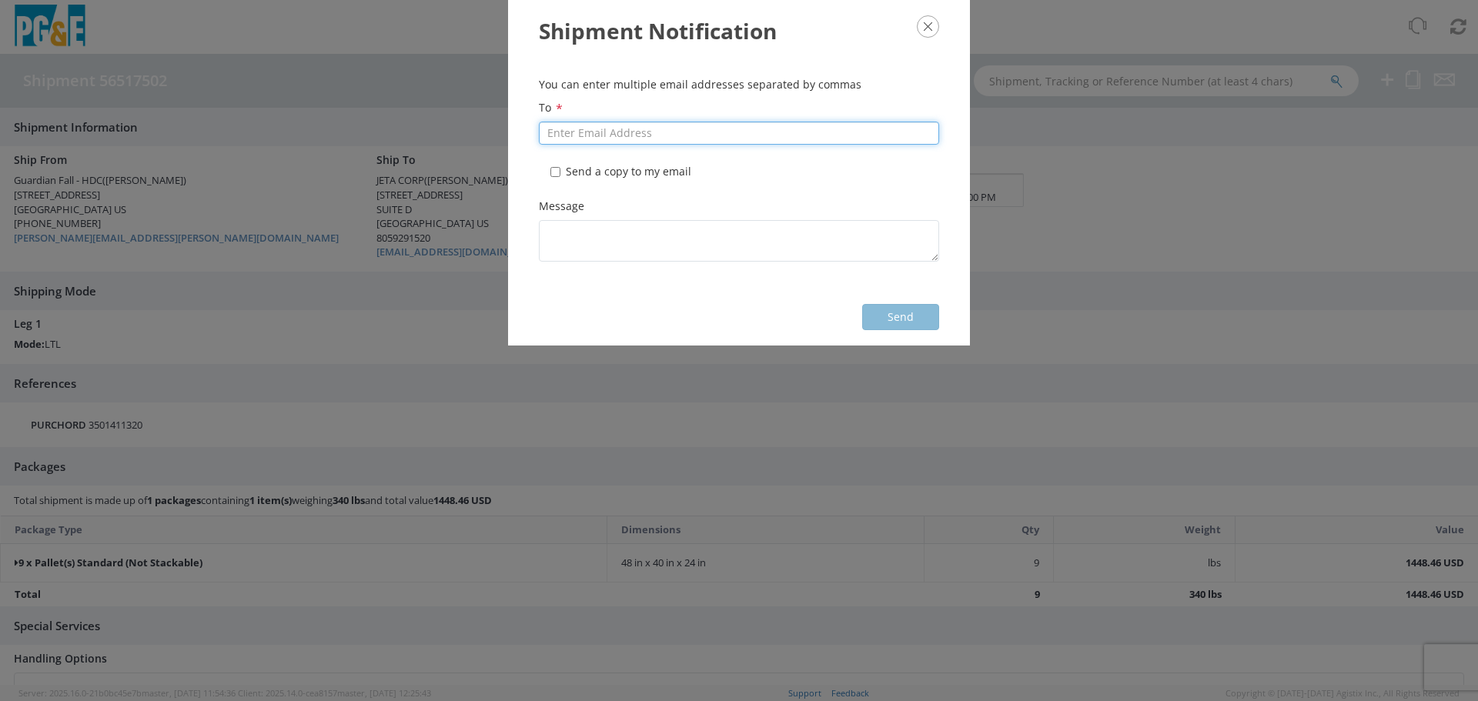
click at [671, 133] on input "To *" at bounding box center [739, 133] width 400 height 23
paste input "[PERSON_NAME][EMAIL_ADDRESS][PERSON_NAME][DOMAIN_NAME]"
type input "[PERSON_NAME][EMAIL_ADDRESS][PERSON_NAME][DOMAIN_NAME]"
click at [586, 171] on label "* Send a copy to my email" at bounding box center [622, 171] width 144 height 15
click at [560, 171] on input "* Send a copy to my email" at bounding box center [555, 172] width 10 height 10
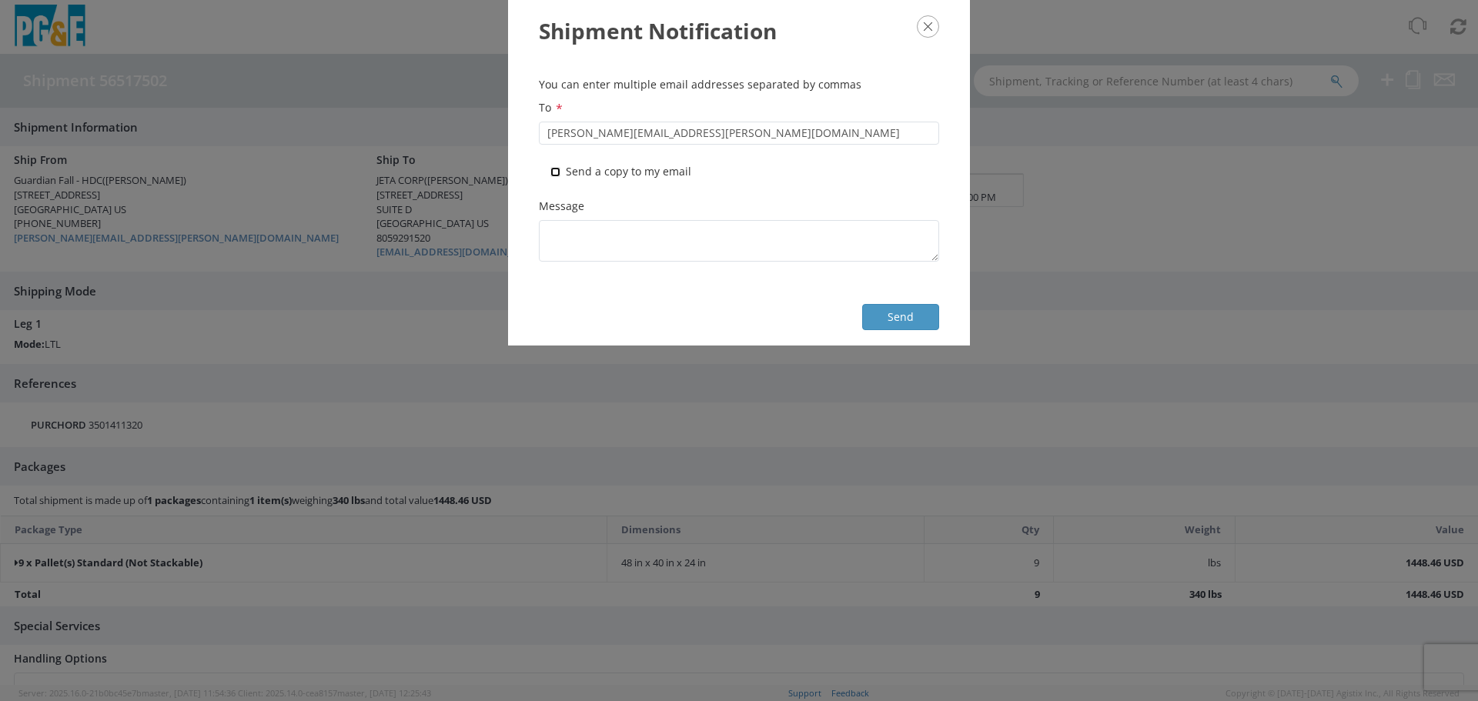
checkbox input "true"
click at [596, 222] on textarea "Message *" at bounding box center [739, 241] width 400 height 42
click at [597, 238] on textarea "Message *" at bounding box center [739, 241] width 400 height 42
click at [892, 322] on button "Send" at bounding box center [900, 317] width 77 height 26
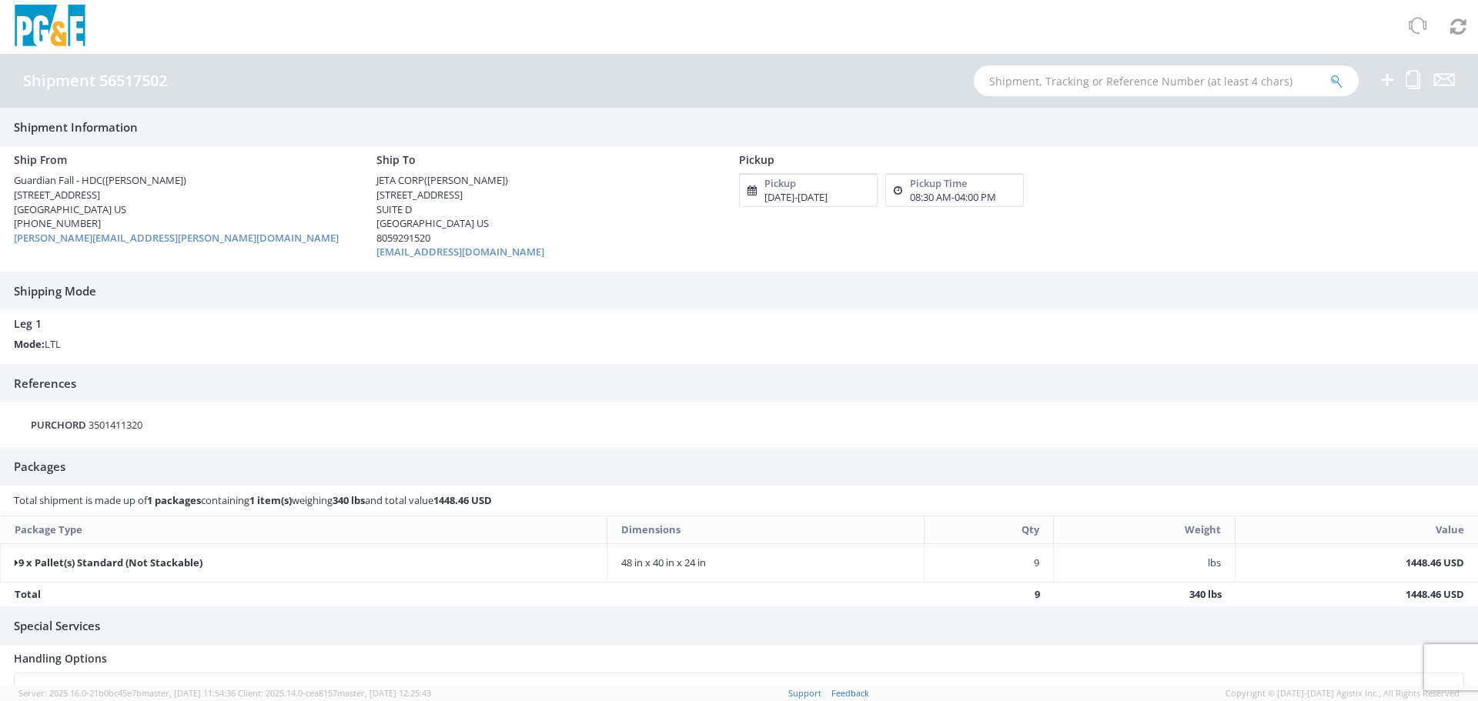
drag, startPoint x: 1396, startPoint y: 0, endPoint x: 969, endPoint y: 262, distance: 500.9
drag, startPoint x: 1178, startPoint y: 422, endPoint x: 1044, endPoint y: 35, distance: 409.4
drag, startPoint x: 1044, startPoint y: 35, endPoint x: 1357, endPoint y: 278, distance: 396.0
click at [1359, 281] on h3 "Shipping Mode" at bounding box center [739, 291] width 1478 height 38
drag, startPoint x: 1429, startPoint y: 1, endPoint x: 1134, endPoint y: 12, distance: 295.0
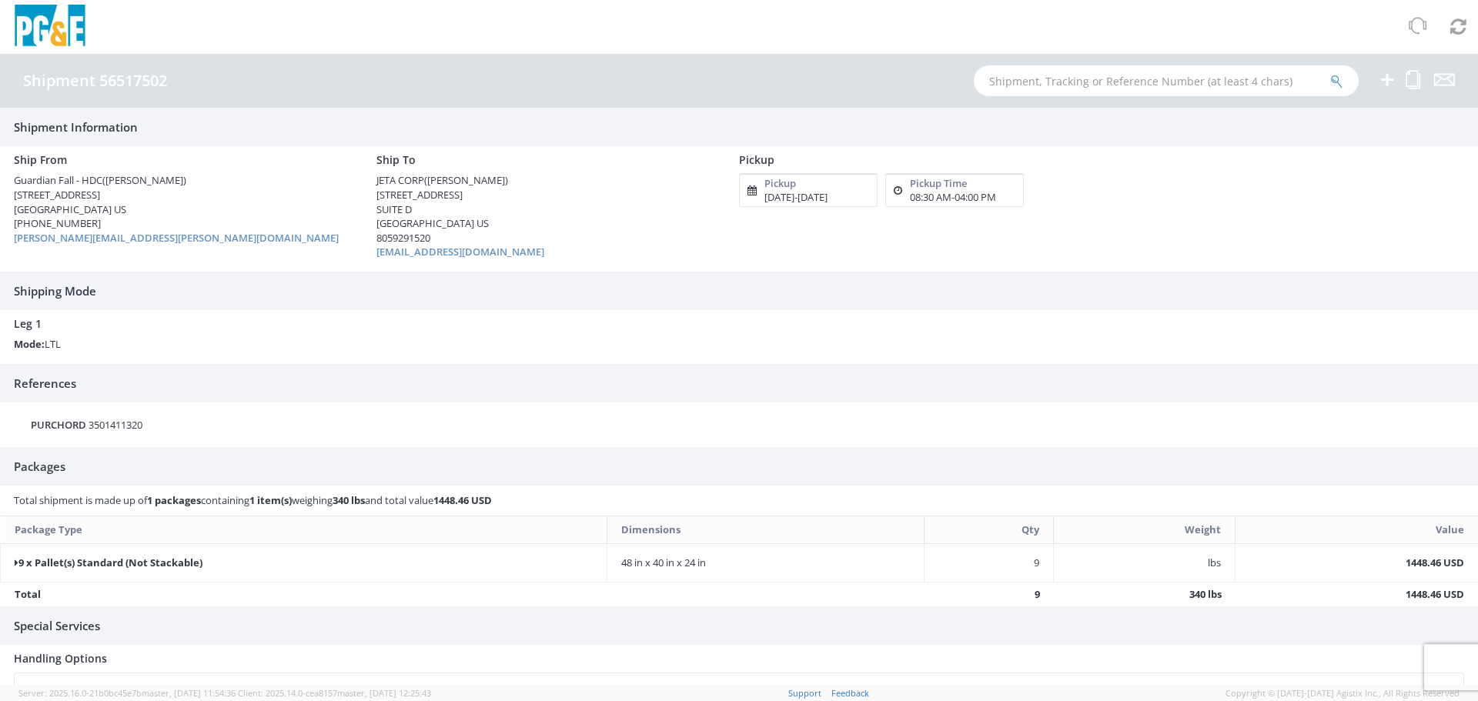
click at [1134, 12] on div at bounding box center [739, 27] width 1478 height 54
drag, startPoint x: 1146, startPoint y: 4, endPoint x: 1105, endPoint y: 401, distance: 399.2
click at [1105, 401] on h3 "References" at bounding box center [739, 383] width 1478 height 38
drag, startPoint x: 604, startPoint y: 372, endPoint x: 256, endPoint y: 115, distance: 433.2
drag, startPoint x: 256, startPoint y: 115, endPoint x: 584, endPoint y: 290, distance: 372.6
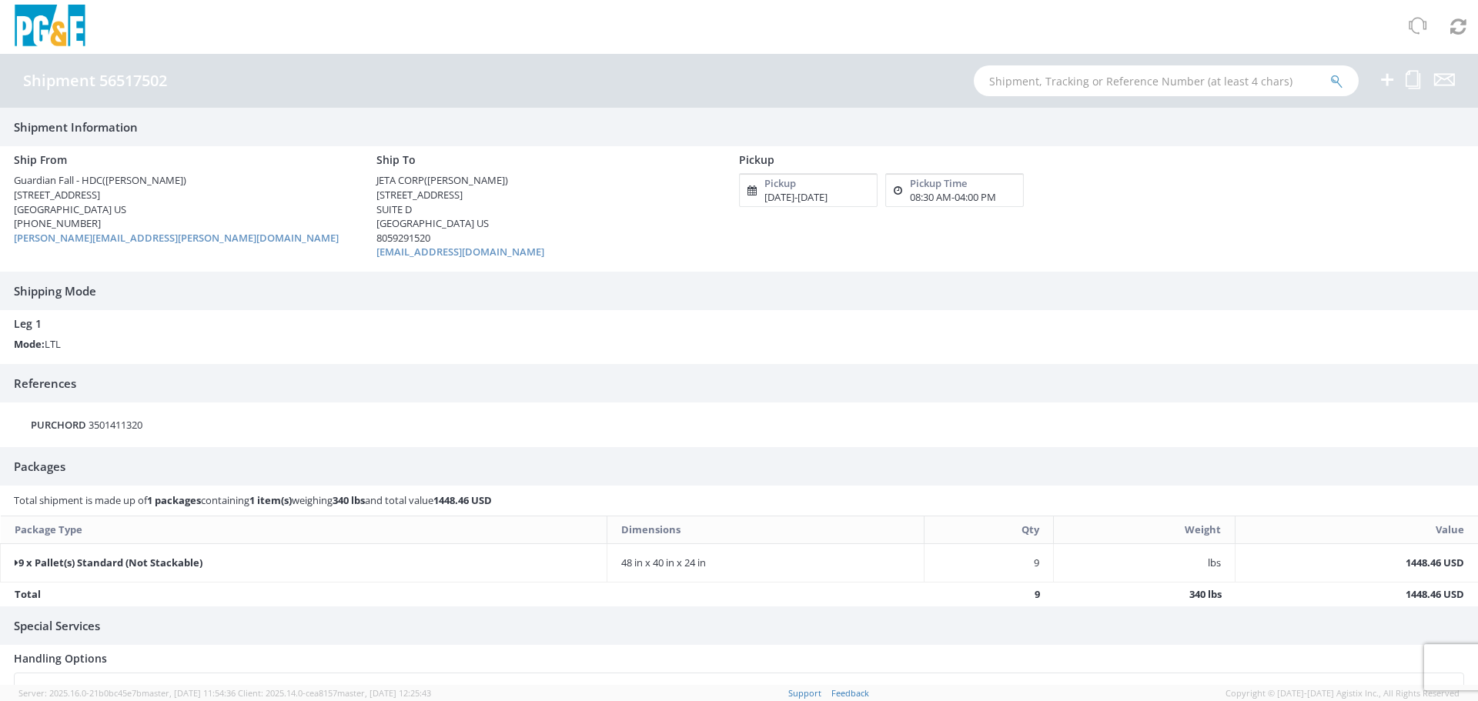
click at [584, 290] on div "Shipping Mode Leg 1 Mode: LTL" at bounding box center [739, 312] width 1478 height 80
